Goal: Complete application form

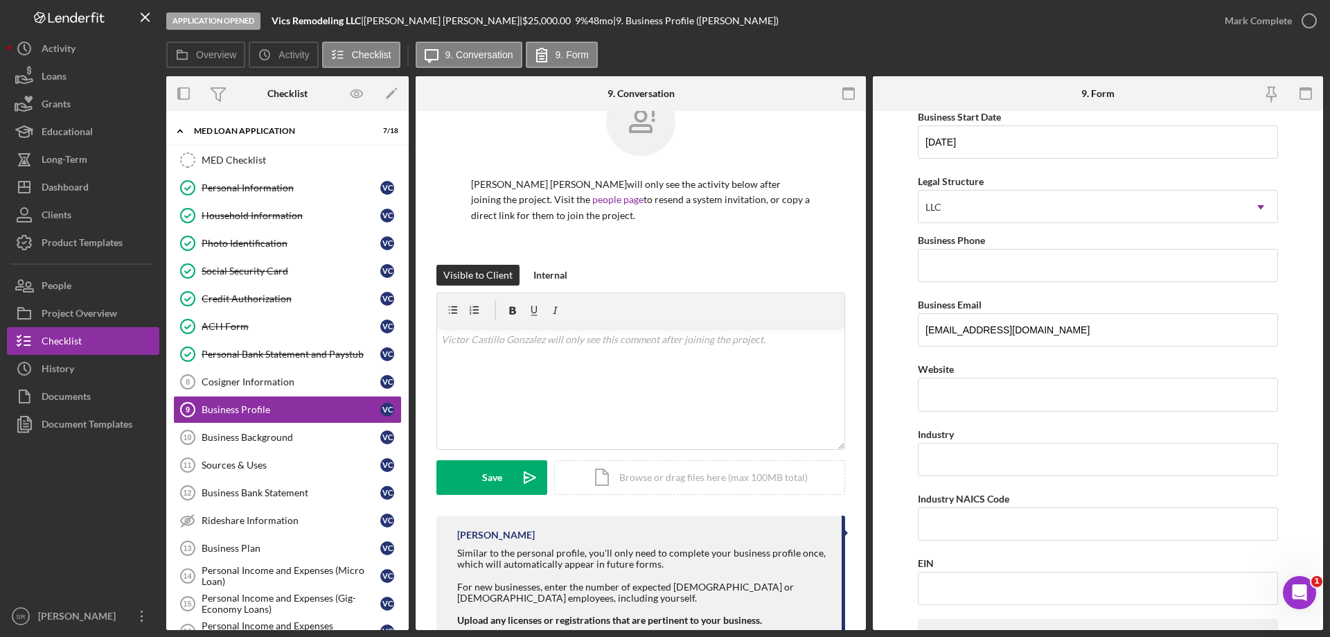
scroll to position [69, 0]
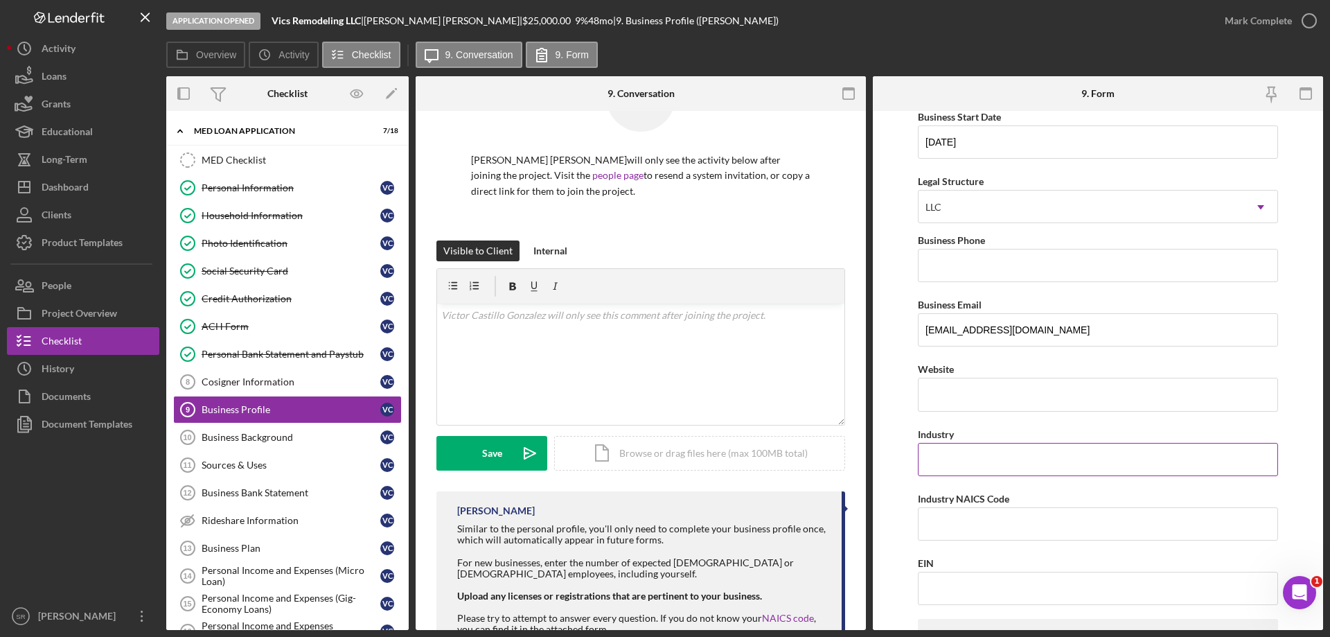
click at [973, 455] on input "Industry" at bounding box center [1098, 459] width 360 height 33
click at [777, 615] on link "NAICS code" at bounding box center [788, 618] width 52 height 12
click at [950, 524] on input "Industry NAICS Code" at bounding box center [1098, 523] width 360 height 33
paste input "236118"
click at [966, 465] on input "Industry" at bounding box center [1098, 459] width 360 height 33
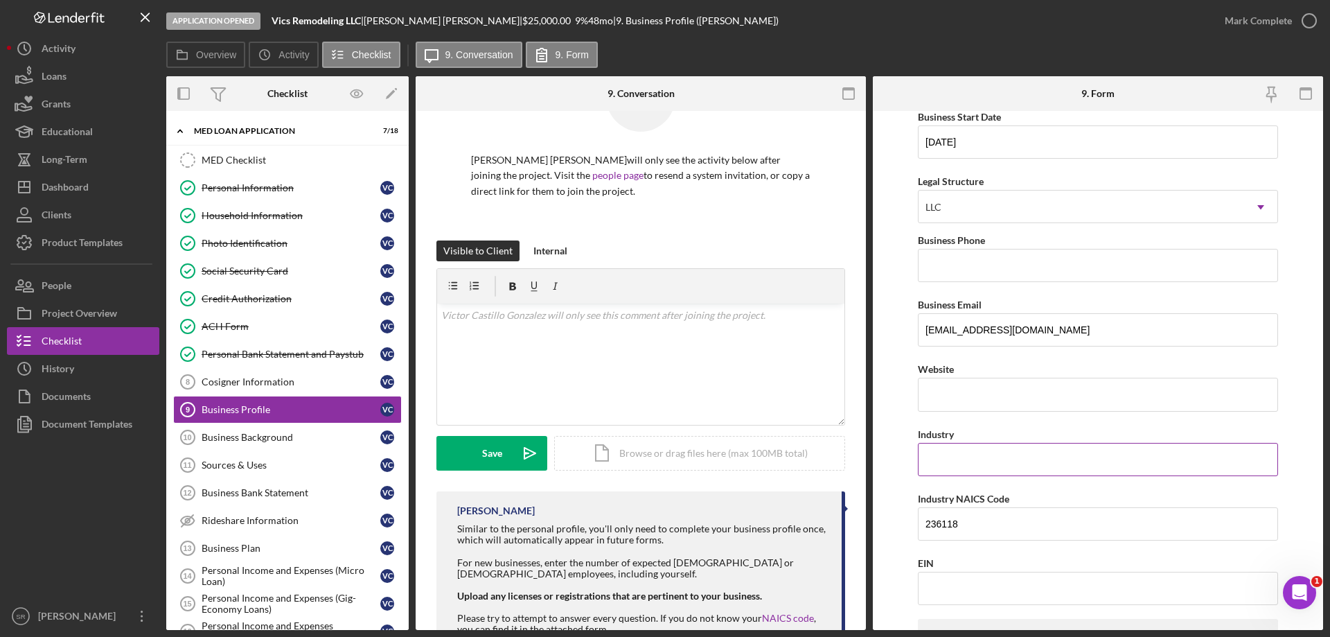
click at [950, 470] on input "Industry" at bounding box center [1098, 459] width 360 height 33
drag, startPoint x: 992, startPoint y: 527, endPoint x: 935, endPoint y: 522, distance: 57.0
click at [935, 522] on input "236118" at bounding box center [1098, 523] width 360 height 33
click at [948, 519] on input "236118" at bounding box center [1098, 523] width 360 height 33
click at [966, 526] on input "236118" at bounding box center [1098, 523] width 360 height 33
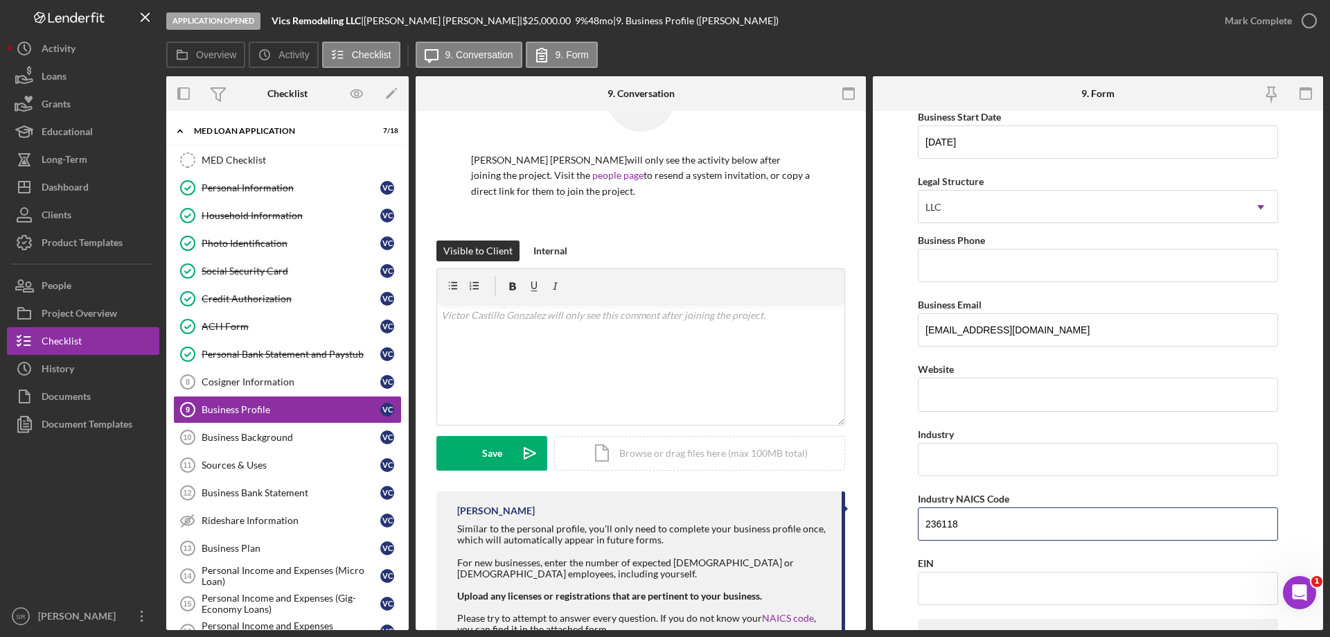
drag, startPoint x: 967, startPoint y: 526, endPoint x: 876, endPoint y: 529, distance: 90.8
click at [881, 529] on form "Business Name Vics Remodeling LLC DBA Business Start Date 06/05/2020 Legal Stru…" at bounding box center [1098, 370] width 450 height 519
paste input "00"
type input "236100"
click at [948, 465] on input "Industry" at bounding box center [1098, 459] width 360 height 33
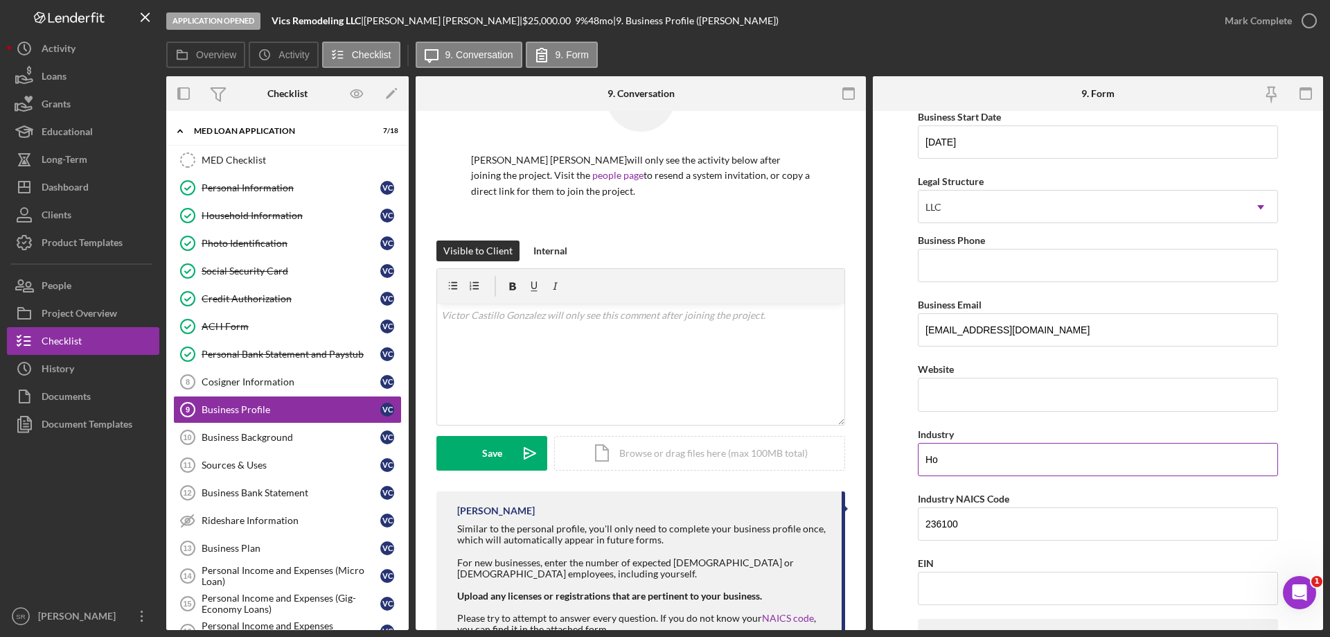
type input "H"
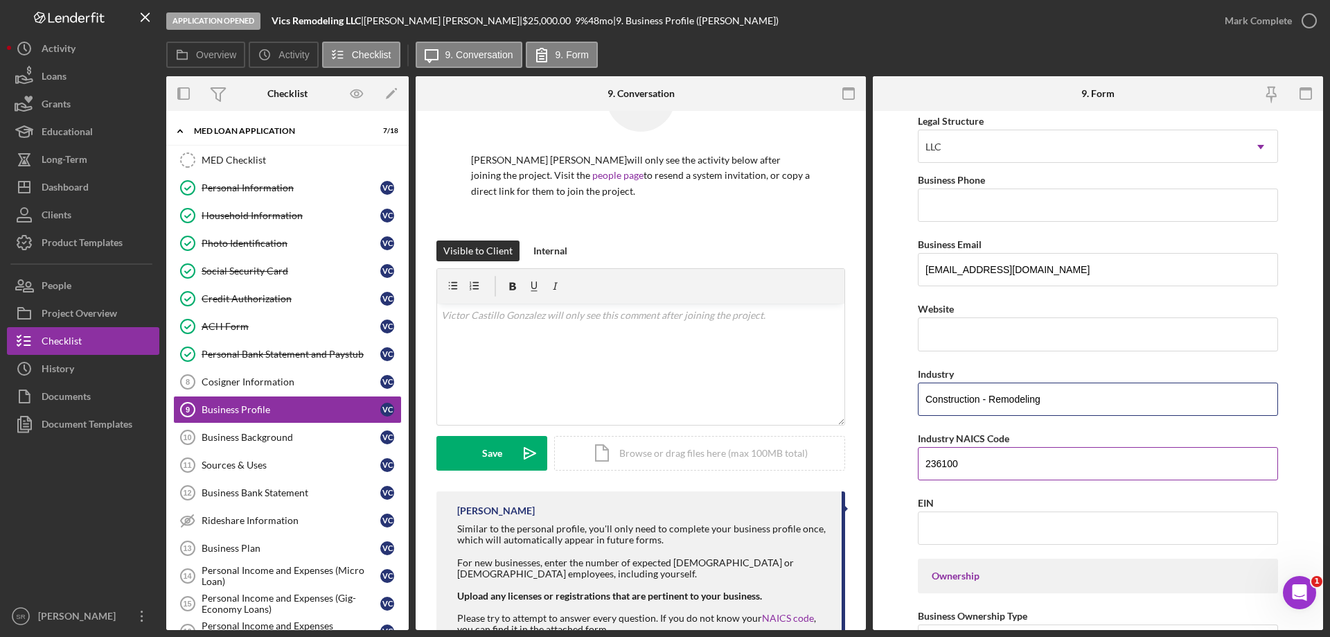
scroll to position [277, 0]
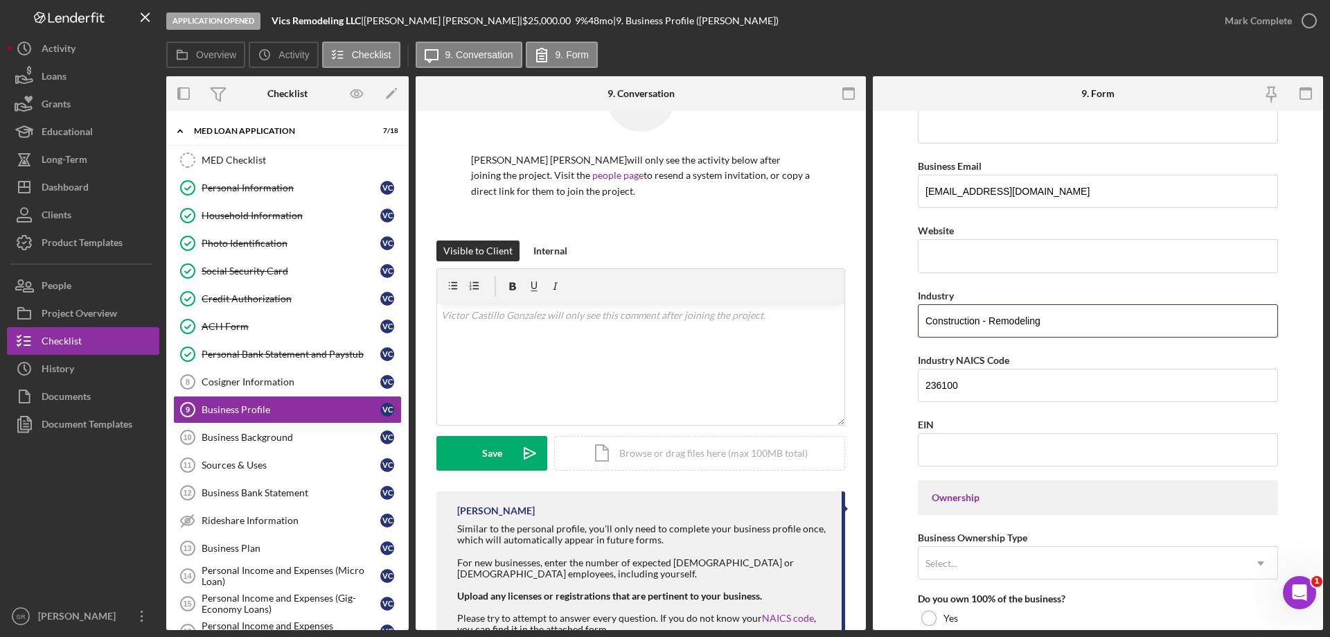
type input "Construction - Remodeling"
click at [1012, 445] on input "EIN" at bounding box center [1098, 449] width 360 height 33
paste input "85-1317819"
type input "85-1317819"
click at [893, 417] on form "Business Name Vics Remodeling LLC DBA Business Start Date 06/05/2020 Legal Stru…" at bounding box center [1098, 370] width 450 height 519
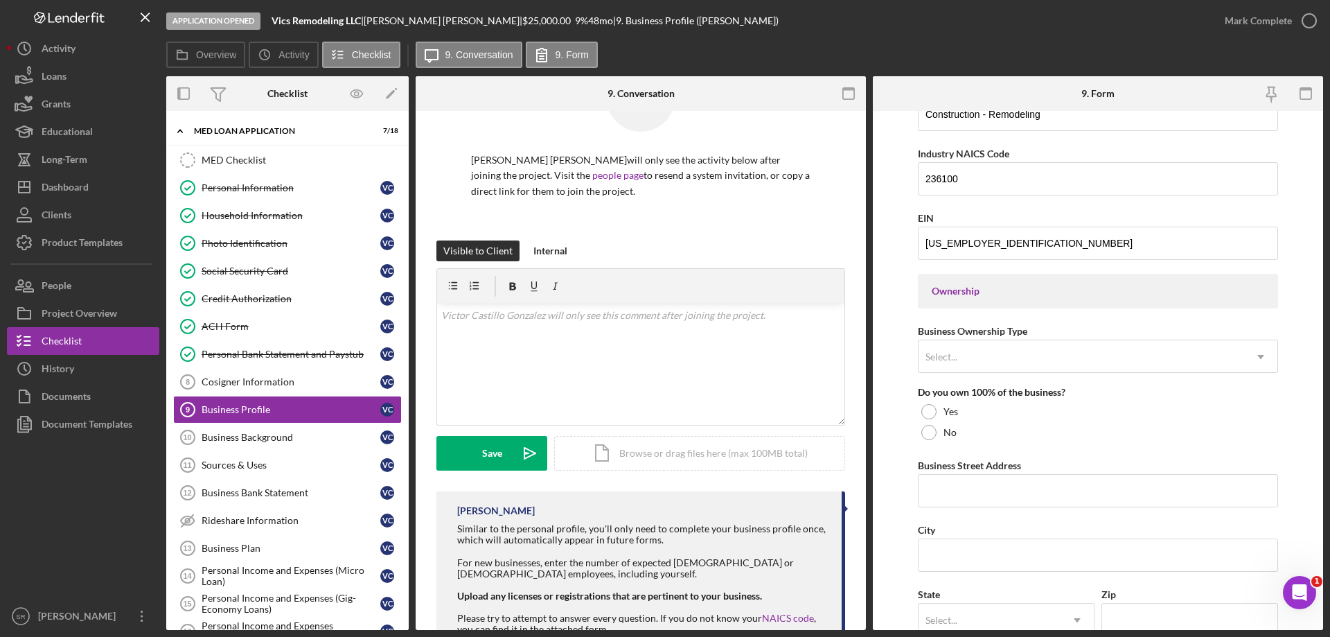
scroll to position [485, 0]
click at [1055, 361] on div "Select..." at bounding box center [1081, 355] width 326 height 32
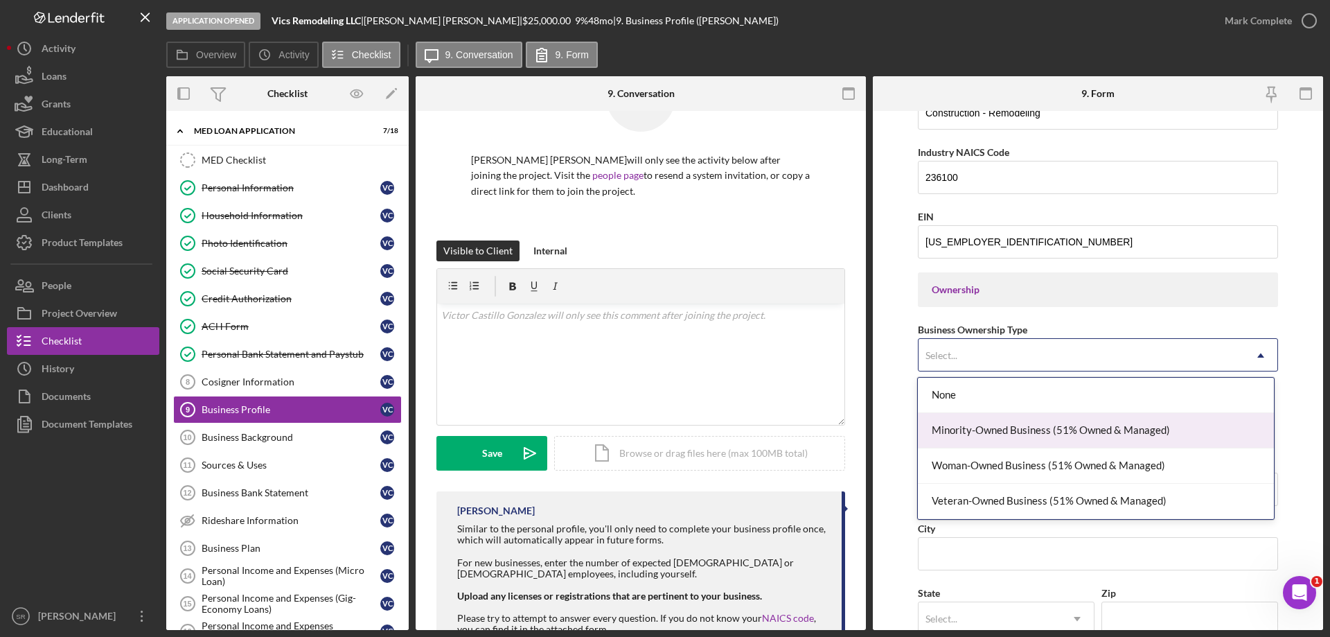
click at [1119, 421] on div "Minority-Owned Business (51% Owned & Managed)" at bounding box center [1095, 430] width 355 height 35
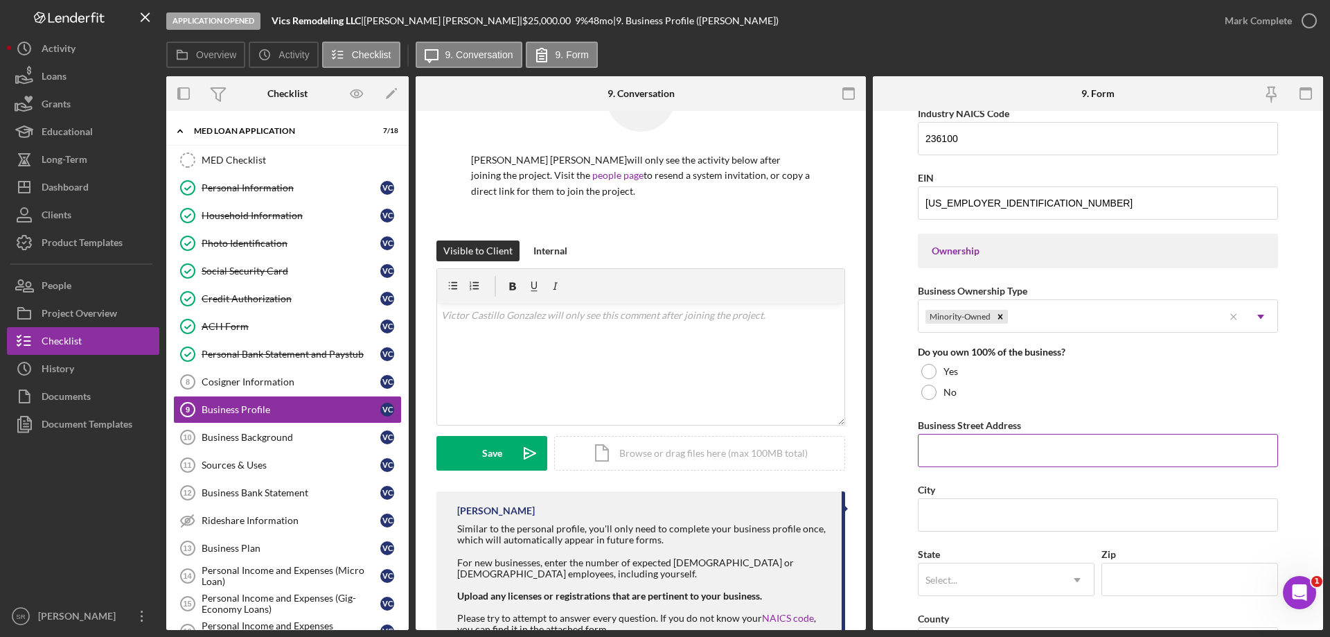
scroll to position [554, 0]
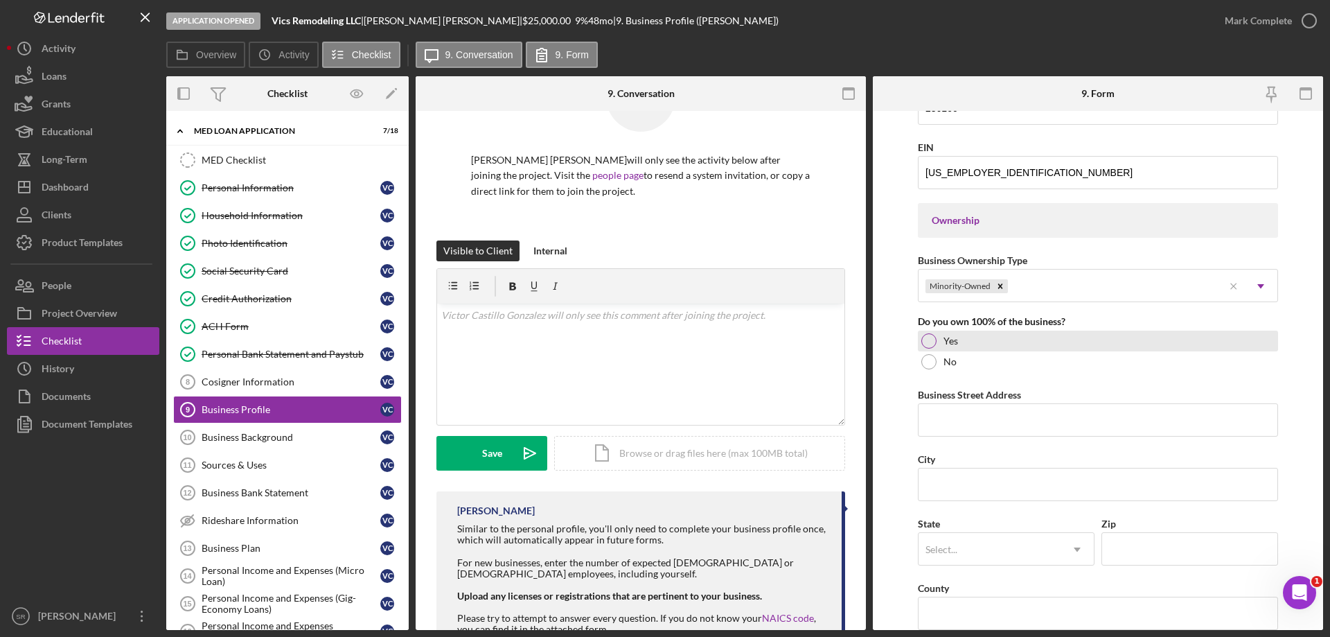
click at [1011, 343] on div "Yes" at bounding box center [1098, 340] width 360 height 21
click at [978, 422] on input "Business Street Address" at bounding box center [1098, 419] width 360 height 33
click at [1028, 413] on input "Business Street Address" at bounding box center [1098, 419] width 360 height 33
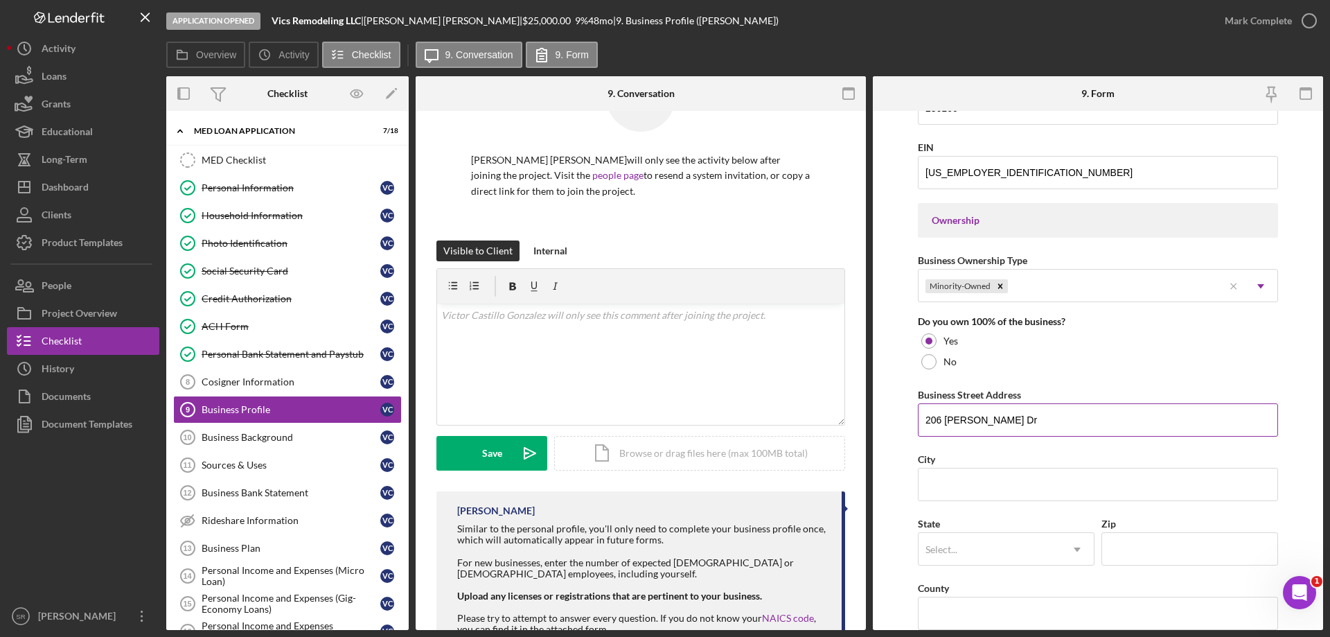
type input "206 Minton Dr"
type input "Delaware"
click at [941, 556] on div "Select..." at bounding box center [989, 549] width 142 height 32
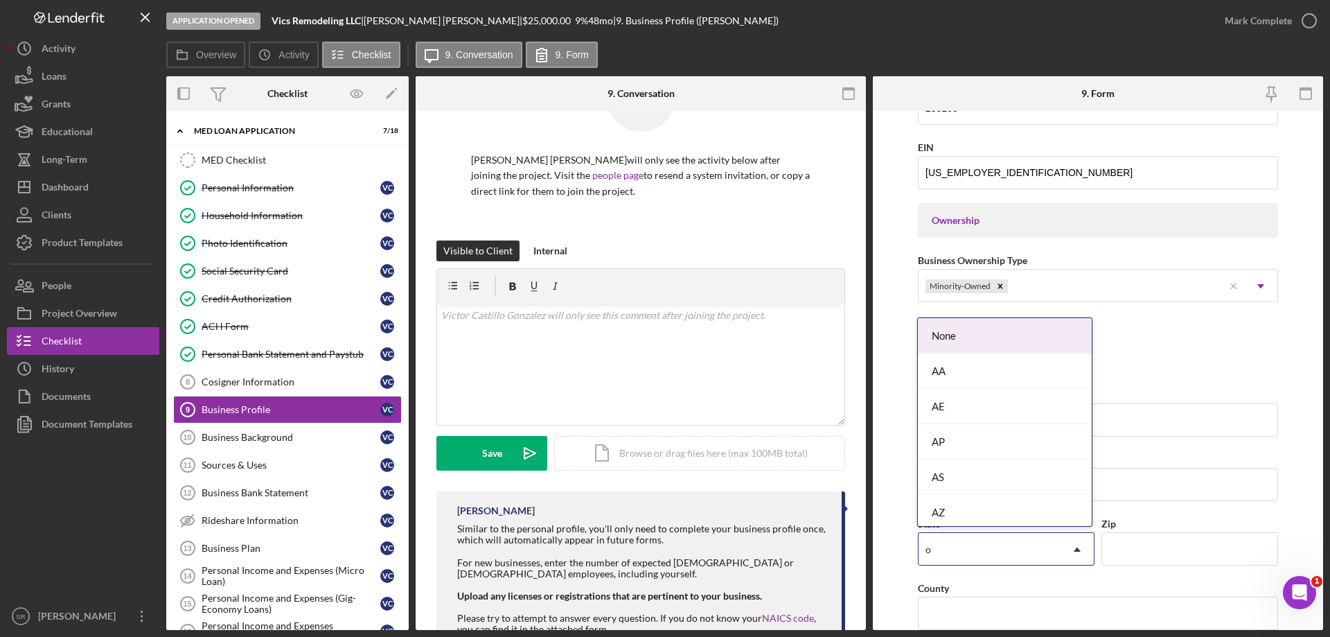
type input "oh"
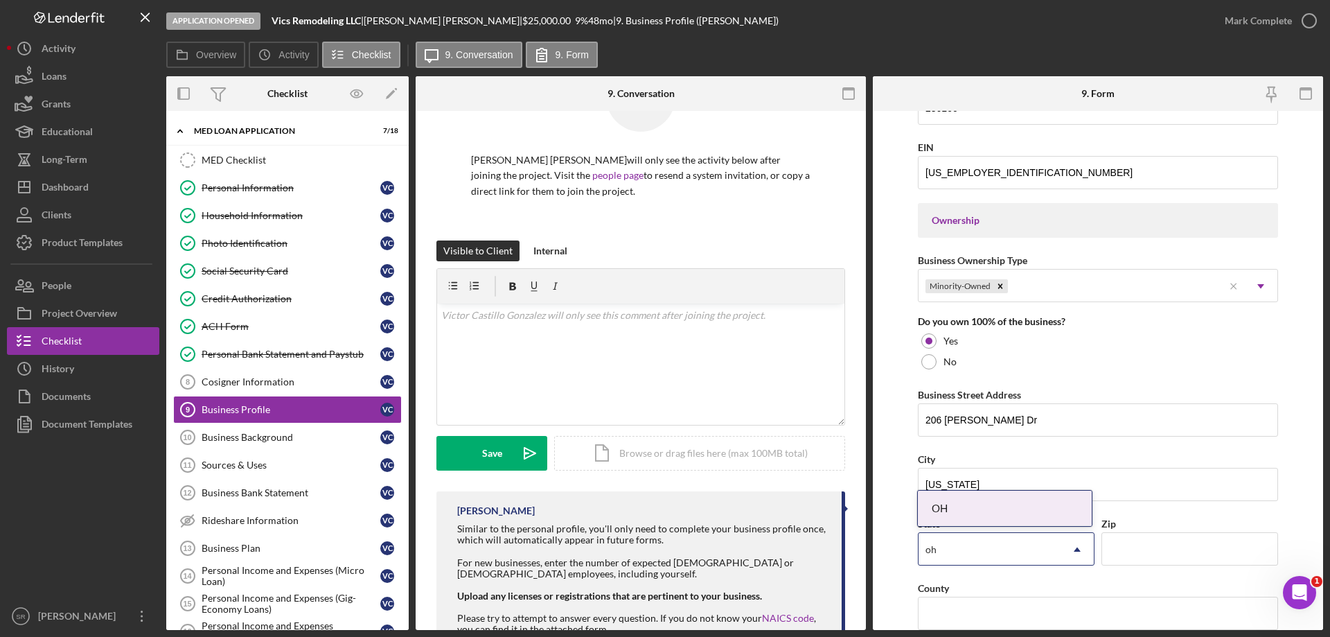
click at [957, 513] on div "OH" at bounding box center [1005, 507] width 174 height 35
click at [1140, 551] on input "Zip" at bounding box center [1189, 548] width 177 height 33
click at [1159, 542] on input "Zip" at bounding box center [1189, 548] width 177 height 33
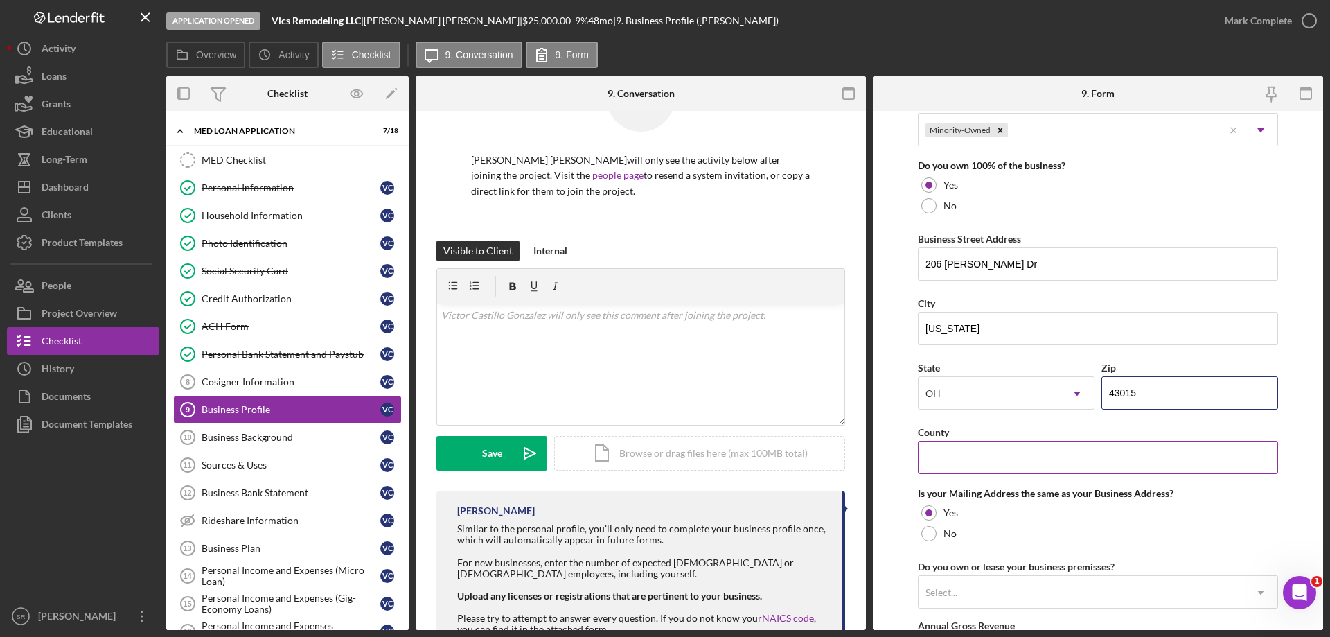
scroll to position [762, 0]
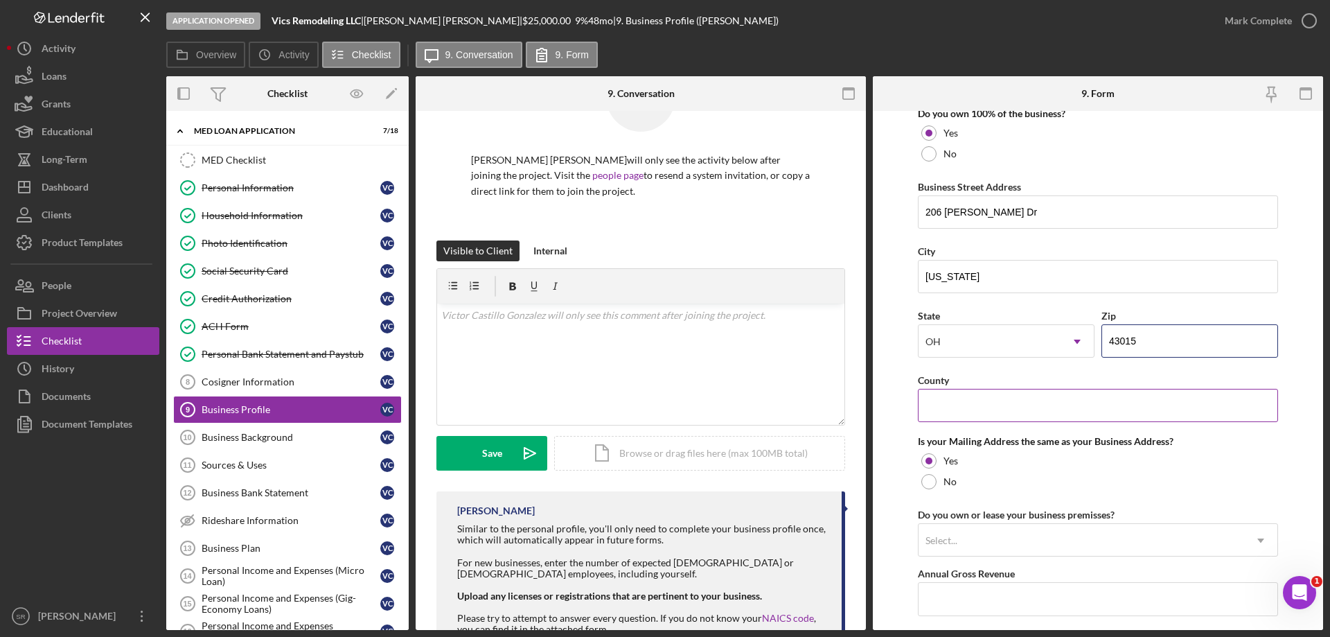
type input "43015"
click at [1052, 411] on input "County" at bounding box center [1098, 405] width 360 height 33
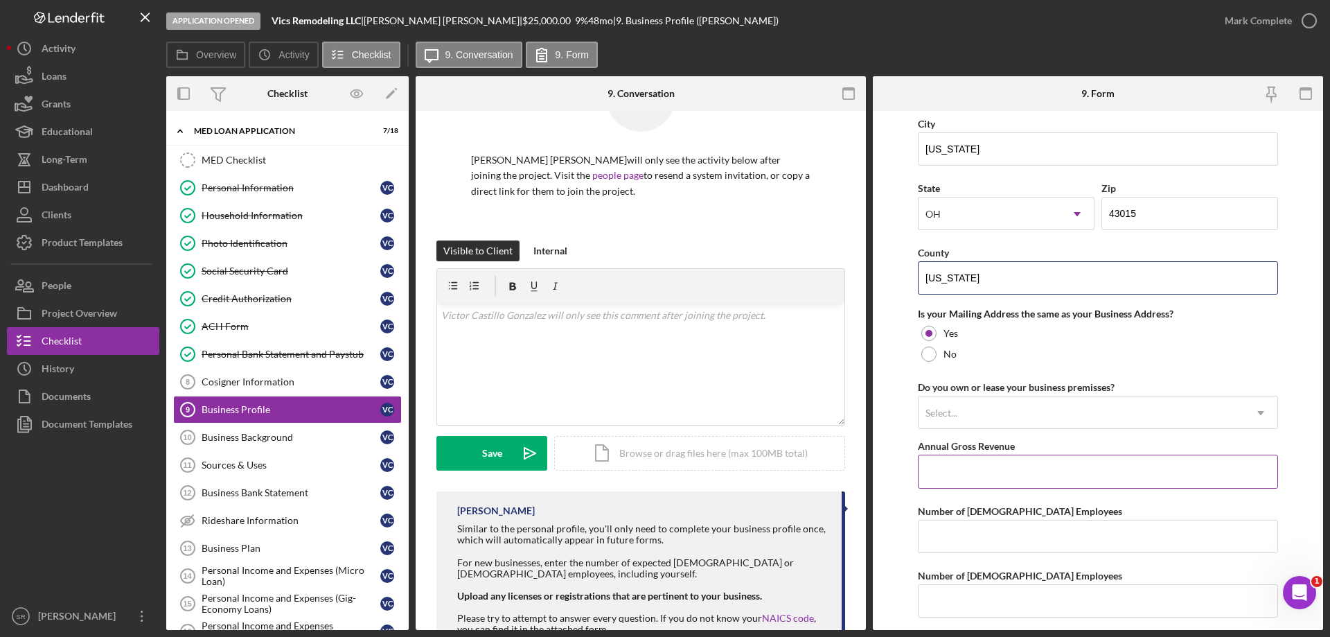
scroll to position [900, 0]
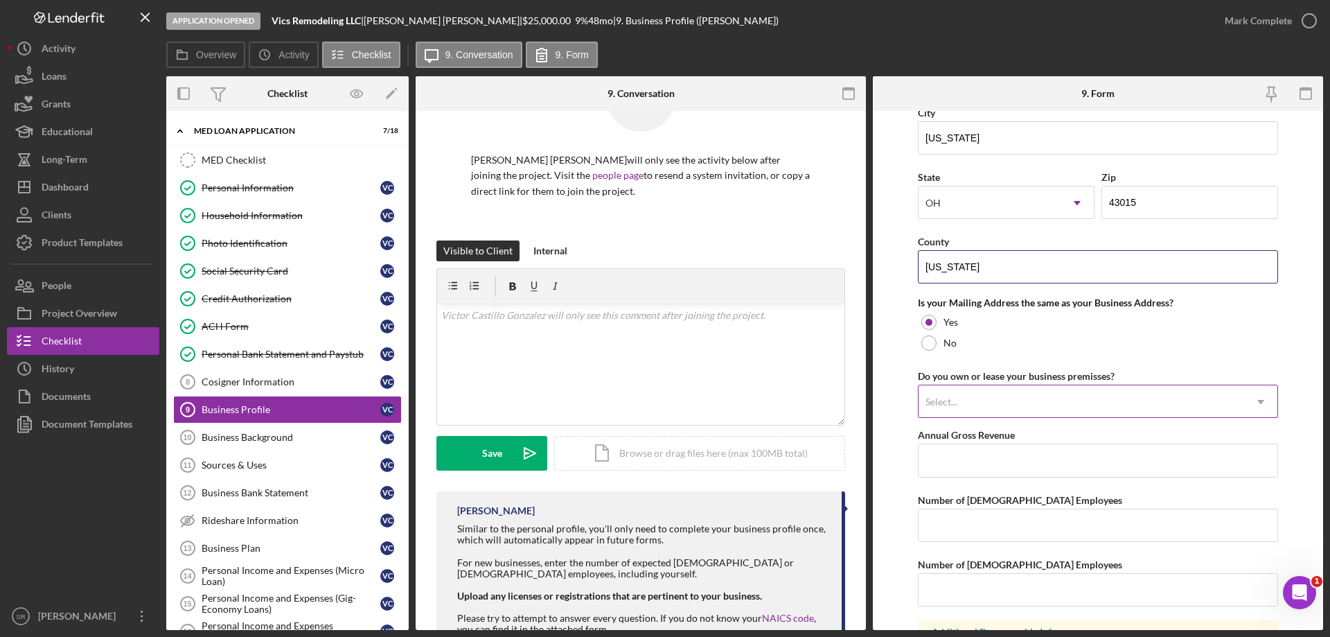
type input "Delaware"
click at [1060, 409] on div "Select..." at bounding box center [1081, 402] width 326 height 32
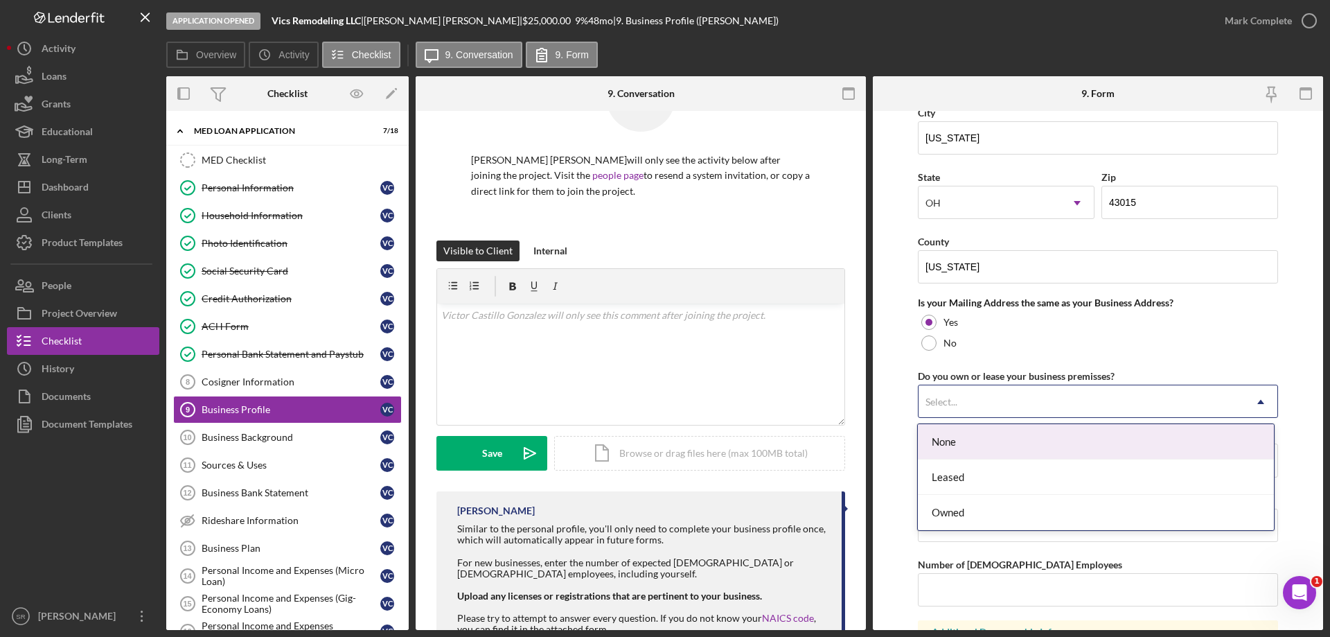
click at [1049, 454] on div "None" at bounding box center [1095, 441] width 355 height 35
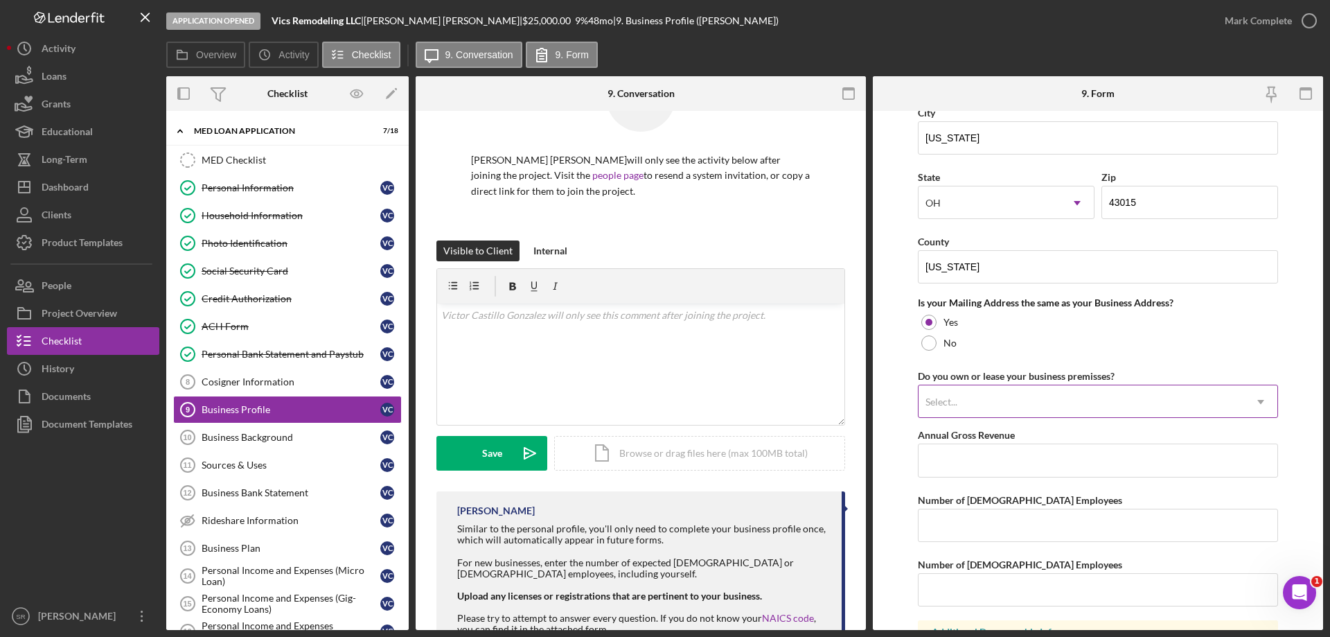
click at [1024, 402] on div "Select..." at bounding box center [1081, 402] width 326 height 32
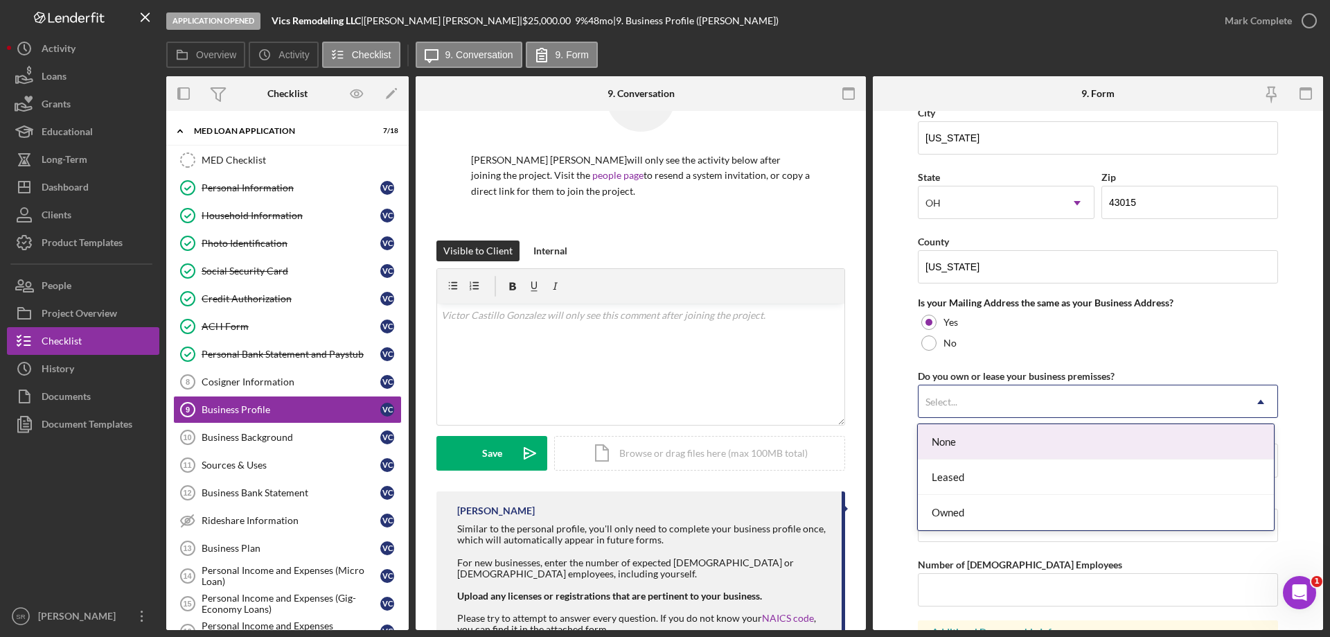
click at [977, 447] on div "None" at bounding box center [1095, 441] width 355 height 35
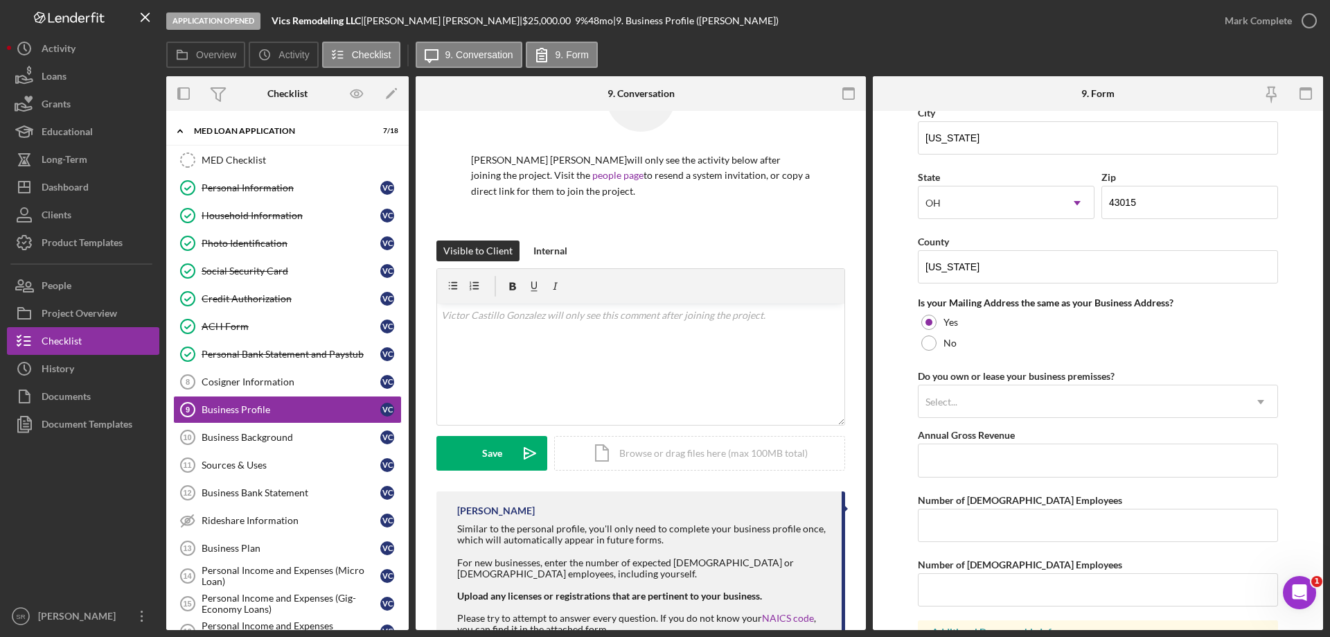
click at [987, 383] on div "Do you own or lease your business premisses? option None, selected. Select... I…" at bounding box center [1098, 392] width 360 height 51
click at [929, 377] on div "Do you own or lease your business premisses? Select... Icon/Dropdown Arrow" at bounding box center [1098, 392] width 360 height 51
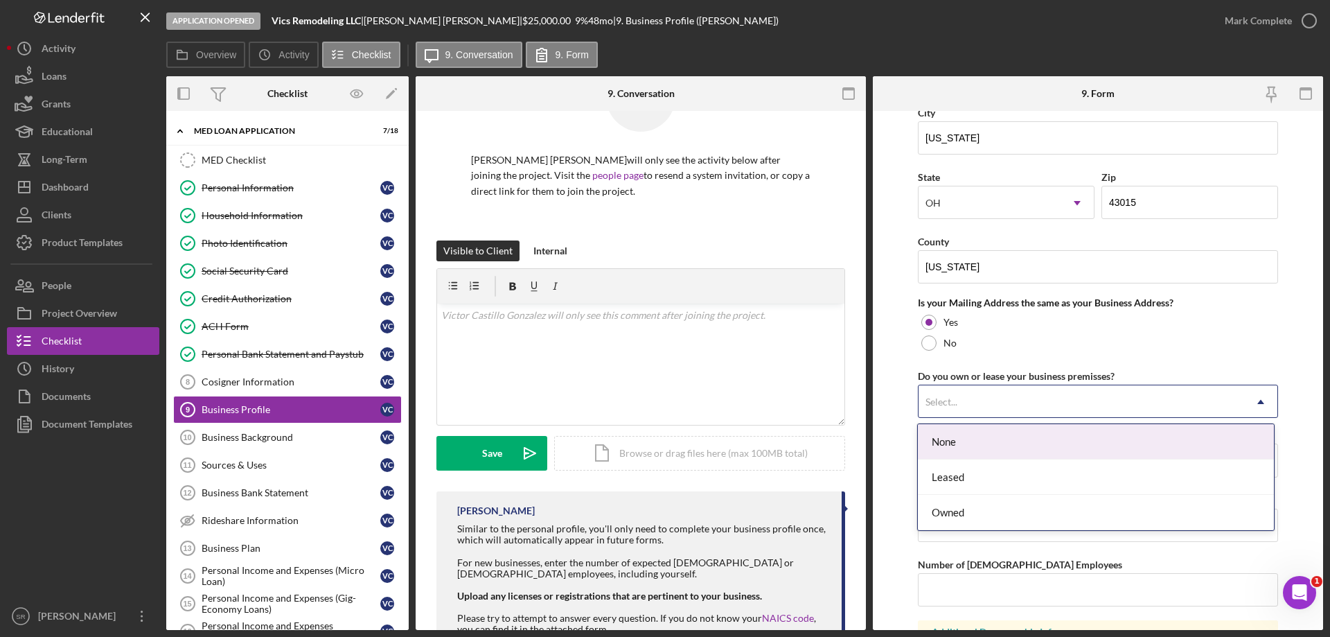
click at [939, 385] on div "Select... Icon/Dropdown Arrow" at bounding box center [1098, 400] width 360 height 33
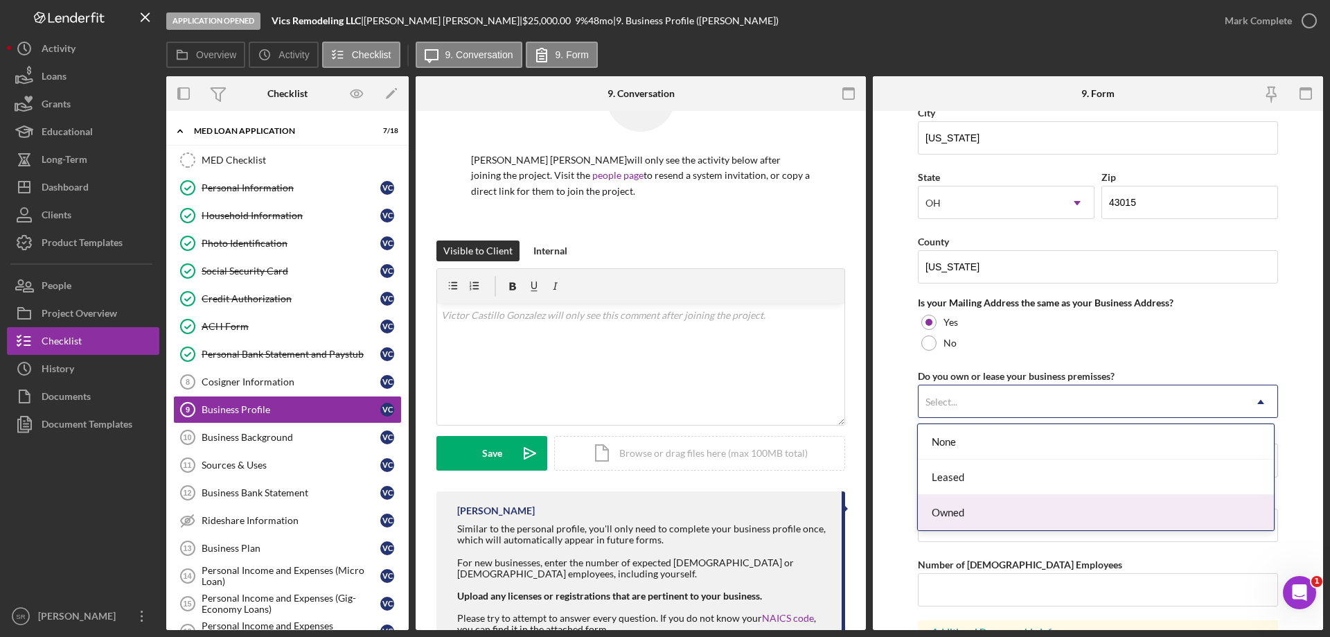
click at [1013, 508] on div "Owned" at bounding box center [1095, 512] width 355 height 35
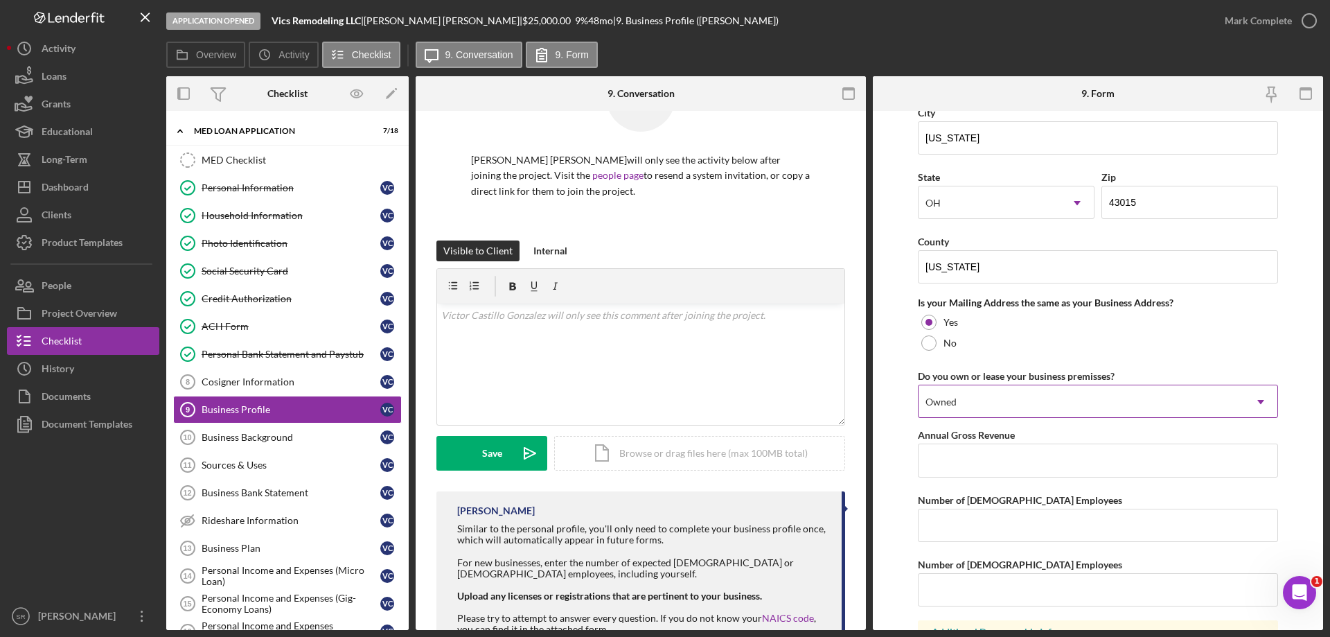
click at [1038, 409] on div "Owned" at bounding box center [1081, 402] width 326 height 32
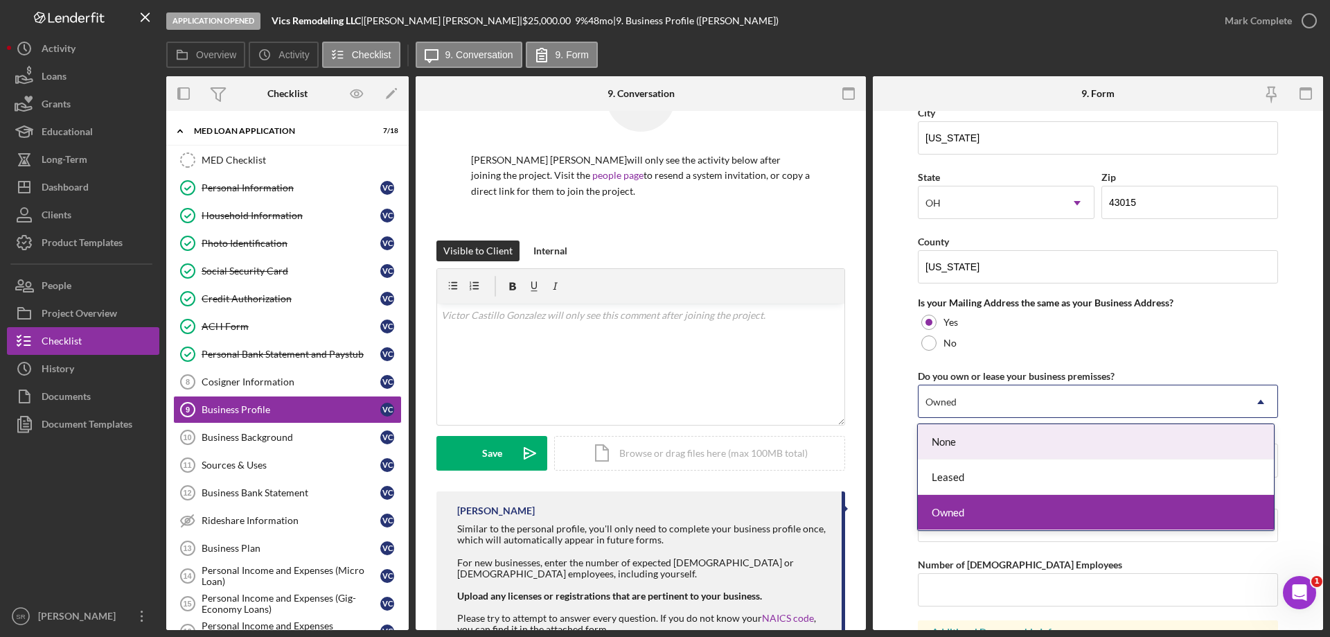
click at [1043, 448] on div "None" at bounding box center [1095, 441] width 355 height 35
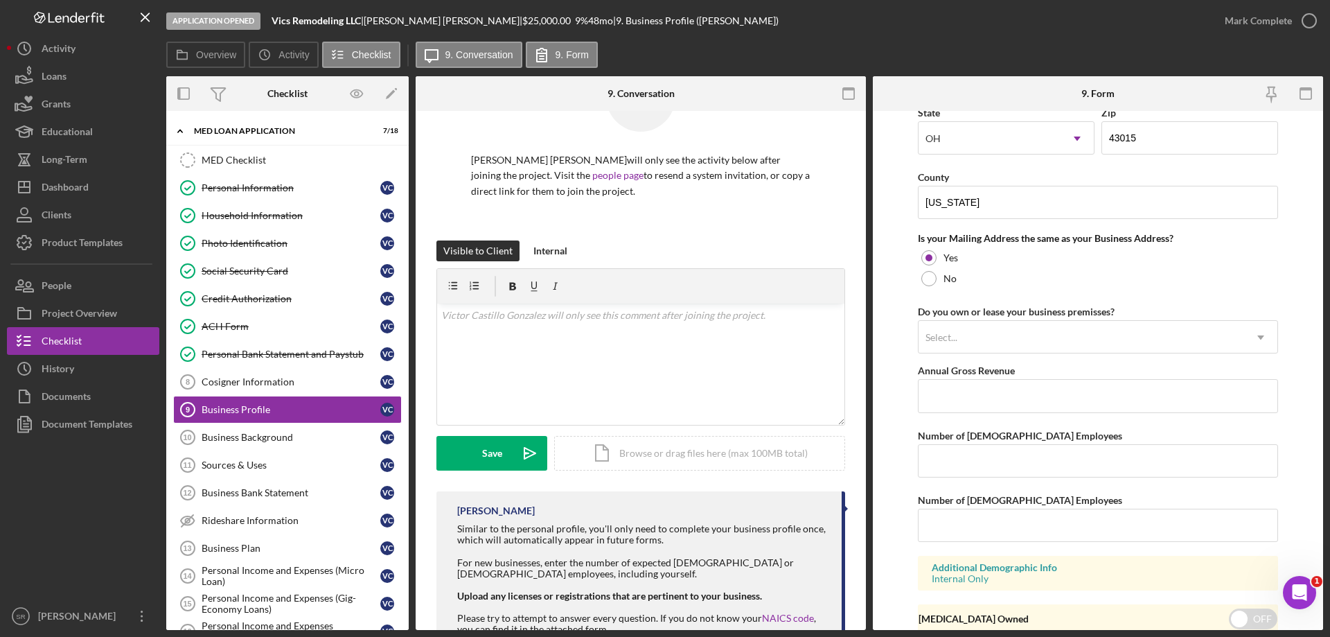
scroll to position [1019, 0]
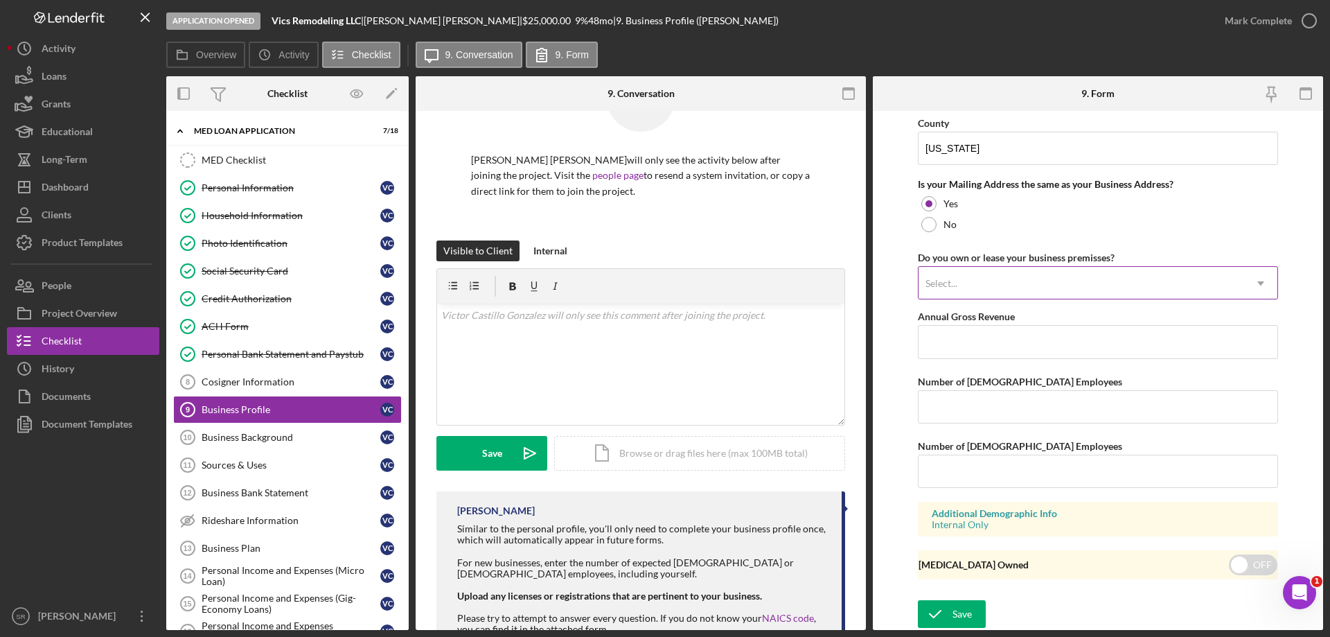
click at [952, 282] on div "Select..." at bounding box center [941, 283] width 32 height 11
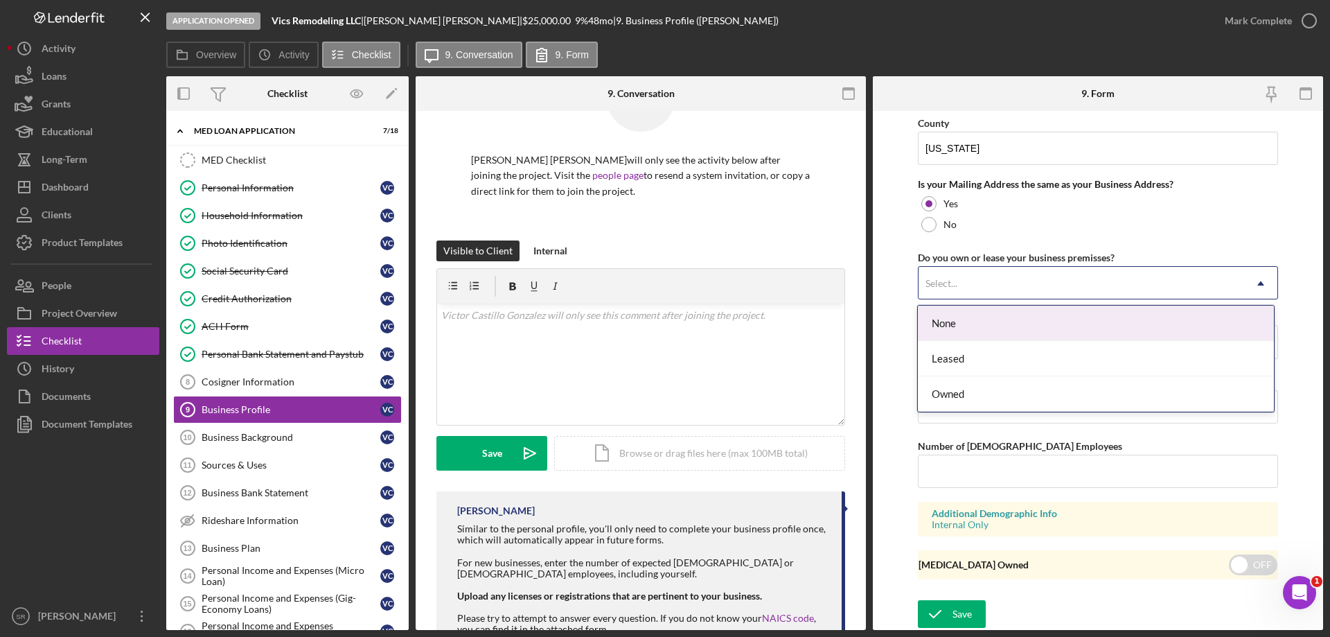
click at [943, 326] on div "None" at bounding box center [1095, 322] width 355 height 35
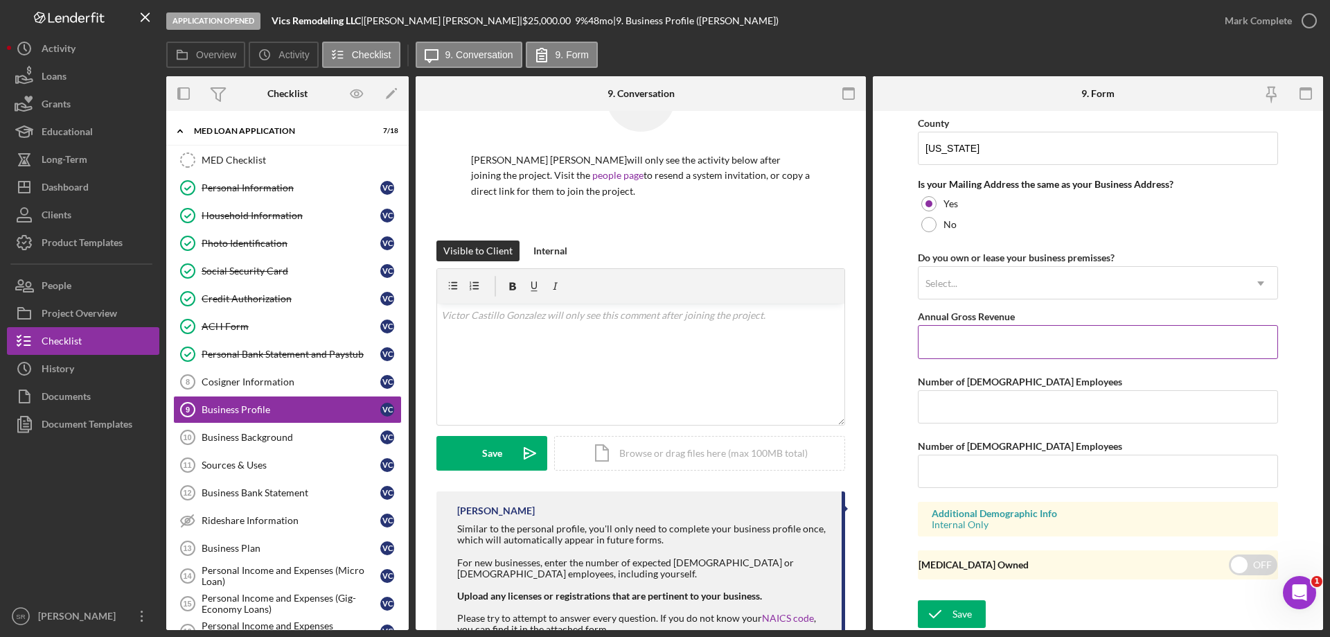
click at [970, 353] on input "Annual Gross Revenue" at bounding box center [1098, 341] width 360 height 33
click at [1078, 419] on input "Number of Full-Time Employees" at bounding box center [1098, 406] width 360 height 33
type input "0"
click at [1031, 472] on input "Number of Part-Time Employees" at bounding box center [1098, 470] width 360 height 33
type input "0"
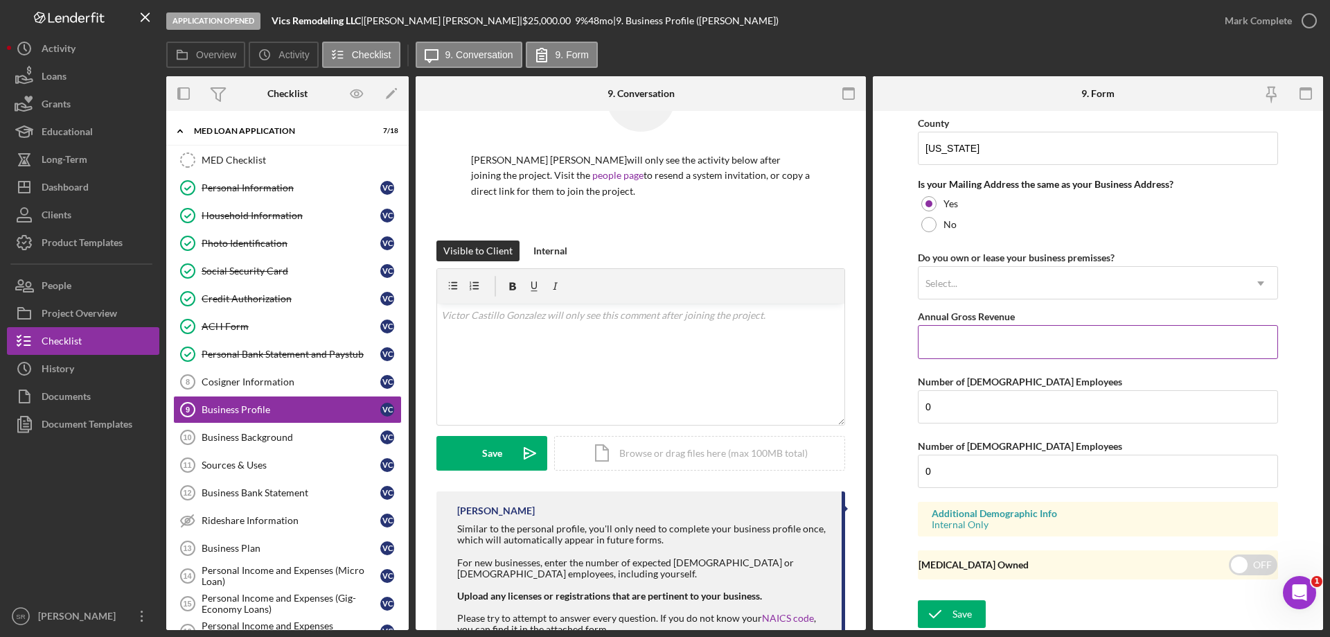
drag, startPoint x: 1020, startPoint y: 333, endPoint x: 1091, endPoint y: 344, distance: 72.2
click at [1020, 333] on input "Annual Gross Revenue" at bounding box center [1098, 341] width 360 height 33
click at [1108, 339] on input "Annual Gross Revenue" at bounding box center [1098, 341] width 360 height 33
drag, startPoint x: 979, startPoint y: 357, endPoint x: 828, endPoint y: 355, distance: 151.0
click at [828, 355] on div "Overview Internal Workflow Stage Application Opened Icon/Dropdown Arrow Archive…" at bounding box center [744, 352] width 1157 height 553
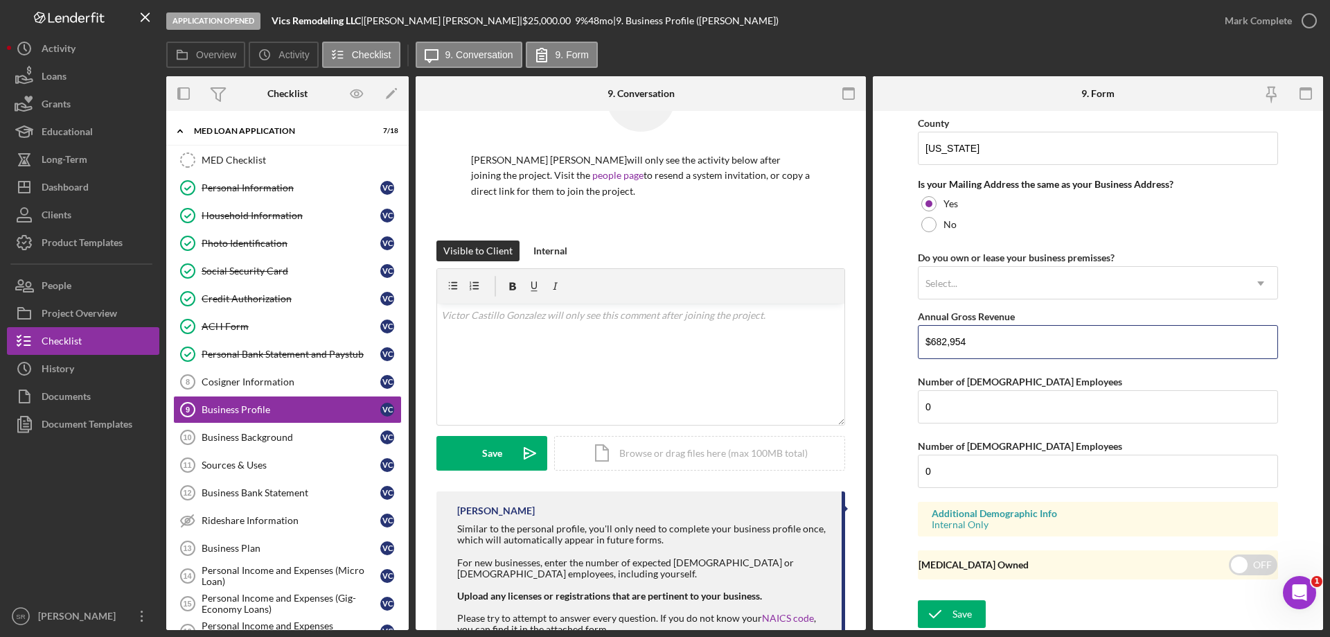
type input "$682,954"
click at [890, 450] on form "Business Name Vics Remodeling LLC DBA Business Start Date 06/05/2020 Legal Stru…" at bounding box center [1098, 370] width 450 height 519
click at [963, 606] on div "Save" at bounding box center [961, 614] width 19 height 28
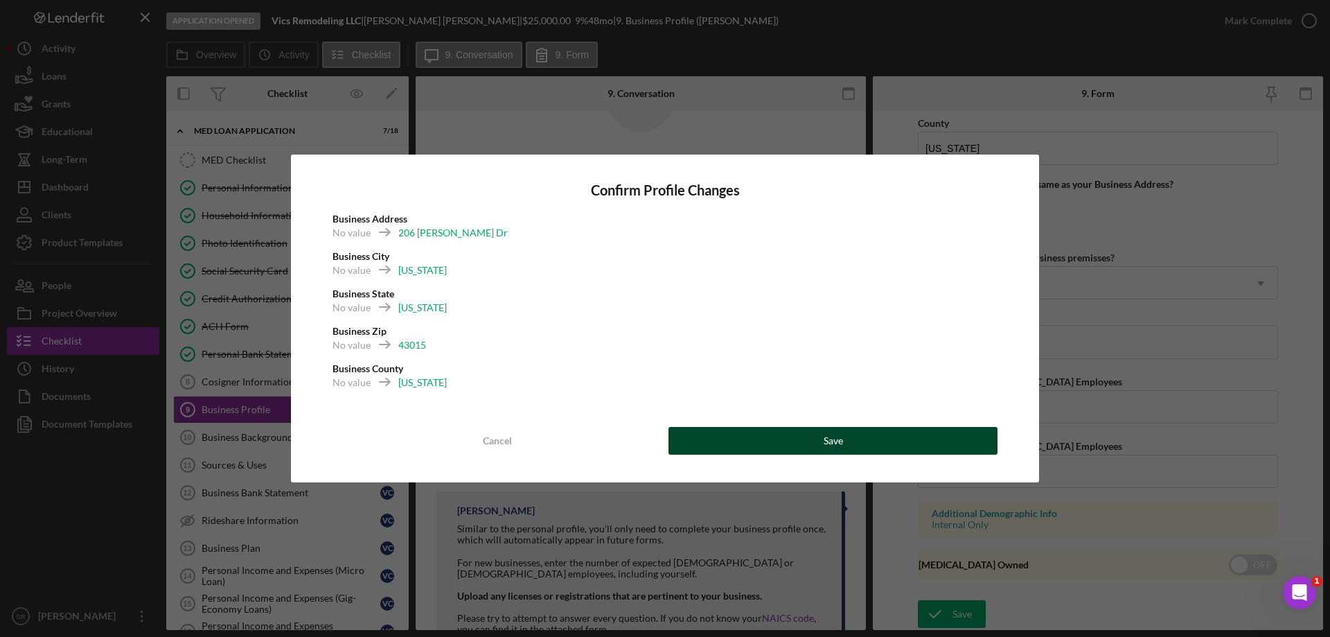
click at [813, 436] on button "Save" at bounding box center [832, 441] width 329 height 28
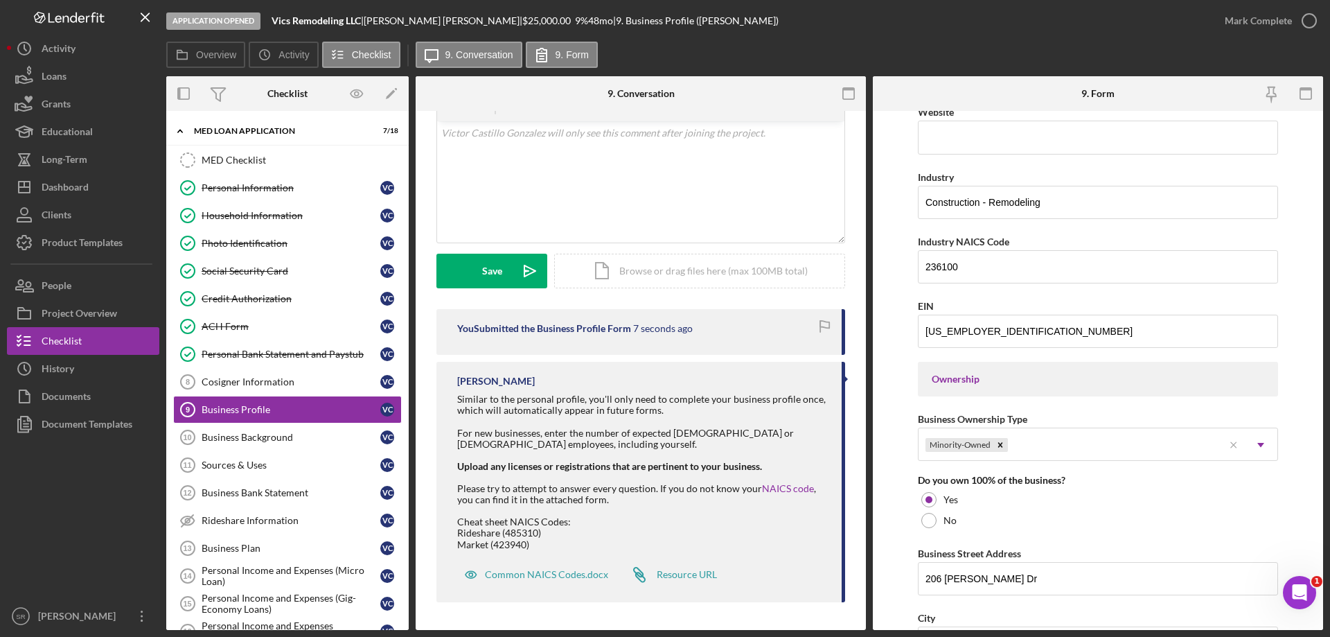
scroll to position [0, 0]
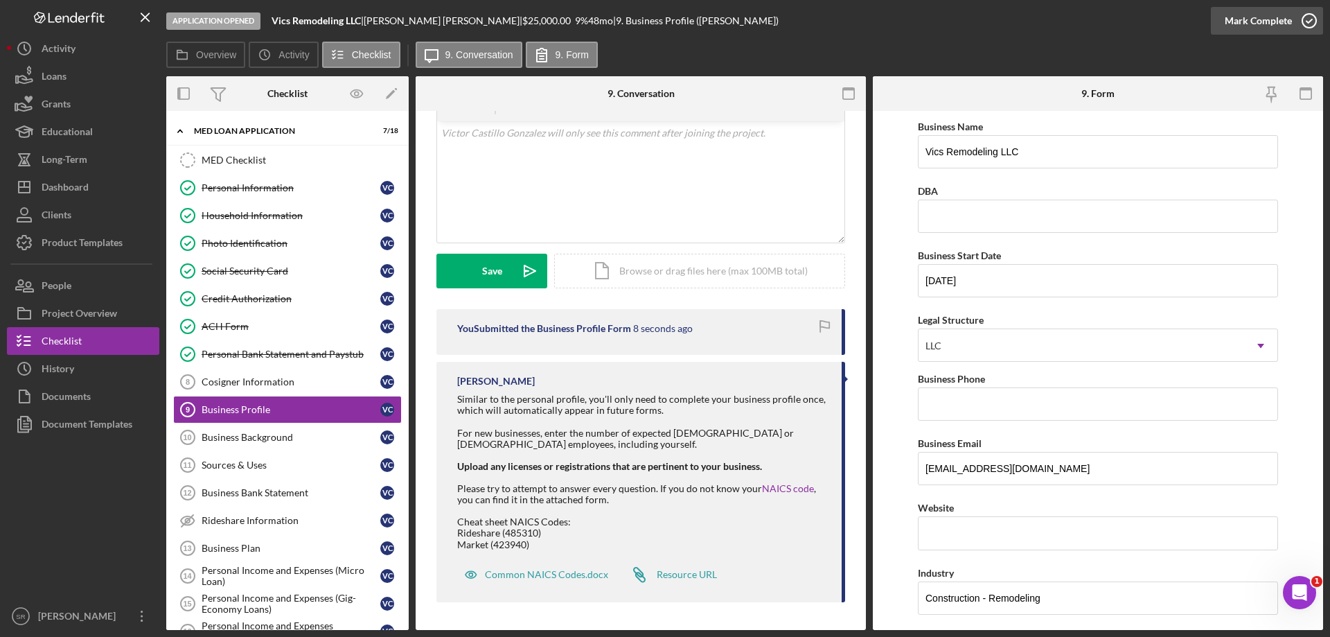
click at [1310, 17] on icon "button" at bounding box center [1309, 20] width 35 height 35
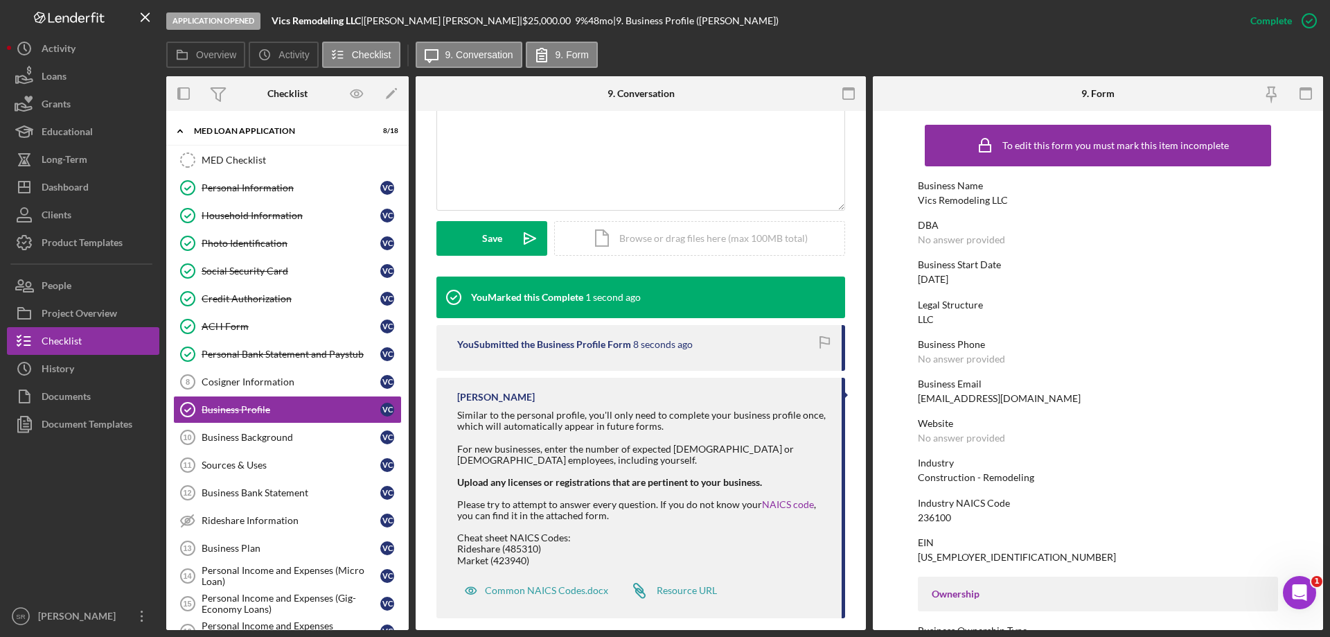
scroll to position [300, 0]
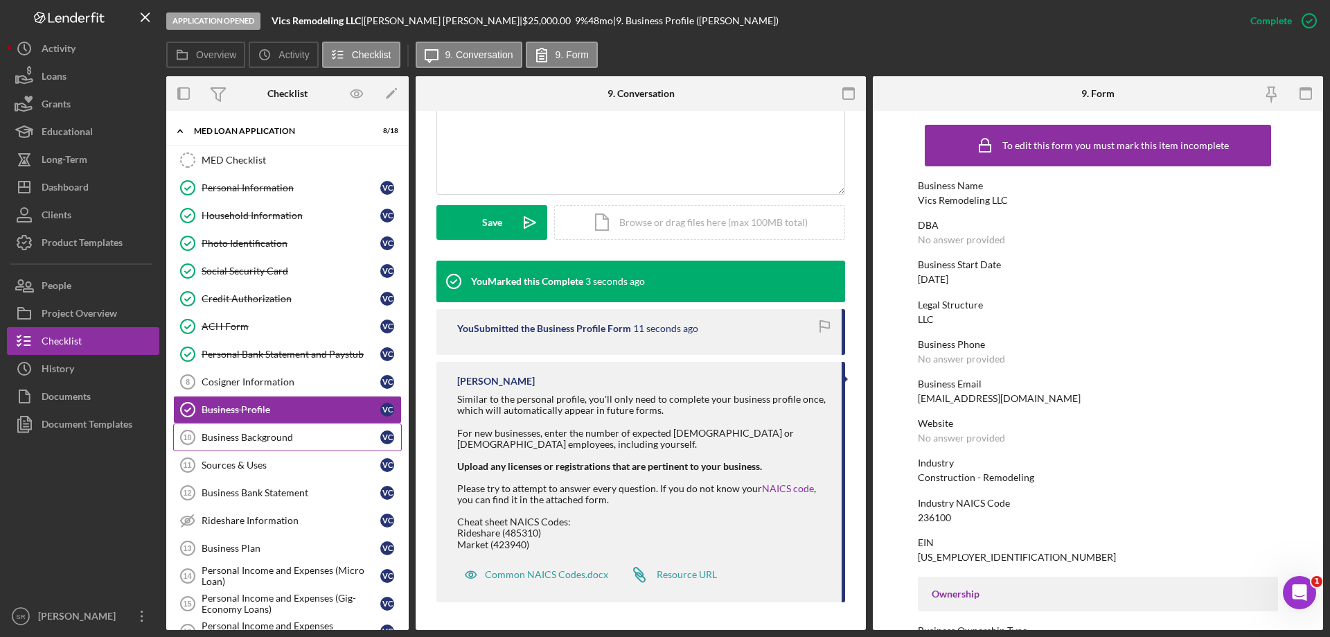
click at [294, 436] on div "Business Background" at bounding box center [291, 437] width 179 height 11
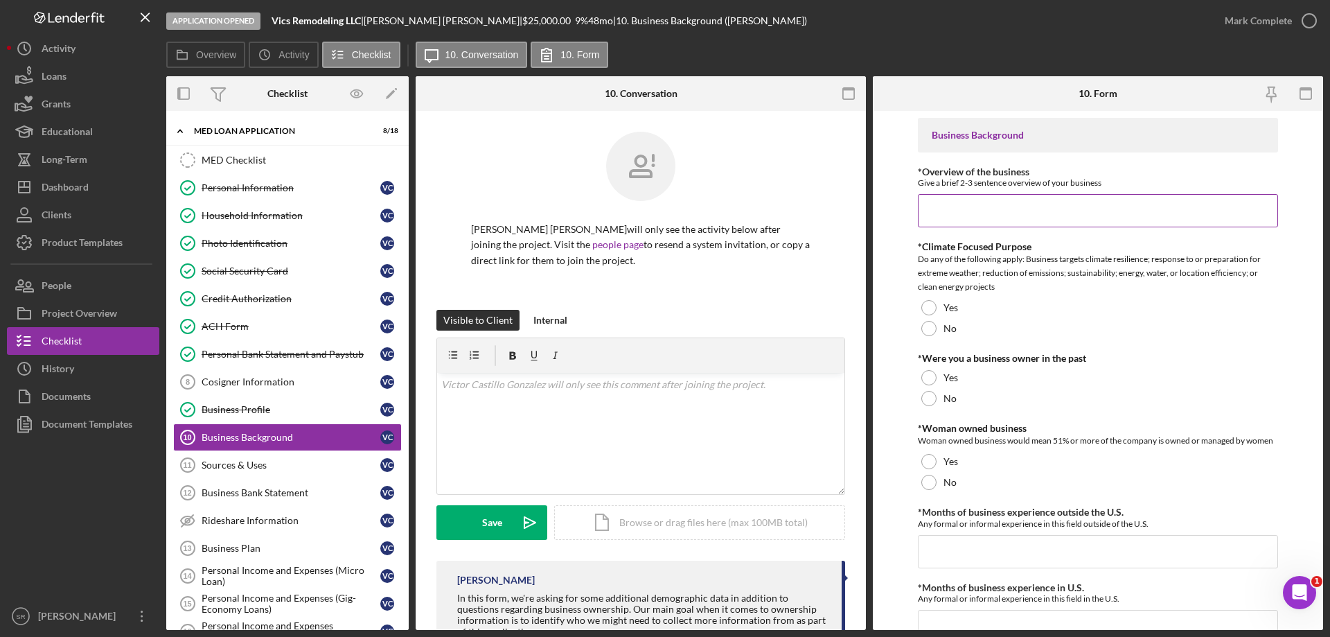
click at [1056, 220] on input "*Overview of the business" at bounding box center [1098, 210] width 360 height 33
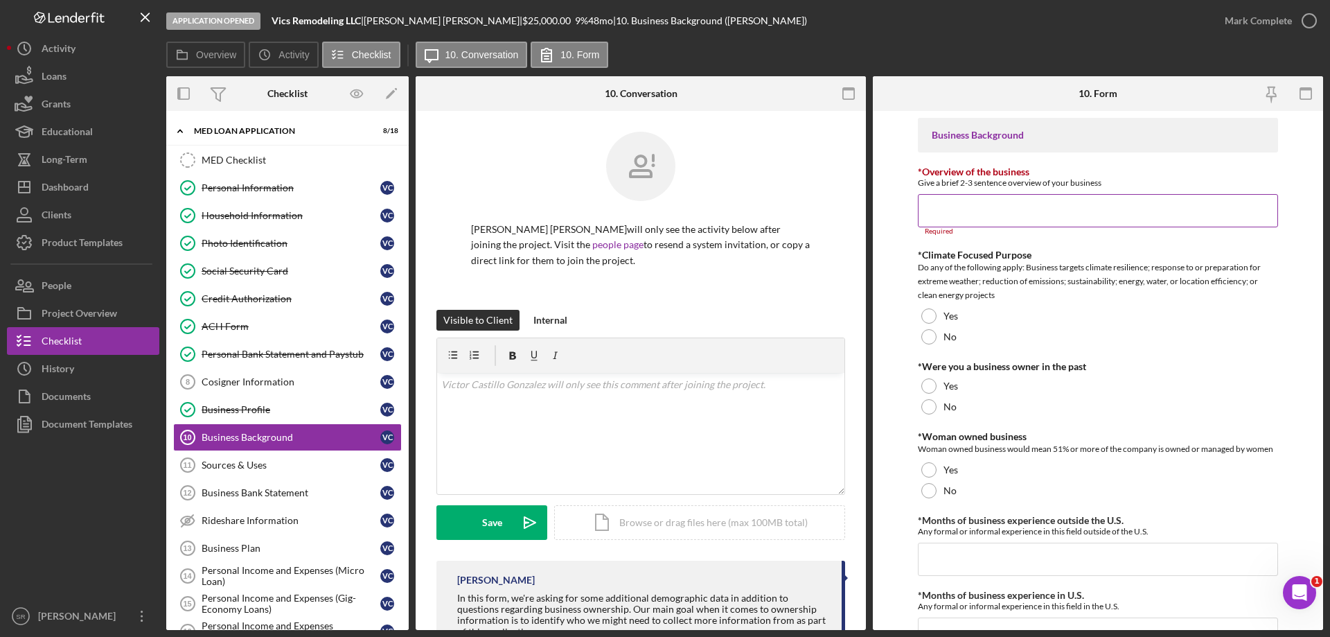
click at [982, 224] on input "*Overview of the business" at bounding box center [1098, 210] width 360 height 33
paste input "Vics Remodeling LLC is a construction company based in Columbus, Ohio, speciali…"
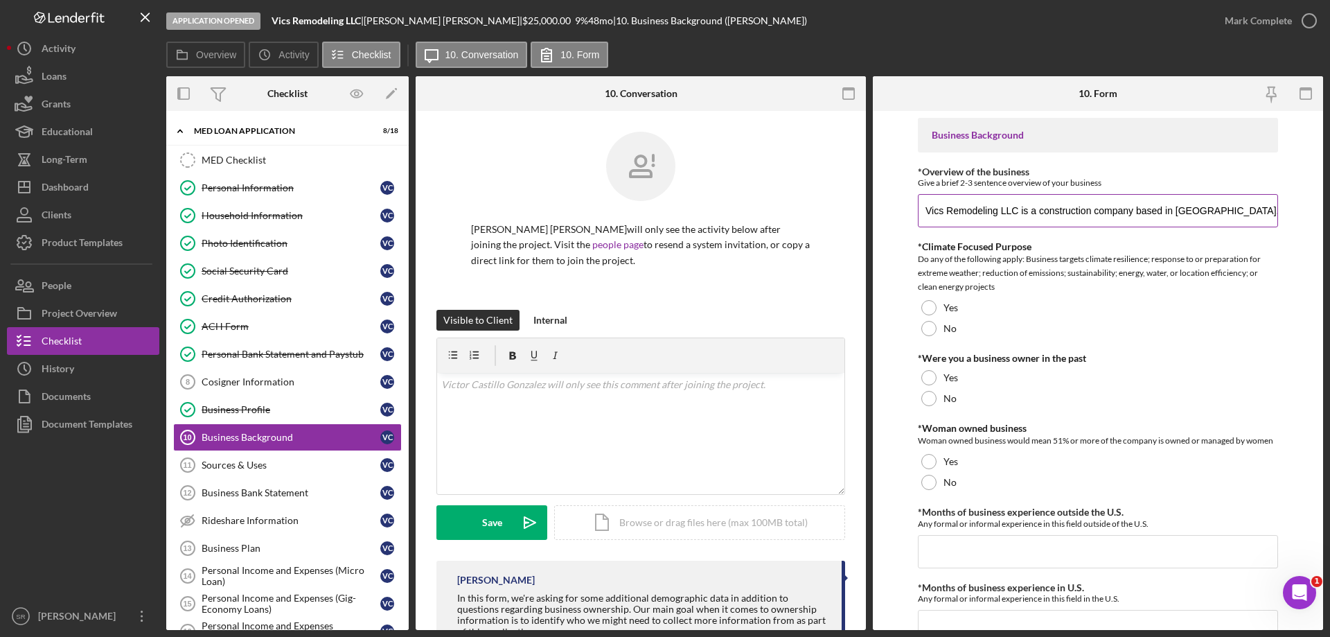
scroll to position [0, 948]
type input "Vics Remodeling LLC is a construction company based in Columbus, Ohio, speciali…"
click at [962, 333] on div "No" at bounding box center [1098, 328] width 360 height 21
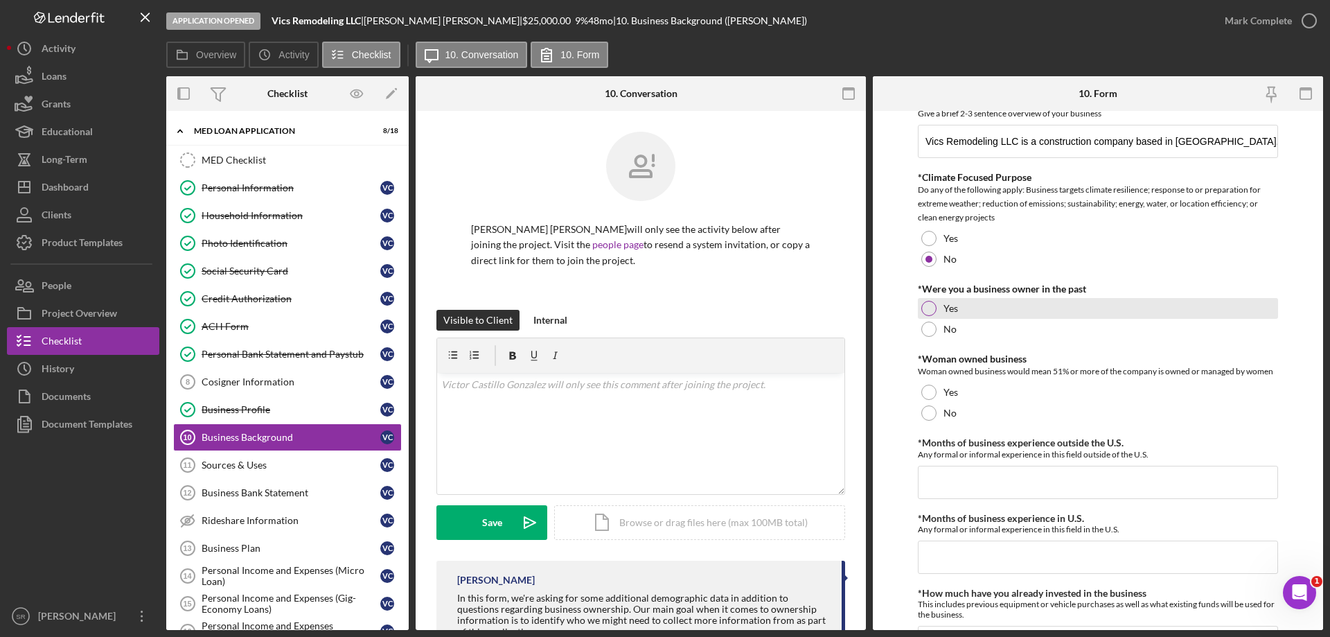
click at [997, 318] on div "Yes" at bounding box center [1098, 308] width 360 height 21
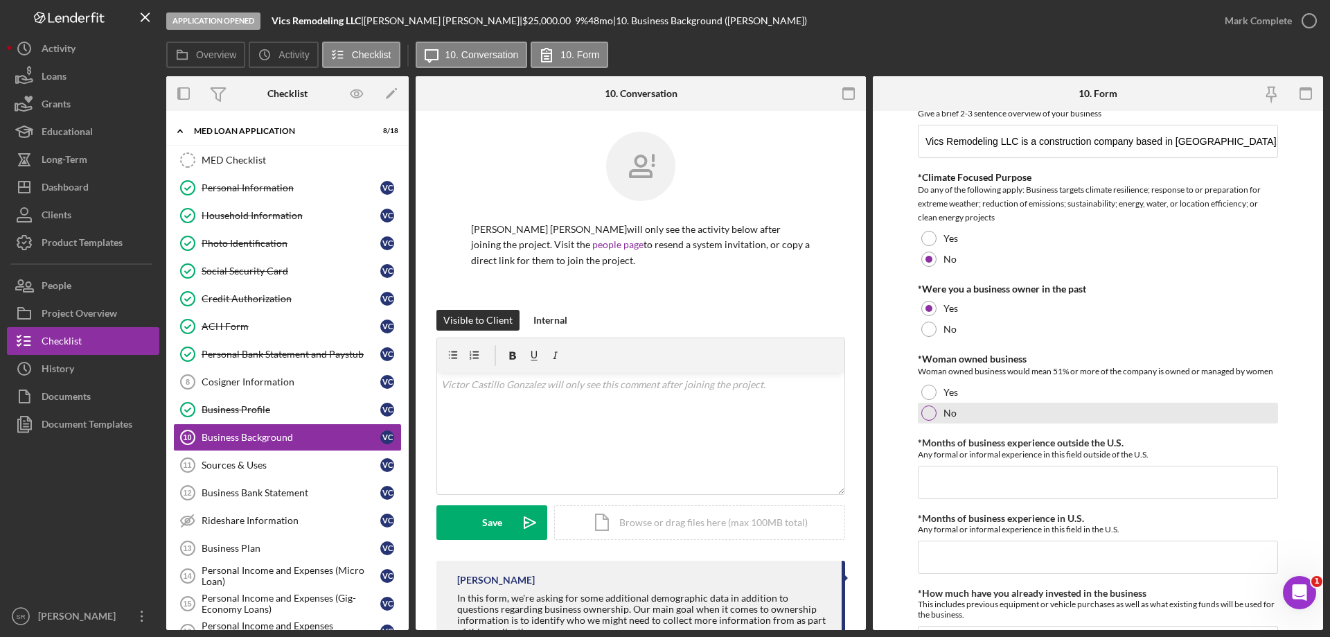
click at [963, 411] on div "No" at bounding box center [1098, 412] width 360 height 21
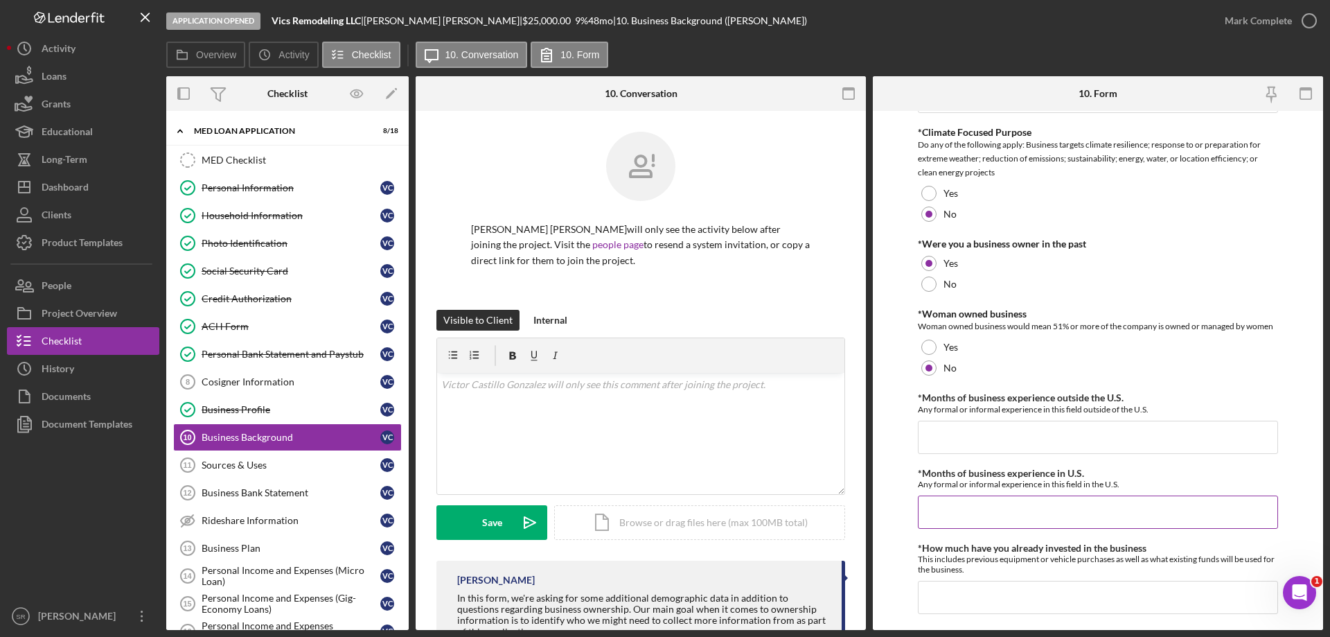
scroll to position [139, 0]
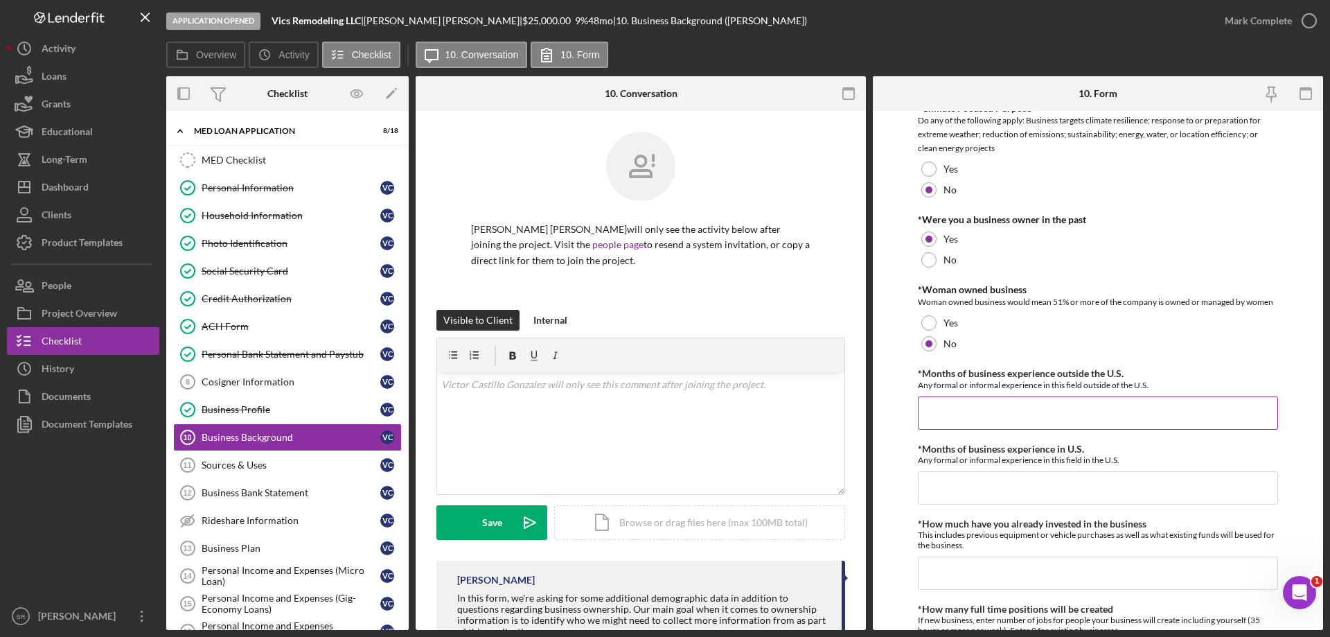
click at [1024, 413] on input "*Months of business experience outside the U.S." at bounding box center [1098, 412] width 360 height 33
type input "132"
click at [989, 492] on input "*Months of business experience in U.S." at bounding box center [1098, 487] width 360 height 33
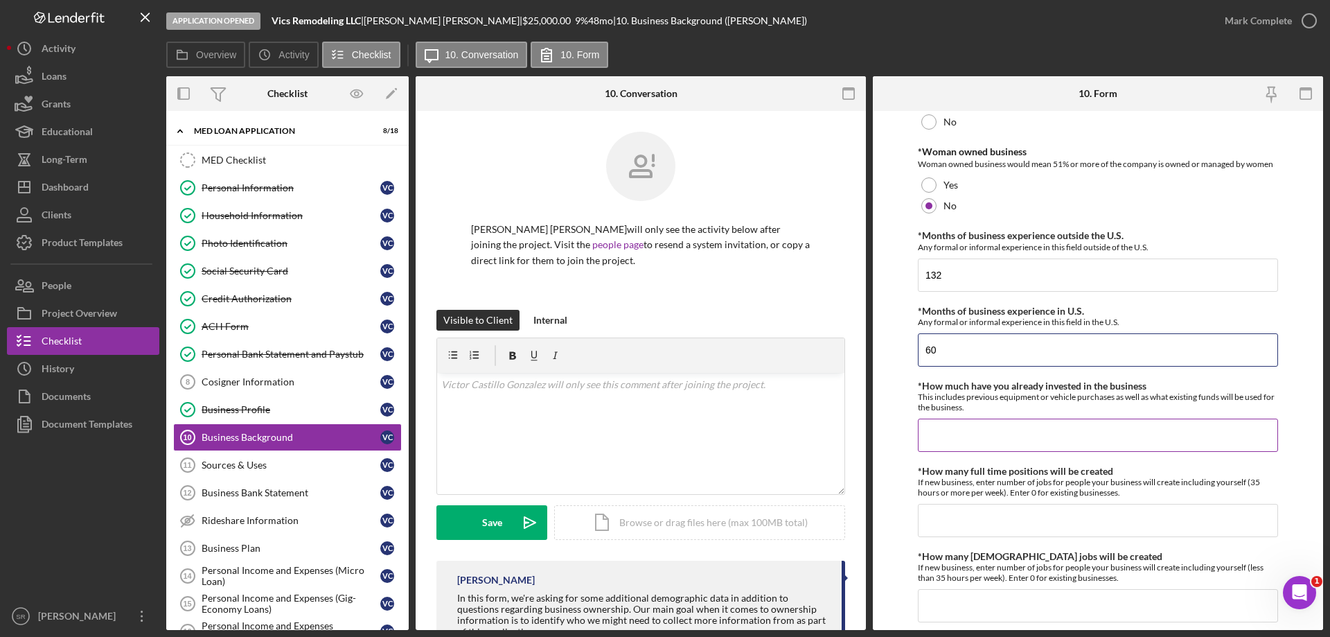
scroll to position [277, 0]
type input "60"
click at [1004, 445] on input "*How much have you already invested in the business" at bounding box center [1098, 434] width 360 height 33
click at [1006, 445] on input "*How much have you already invested in the business" at bounding box center [1098, 434] width 360 height 33
type input "$100,000"
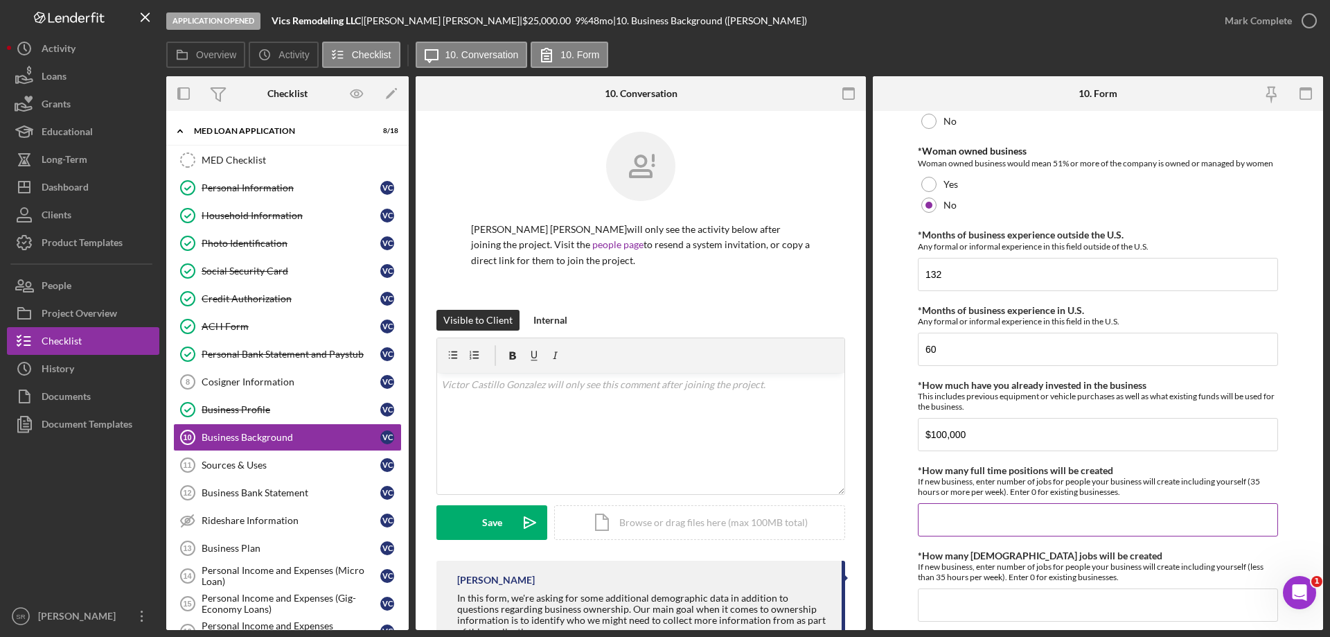
click at [1013, 526] on input "*How many full time positions will be created" at bounding box center [1098, 519] width 360 height 33
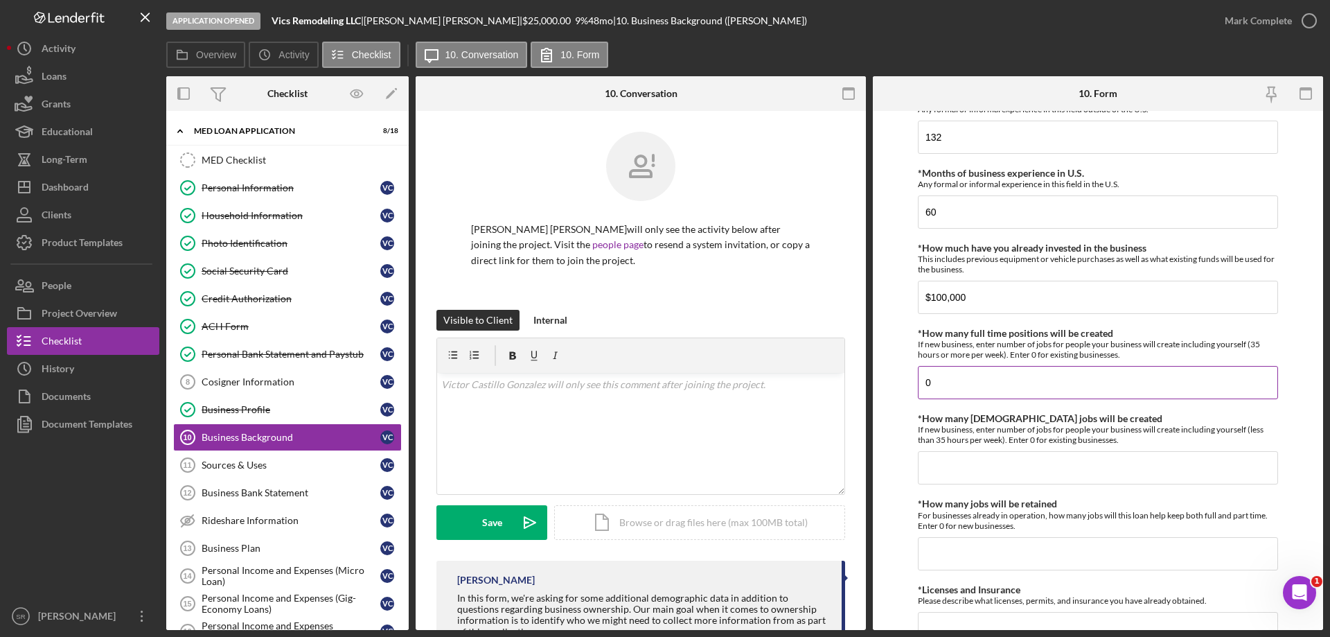
scroll to position [416, 0]
type input "0"
click at [1035, 457] on input "*How many part time jobs will be created" at bounding box center [1098, 466] width 360 height 33
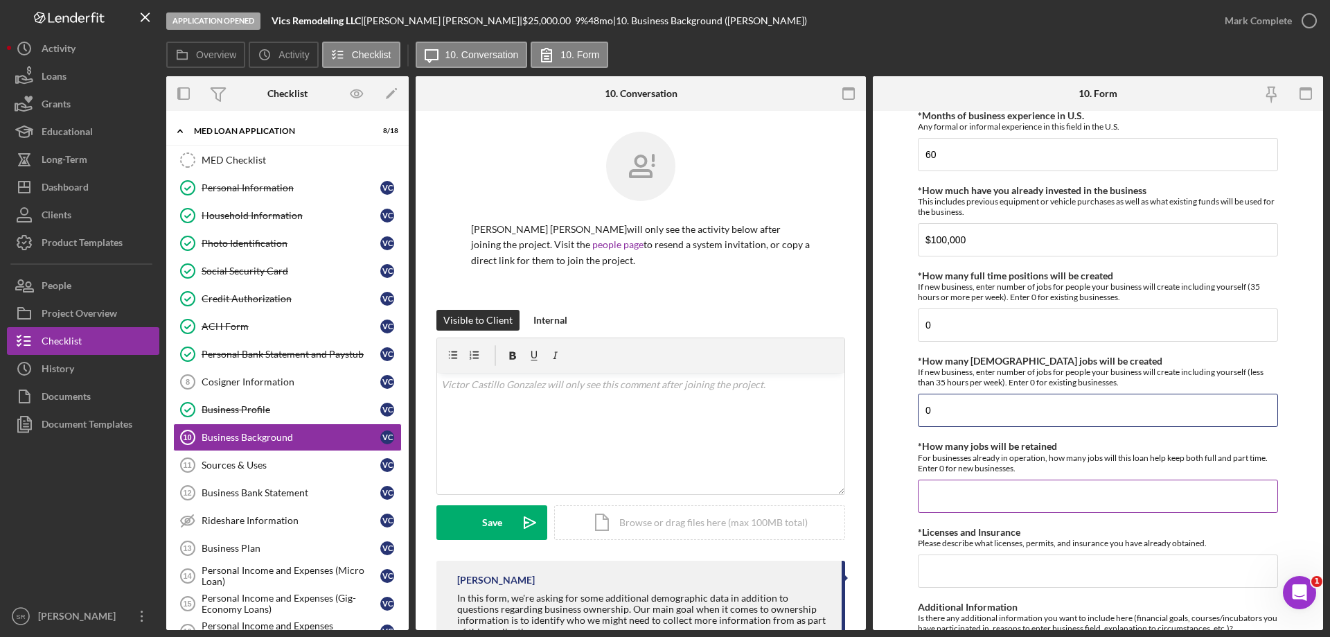
scroll to position [565, 0]
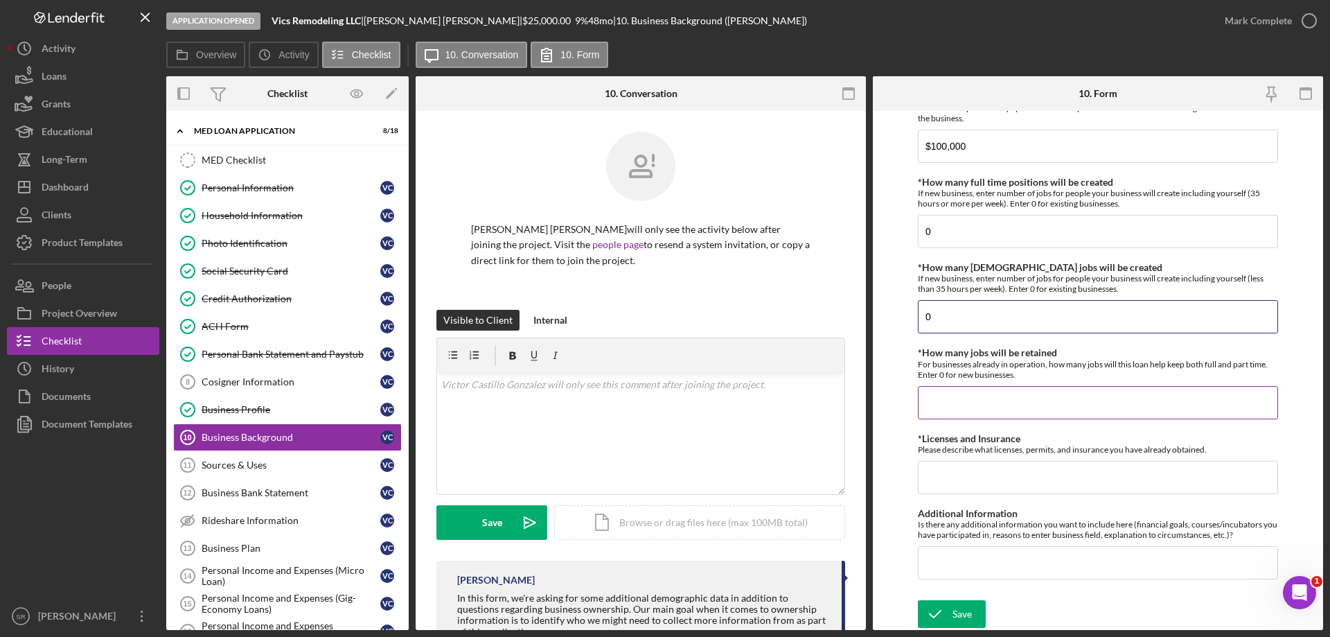
type input "0"
click at [979, 396] on input "*How many jobs will be retained" at bounding box center [1098, 402] width 360 height 33
type input "6"
click at [977, 486] on input "*Licenses and Insurance" at bounding box center [1098, 477] width 360 height 33
type input "Liability insurance and auto insuramce"
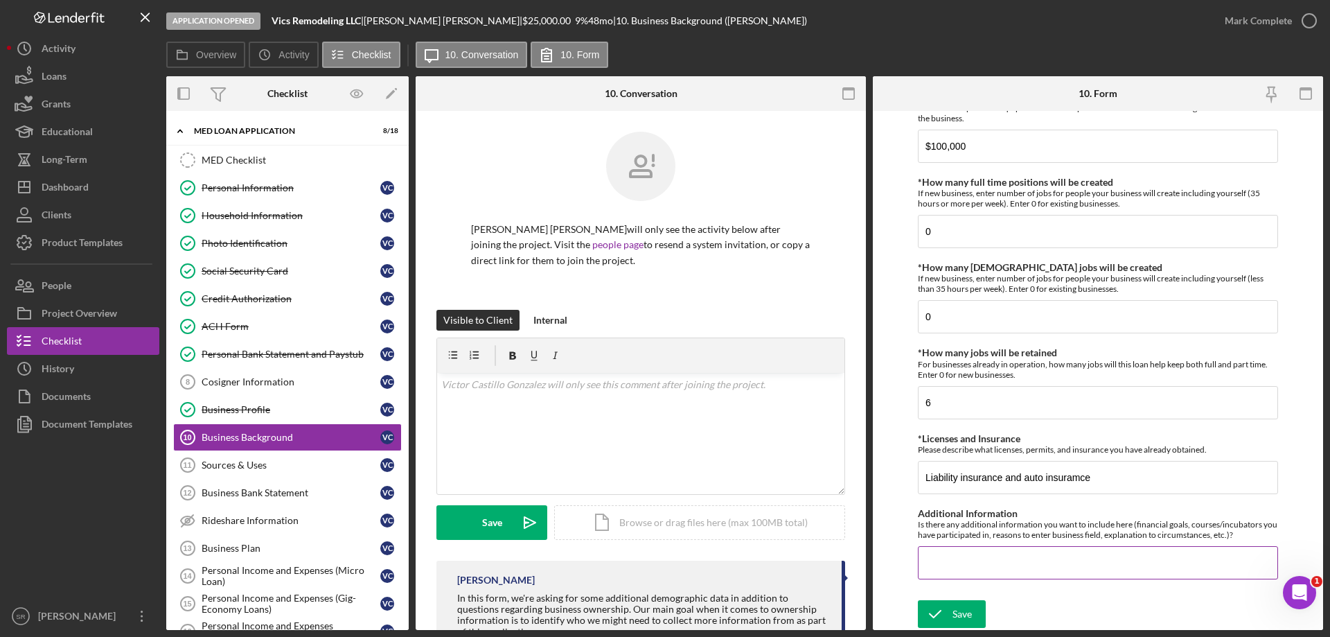
click at [1026, 569] on input "Additional Information" at bounding box center [1098, 562] width 360 height 33
click at [936, 560] on input "Additional Information" at bounding box center [1098, 562] width 360 height 33
paste input "The client earned a Bachelor’s degree in Accounting from the University of Cara…"
drag, startPoint x: 963, startPoint y: 564, endPoint x: 872, endPoint y: 539, distance: 94.9
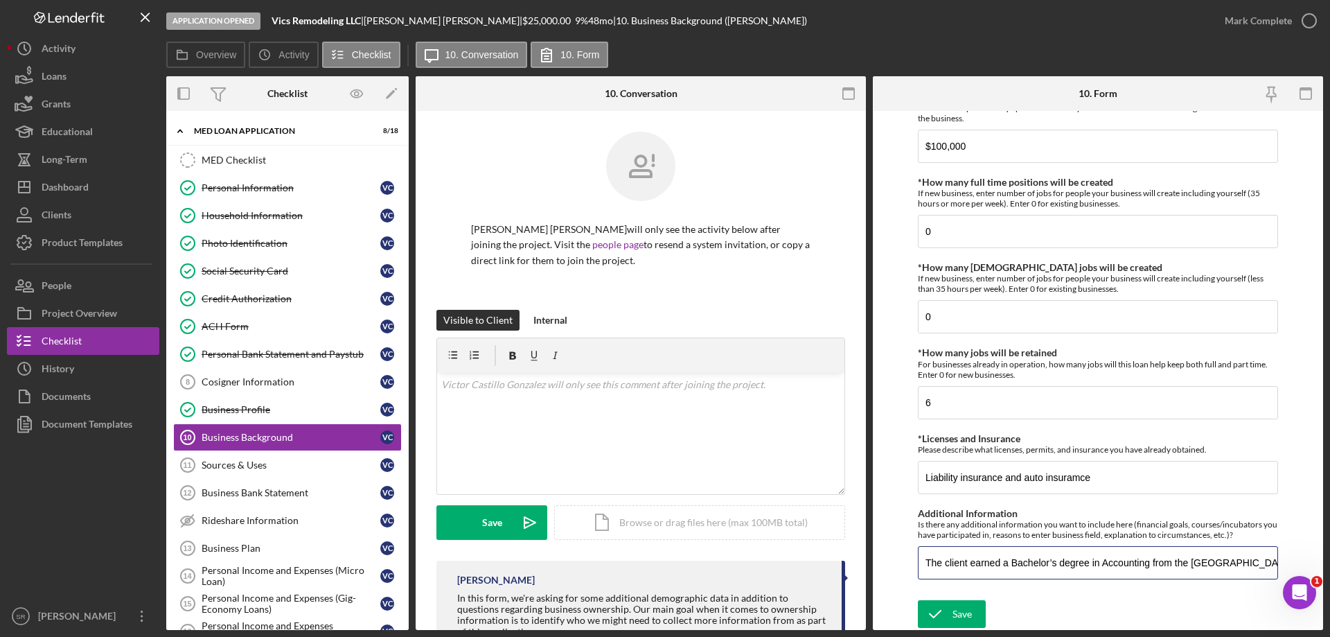
click at [795, 549] on div "Overview Internal Workflow Stage Application Opened Icon/Dropdown Arrow Archive…" at bounding box center [744, 352] width 1157 height 553
click at [1047, 567] on input "The client earned a Bachelor’s degree in Accounting from the University of Cara…" at bounding box center [1098, 562] width 360 height 33
click at [1207, 567] on input "The client earned a Bachelor’s degree in Accounting from the University of Cara…" at bounding box center [1098, 562] width 360 height 33
drag, startPoint x: 1230, startPoint y: 564, endPoint x: 1315, endPoint y: 561, distance: 85.2
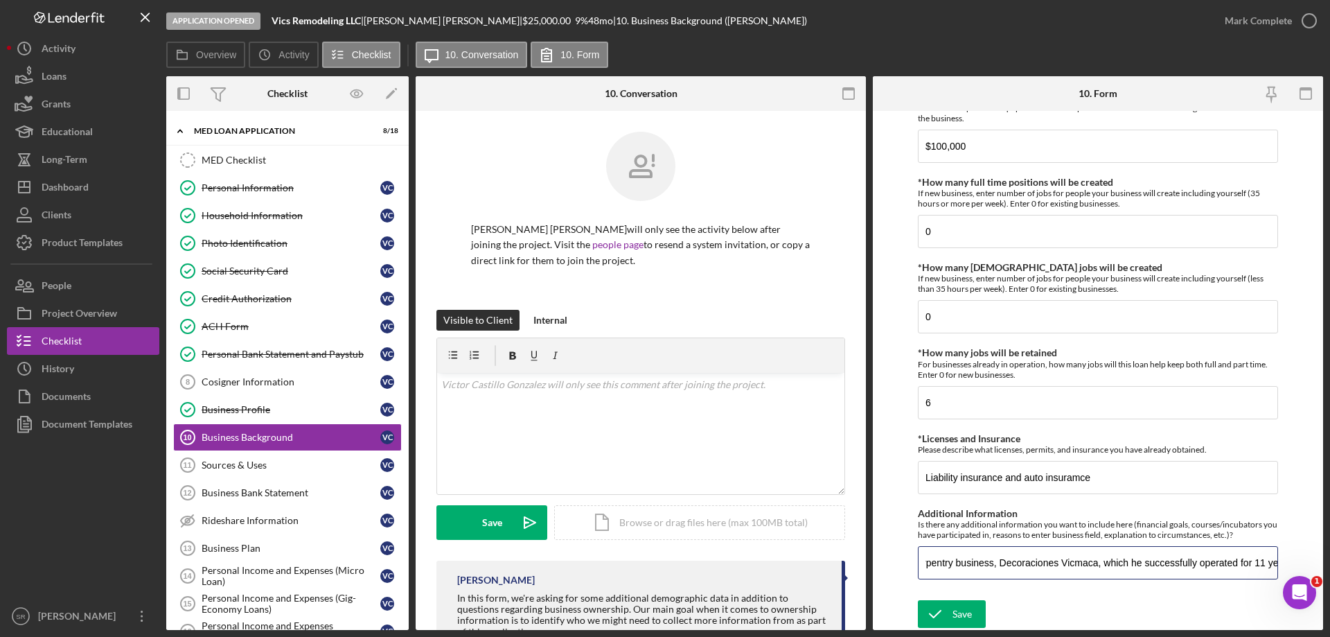
click at [1315, 561] on form "Business Background *Overview of the business Give a brief 2-3 sentence overvie…" at bounding box center [1098, 370] width 450 height 519
click at [1270, 564] on input "The client earned a Bachelor’s degree in Accounting from the University of Cara…" at bounding box center [1098, 562] width 360 height 33
paste input "For the past five years, the client has owned and operated a construction compa…"
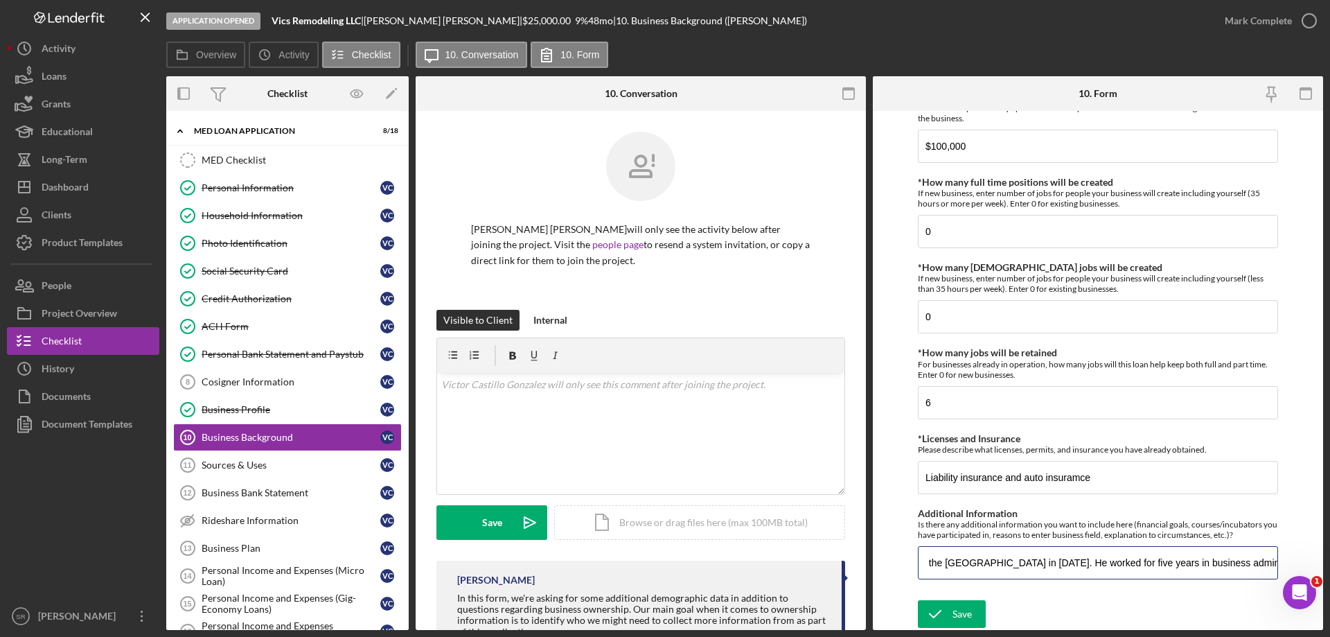
drag, startPoint x: 984, startPoint y: 573, endPoint x: 742, endPoint y: 574, distance: 241.0
click at [742, 574] on div "Overview Internal Workflow Stage Application Opened Icon/Dropdown Arrow Archive…" at bounding box center [744, 352] width 1157 height 553
click at [1135, 564] on input "The client earned a Bachelor’s degree in Accounting from the University of Cara…" at bounding box center [1098, 562] width 360 height 33
click at [1207, 570] on input "The client earned a Bachelor’s degree in Accounting from the University of Cara…" at bounding box center [1098, 562] width 360 height 33
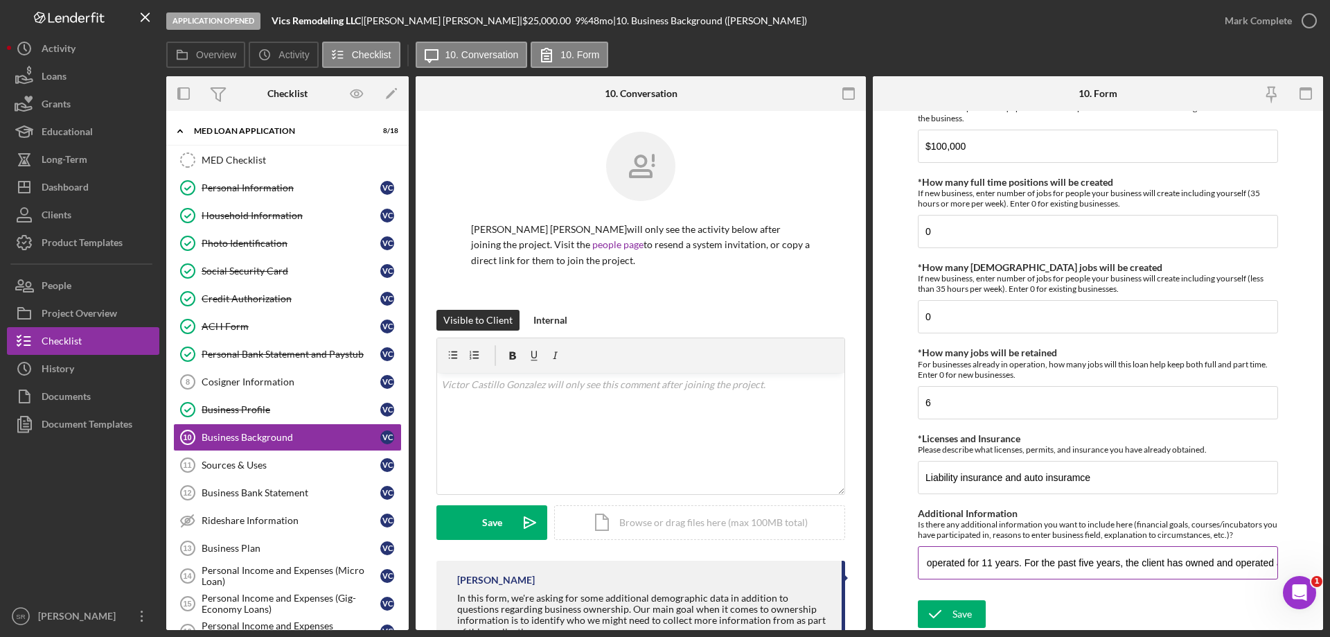
click at [1087, 567] on input "The client earned a Bachelor’s degree in Accounting from the University of Cara…" at bounding box center [1098, 562] width 360 height 33
click at [1003, 564] on input "The client earned a Bachelor’s degree in Accounting from the University of Cara…" at bounding box center [1098, 562] width 360 height 33
drag, startPoint x: 1119, startPoint y: 568, endPoint x: 1136, endPoint y: 567, distance: 16.7
click at [1119, 567] on input "The client earned a Bachelor’s degree in Accounting from the University of Cara…" at bounding box center [1098, 562] width 360 height 33
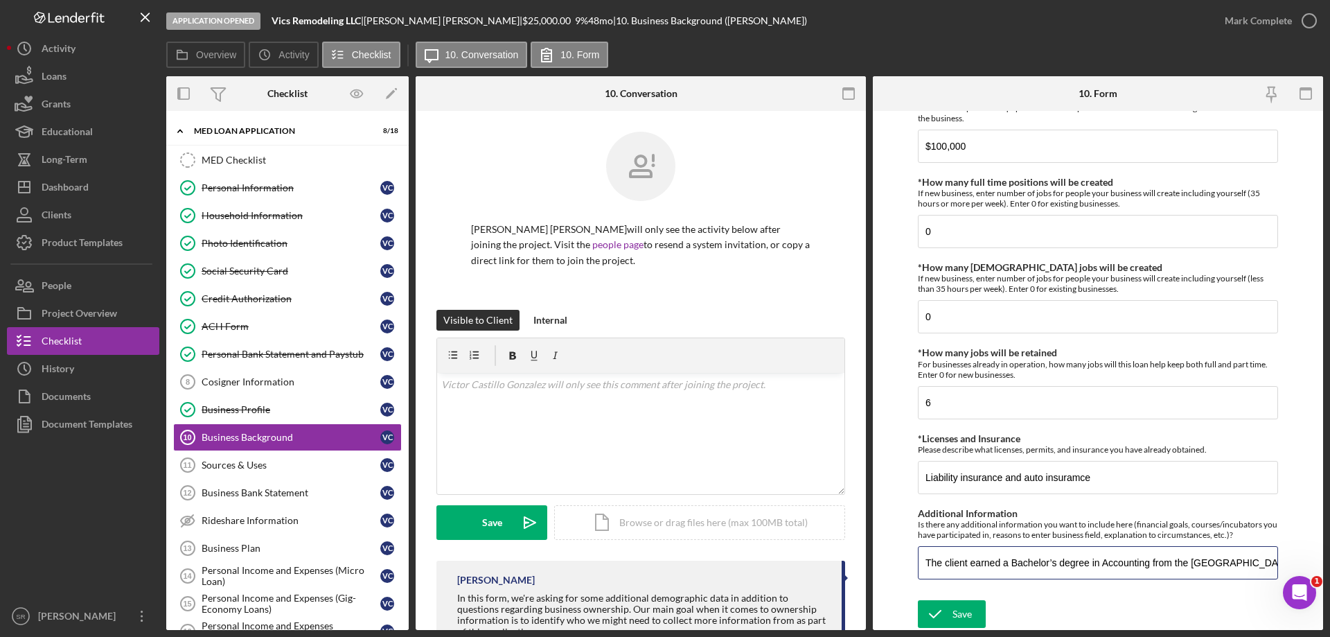
drag, startPoint x: 1154, startPoint y: 567, endPoint x: 700, endPoint y: 598, distance: 455.5
click at [700, 598] on div "Overview Internal Workflow Stage Application Opened Icon/Dropdown Arrow Archive…" at bounding box center [744, 352] width 1157 height 553
click at [930, 567] on input "The client earned a Bachelor’s degree in Accounting from the University of Cara…" at bounding box center [1098, 562] width 360 height 33
drag, startPoint x: 1119, startPoint y: 566, endPoint x: 1075, endPoint y: 563, distance: 44.4
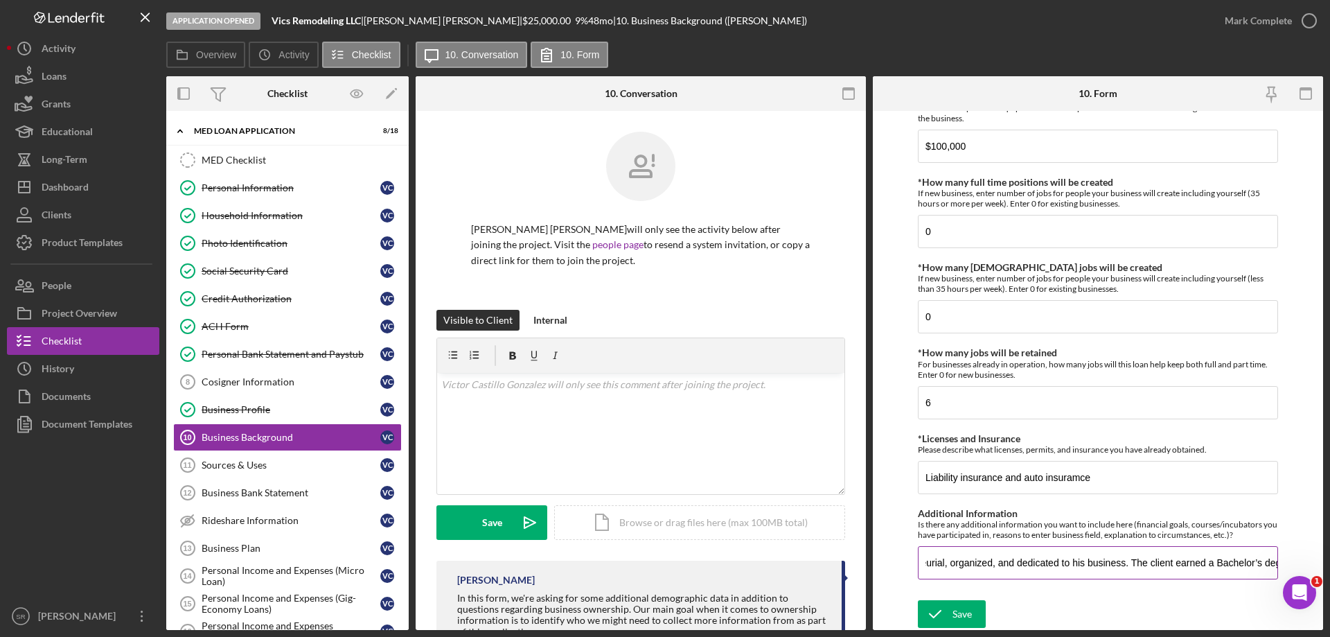
click at [1075, 563] on input "Victor is highly entrepreneurial, organized, and dedicated to his business. The…" at bounding box center [1098, 562] width 360 height 33
drag, startPoint x: 1136, startPoint y: 562, endPoint x: 1367, endPoint y: 562, distance: 230.6
click at [1329, 562] on html "Application Opened Vics Remodeling LLC | Victor Castillo Gonzalez | $25,000.00 …" at bounding box center [665, 318] width 1330 height 637
click at [1164, 566] on input "Victor is highly entrepreneurial, organized, and dedicated to his business. He …" at bounding box center [1098, 562] width 360 height 33
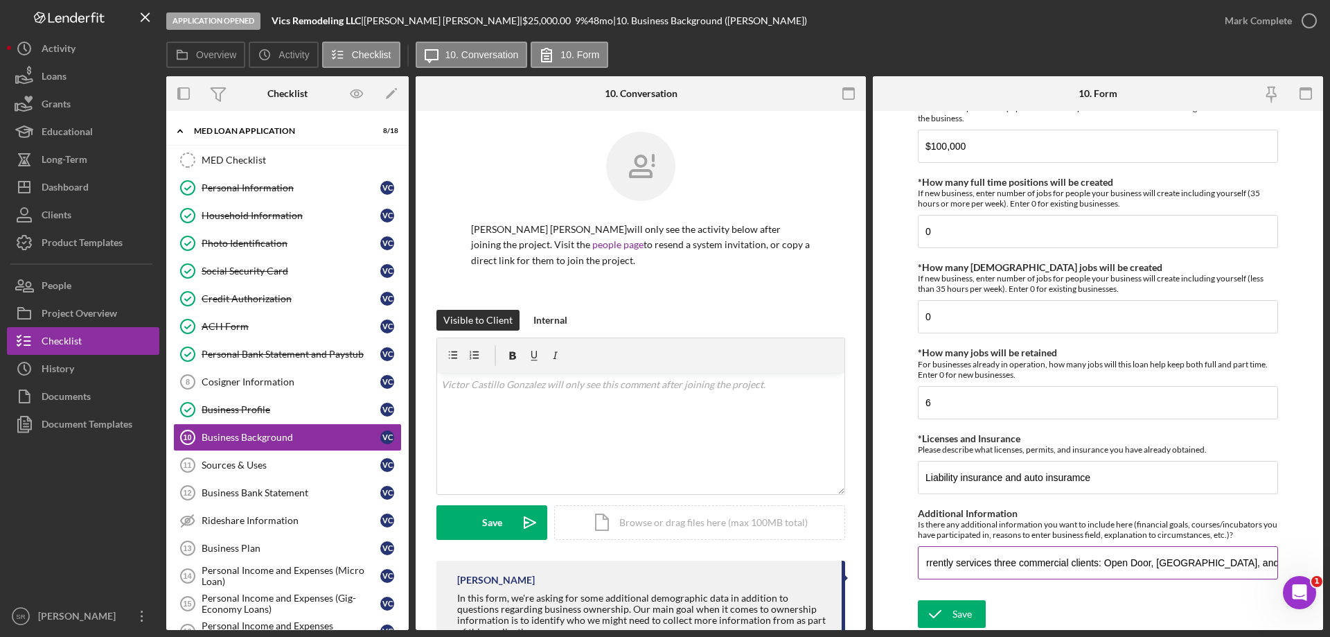
click at [1257, 568] on input "Victor is highly entrepreneurial, organized, and dedicated to his business. He …" at bounding box center [1098, 562] width 360 height 33
type input "Victor is highly entrepreneurial, organized, and dedicated to his business. He …"
drag, startPoint x: 1278, startPoint y: 565, endPoint x: 1355, endPoint y: 577, distance: 78.5
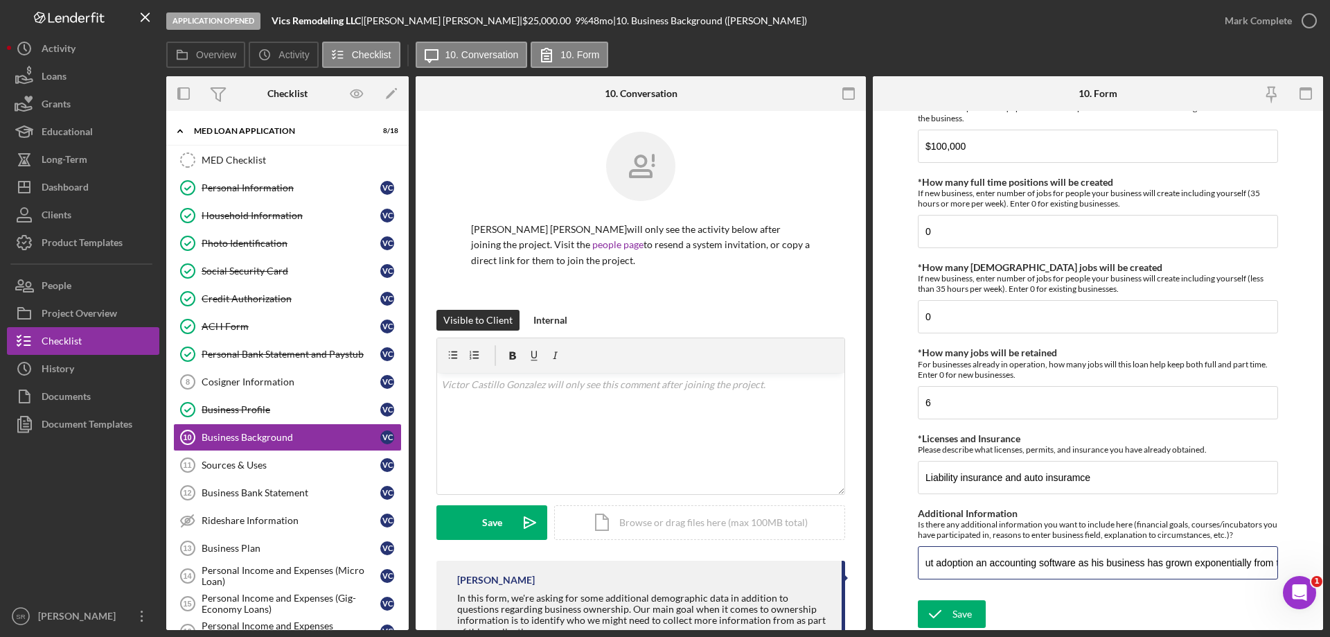
click at [1329, 577] on html "Application Opened Vics Remodeling LLC | Victor Castillo Gonzalez | $25,000.00 …" at bounding box center [665, 318] width 1330 height 637
click at [1245, 567] on input "Victor is highly entrepreneurial, organized, and dedicated to his business. He …" at bounding box center [1098, 562] width 360 height 33
click at [1270, 563] on input "Victor is highly entrepreneurial, organized, and dedicated to his business. He …" at bounding box center [1098, 562] width 360 height 33
drag, startPoint x: 1270, startPoint y: 563, endPoint x: 409, endPoint y: 598, distance: 861.6
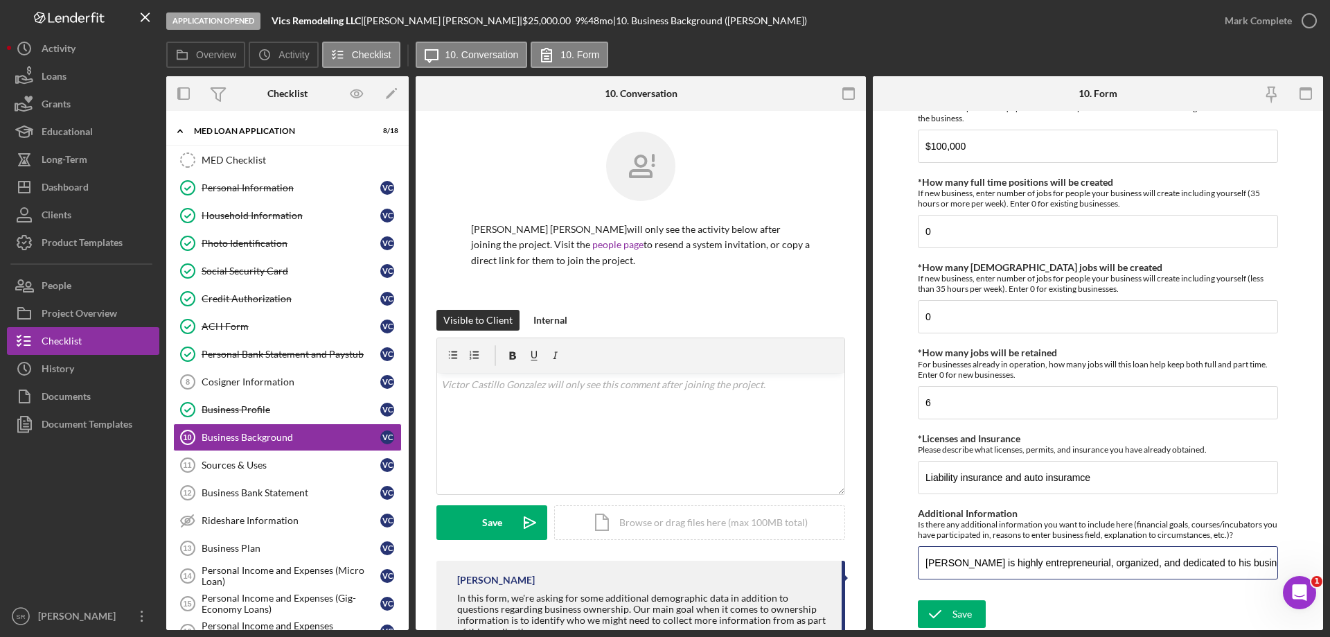
click at [409, 598] on div "Overview Internal Workflow Stage Application Opened Icon/Dropdown Arrow Archive…" at bounding box center [744, 352] width 1157 height 553
click at [1068, 601] on div "Save Save" at bounding box center [1098, 615] width 360 height 30
drag, startPoint x: 1123, startPoint y: 557, endPoint x: 1140, endPoint y: 546, distance: 19.6
click at [1123, 557] on input "Victor is highly entrepreneurial, organized, and dedicated to his business. He …" at bounding box center [1098, 562] width 360 height 33
drag, startPoint x: 1173, startPoint y: 567, endPoint x: 758, endPoint y: 595, distance: 415.2
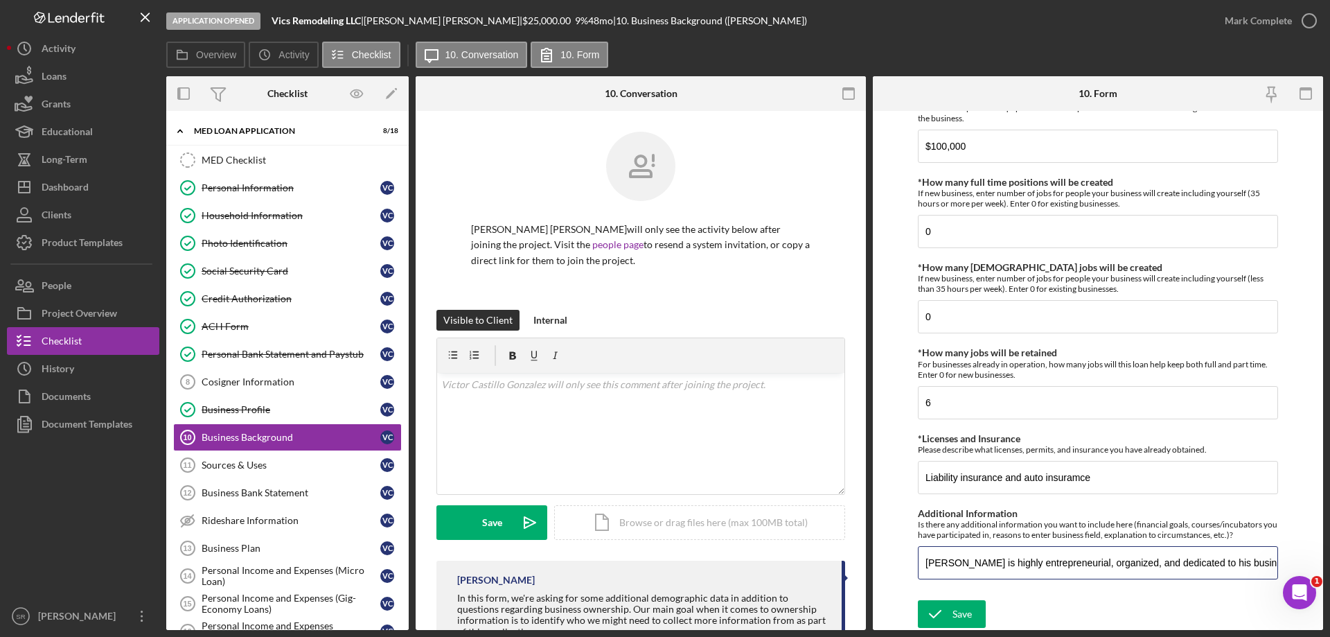
click at [758, 596] on div "Overview Internal Workflow Stage Application Opened Icon/Dropdown Arrow Archive…" at bounding box center [744, 352] width 1157 height 553
click at [934, 563] on input "Victor is highly entrepreneurial, organized, and dedicated to his business. He …" at bounding box center [1098, 562] width 360 height 33
drag, startPoint x: 925, startPoint y: 566, endPoint x: 1470, endPoint y: 555, distance: 545.9
click at [1329, 555] on html "Application Opened Vics Remodeling LLC | Victor Castillo Gonzalez | $25,000.00 …" at bounding box center [665, 318] width 1330 height 637
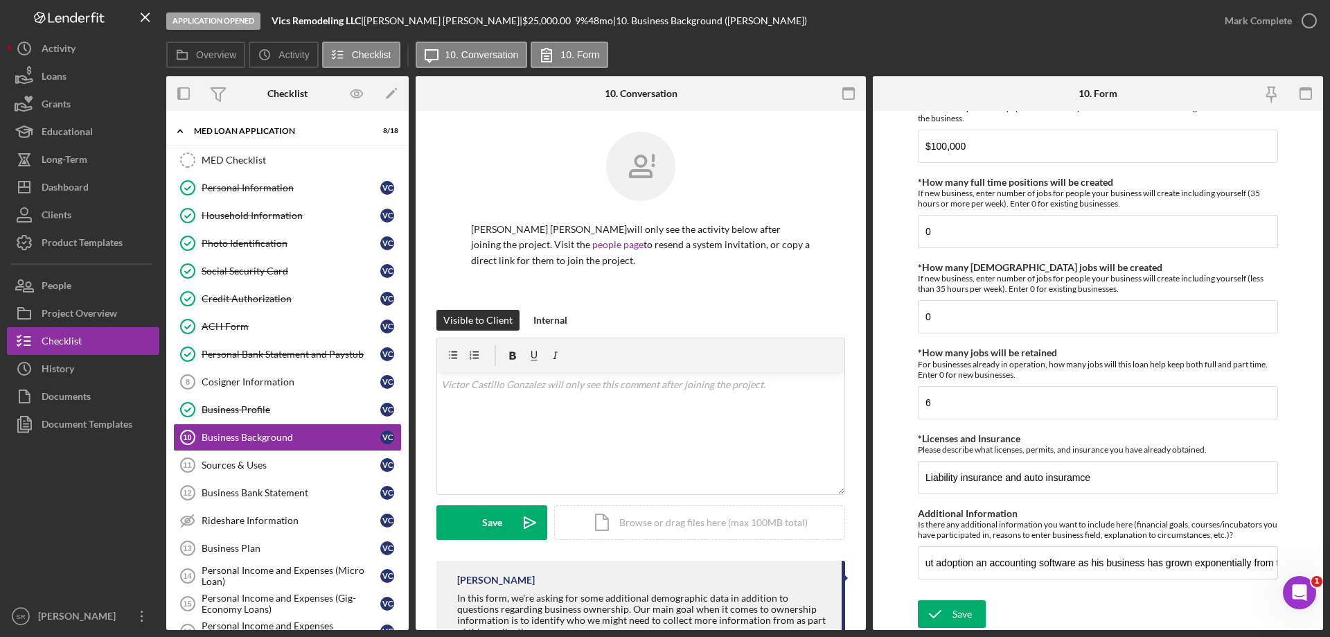
scroll to position [0, 0]
click at [1098, 612] on div "Save Save" at bounding box center [1098, 615] width 360 height 30
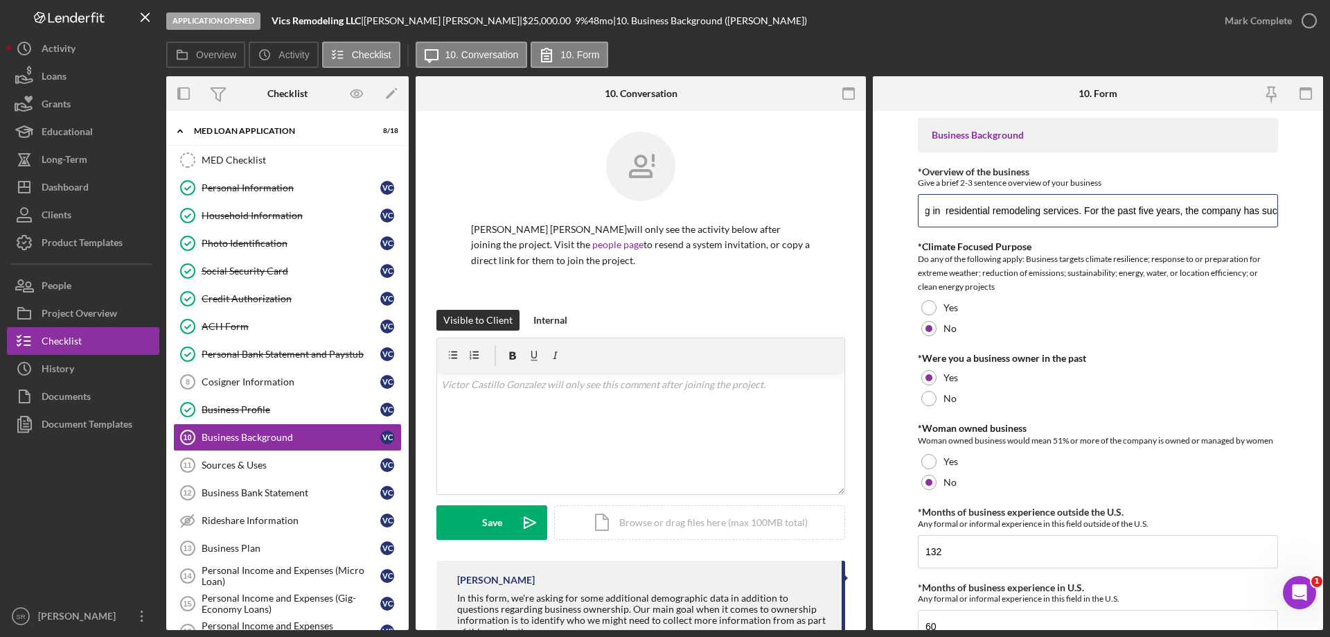
scroll to position [0, 948]
drag, startPoint x: 925, startPoint y: 208, endPoint x: 1513, endPoint y: 339, distance: 603.3
click at [1329, 339] on html "Application Opened Vics Remodeling LLC | Victor Castillo Gonzalez | $25,000.00 …" at bounding box center [665, 318] width 1330 height 637
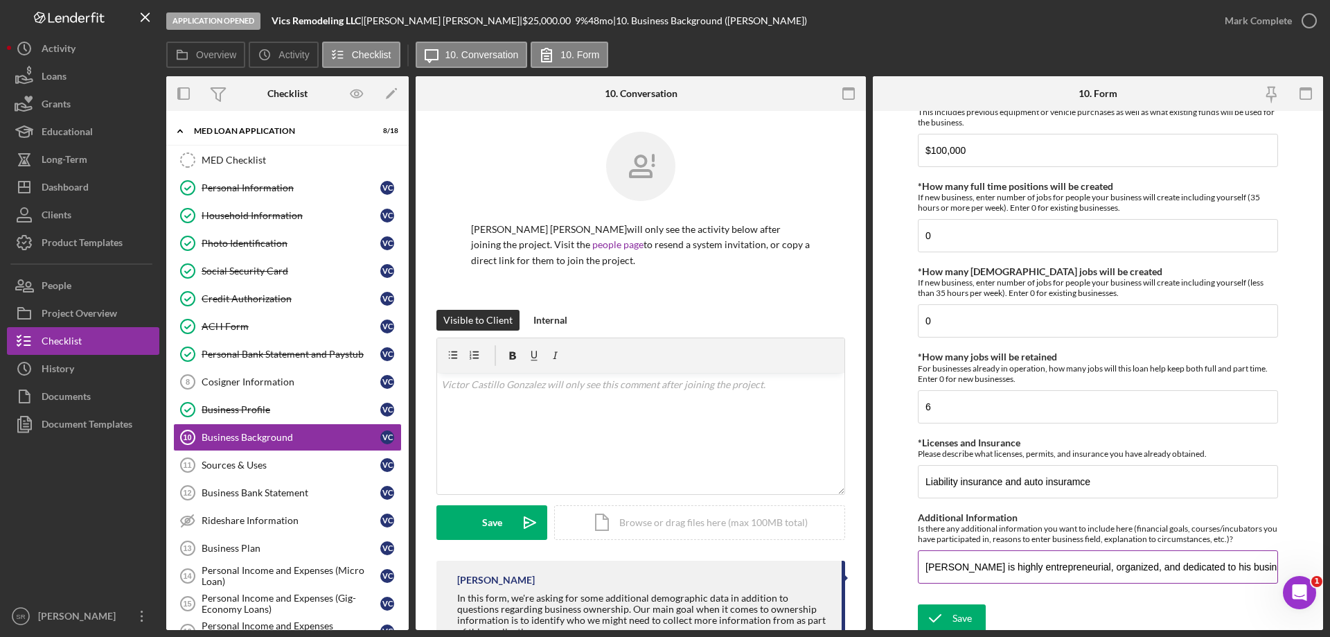
scroll to position [565, 0]
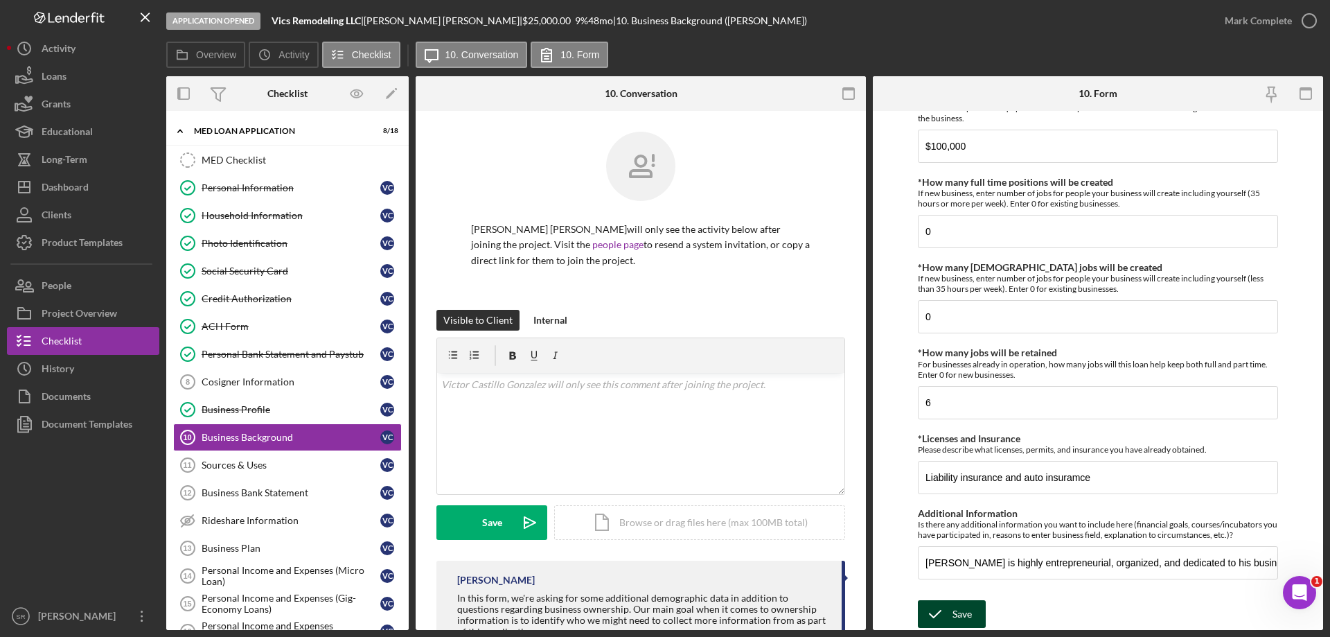
click at [968, 607] on div "Save" at bounding box center [961, 614] width 19 height 28
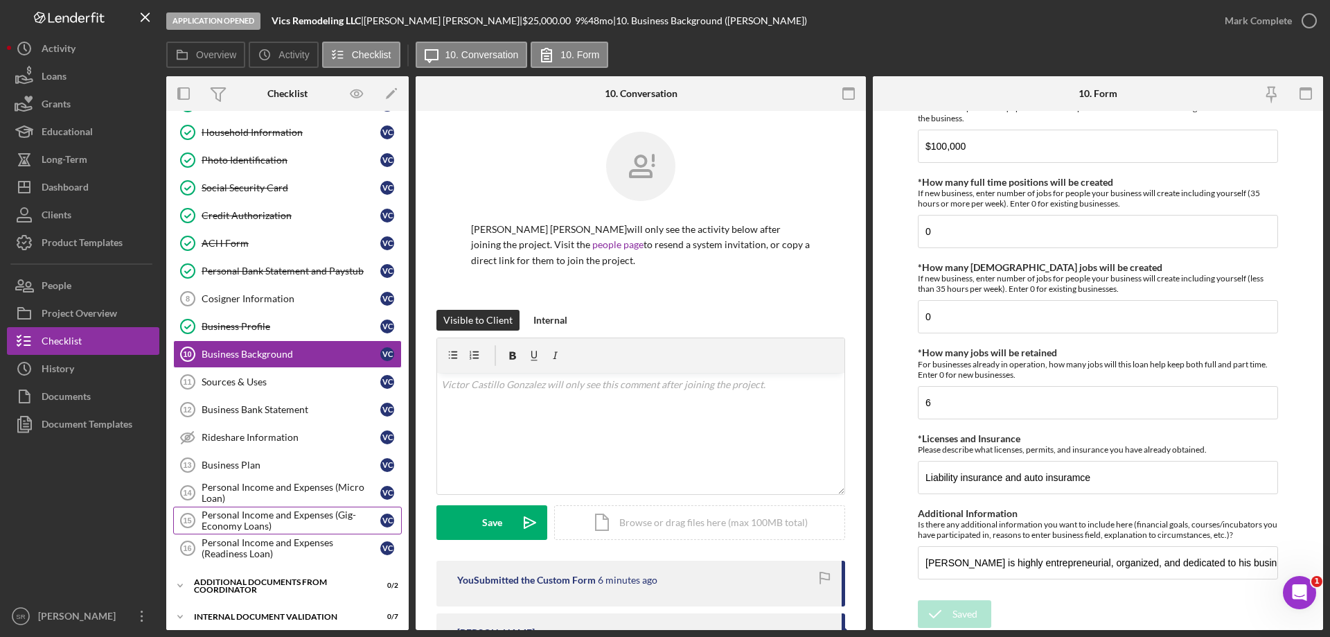
scroll to position [139, 0]
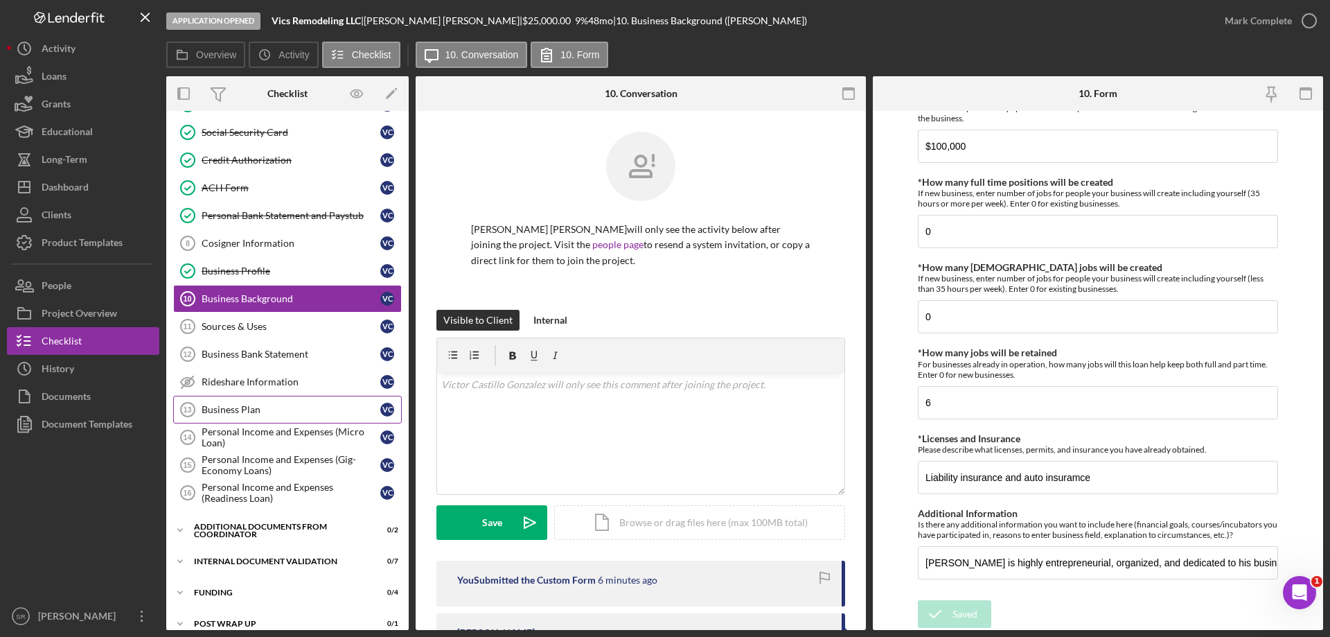
click at [295, 401] on link "Business Plan 13 Business Plan V C" at bounding box center [287, 409] width 229 height 28
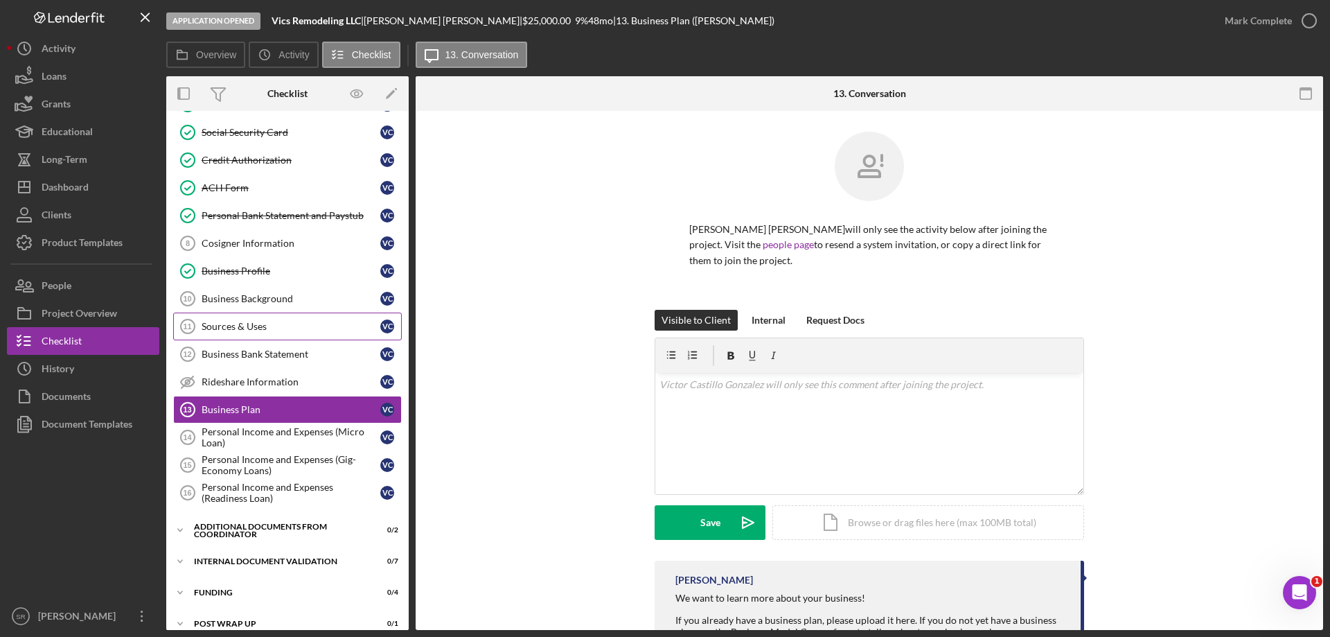
click at [303, 326] on div "Sources & Uses" at bounding box center [291, 326] width 179 height 11
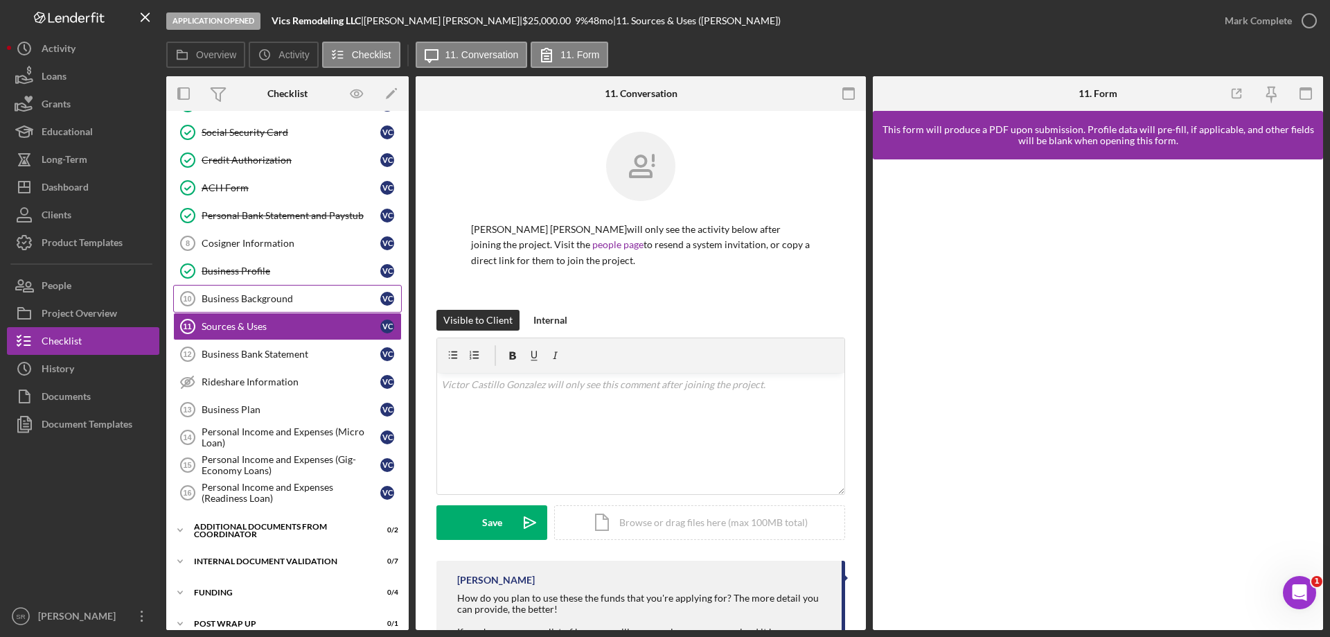
click at [274, 303] on div "Business Background" at bounding box center [291, 298] width 179 height 11
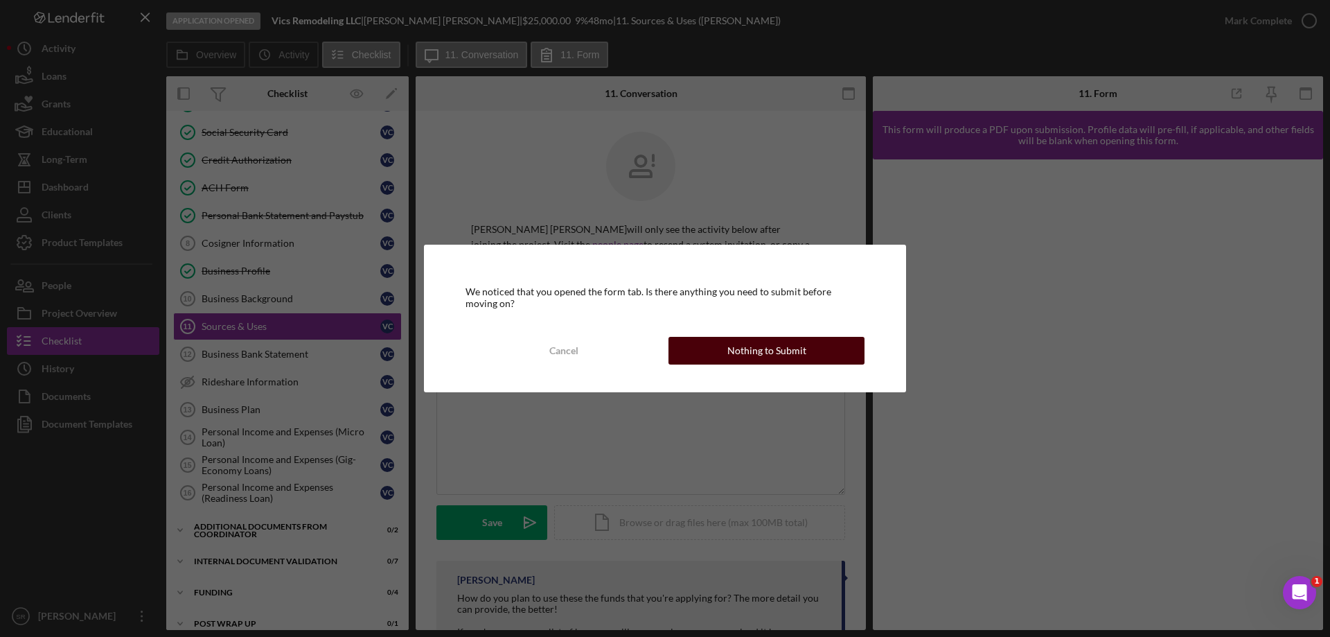
click at [711, 353] on button "Nothing to Submit" at bounding box center [766, 351] width 196 height 28
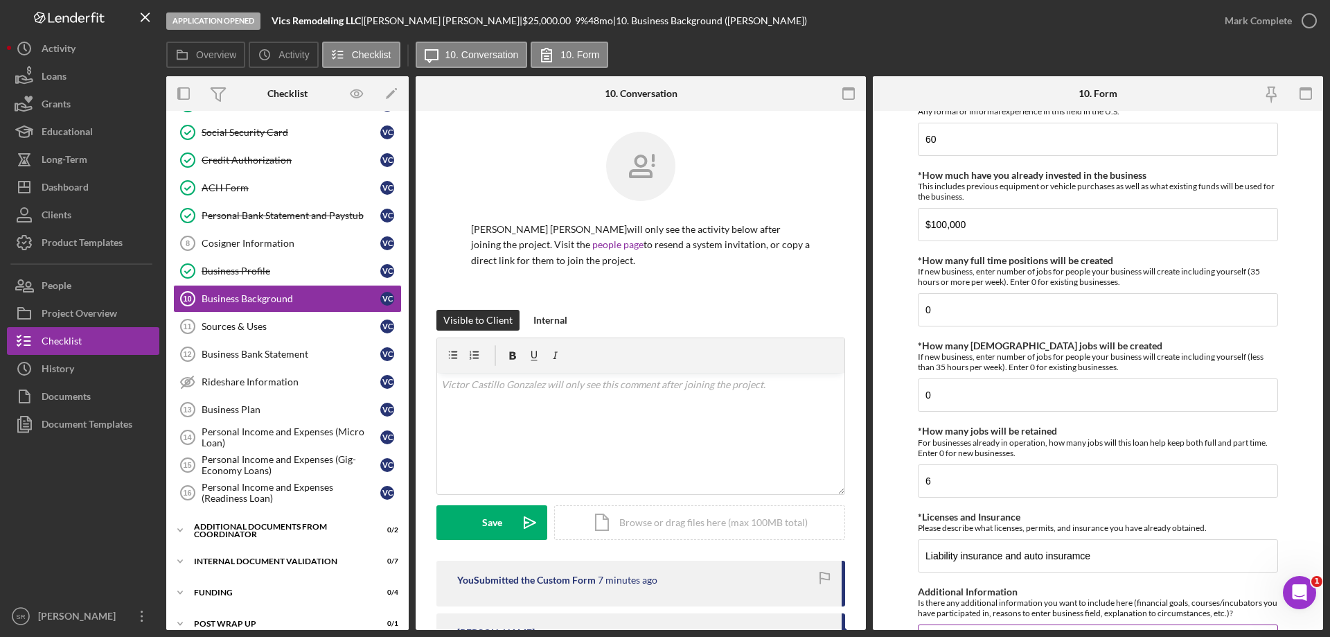
scroll to position [565, 0]
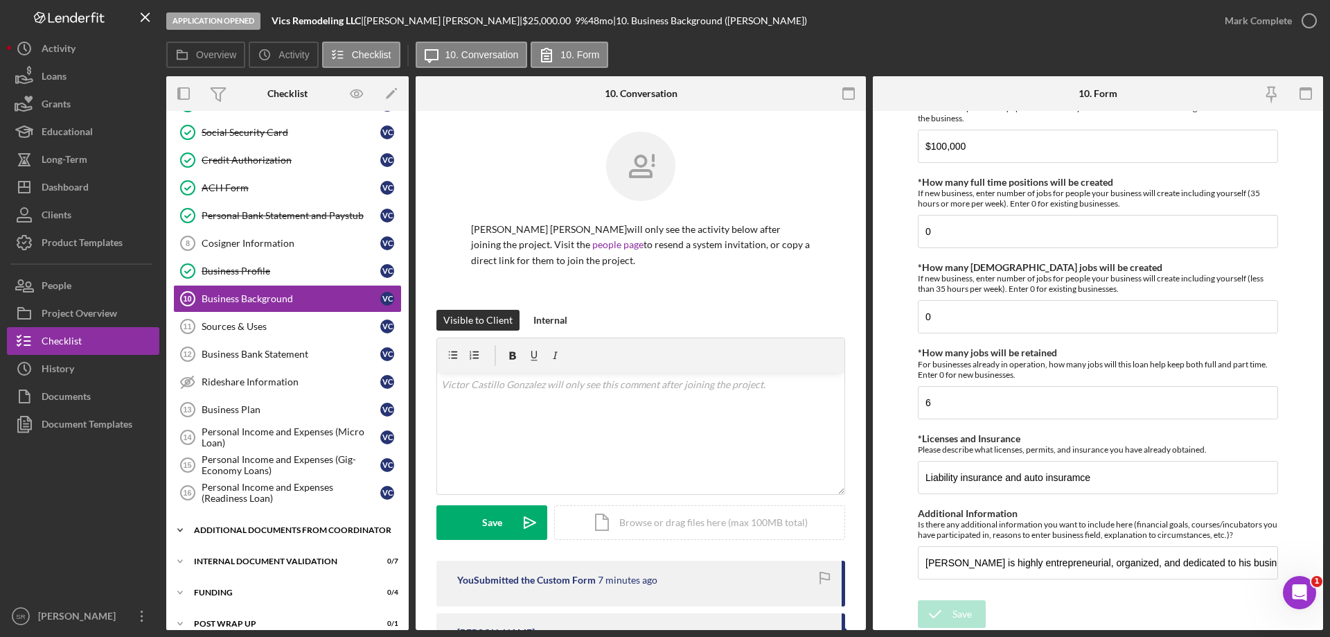
click at [277, 526] on div "Additional Documents from Coordinator" at bounding box center [292, 530] width 197 height 8
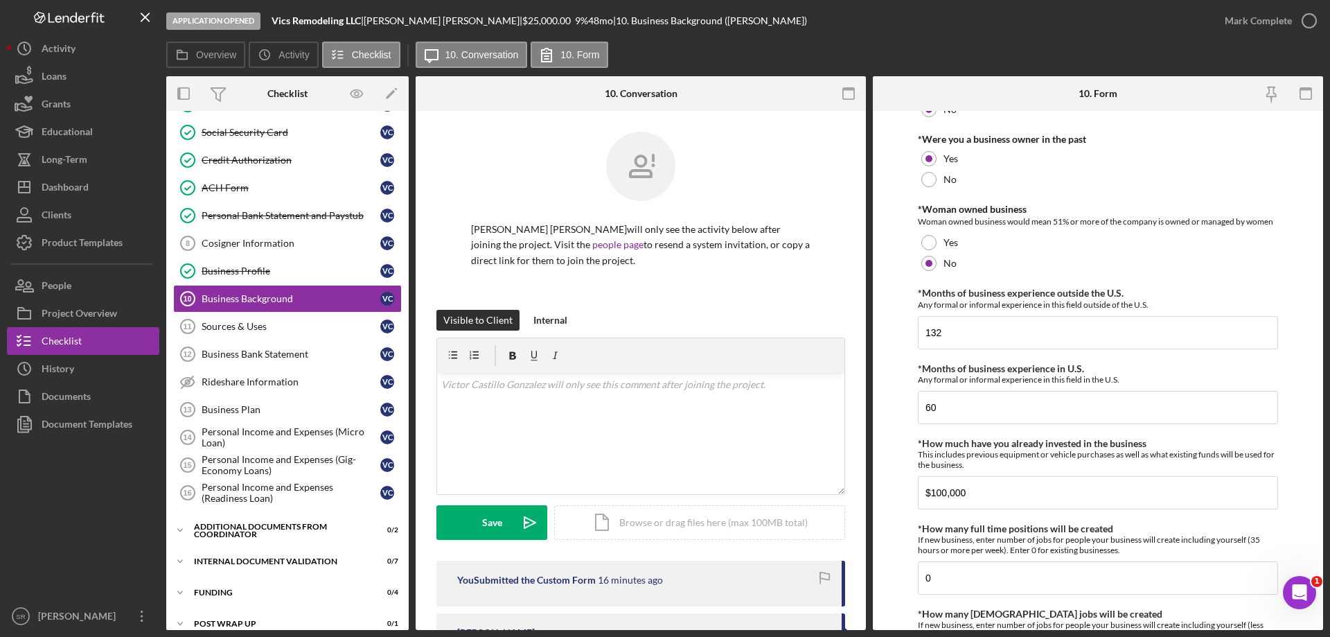
scroll to position [0, 0]
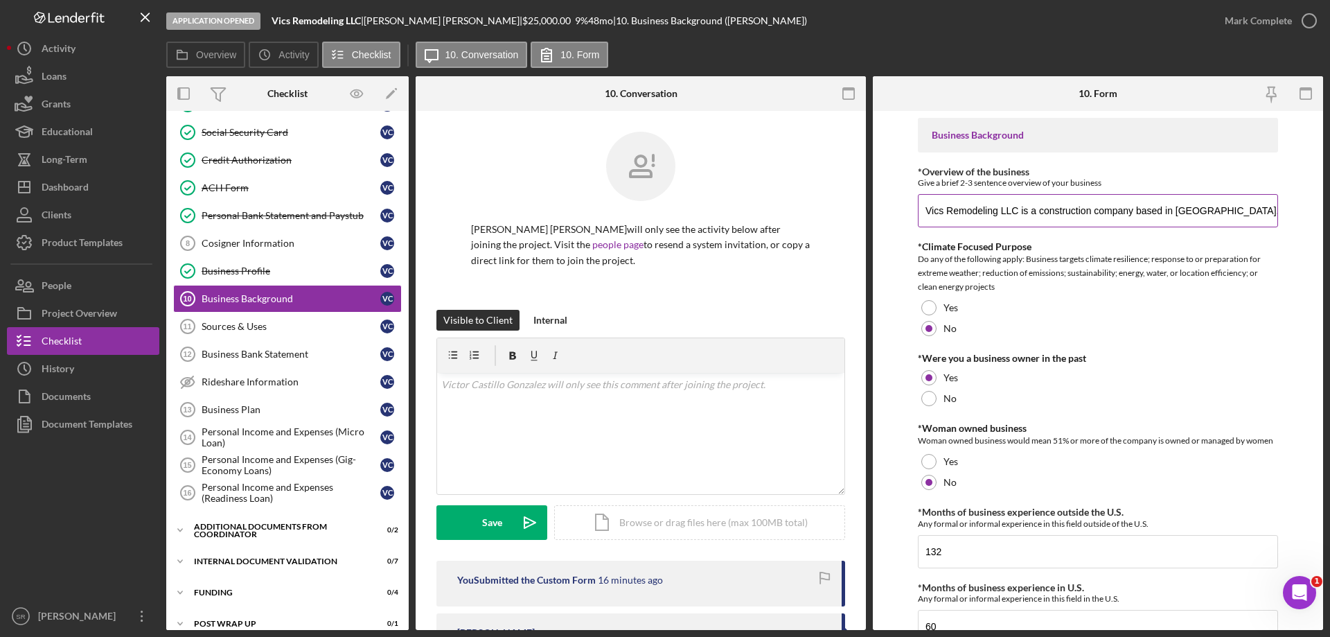
click at [925, 213] on input "Vics Remodeling LLC is a construction company based in Columbus, Ohio, speciali…" at bounding box center [1098, 210] width 360 height 33
drag, startPoint x: 925, startPoint y: 213, endPoint x: 1371, endPoint y: 277, distance: 450.7
click at [1329, 277] on html "Application Opened Vics Remodeling LLC | Victor Castillo Gonzalez | $25,000.00 …" at bounding box center [665, 318] width 1330 height 637
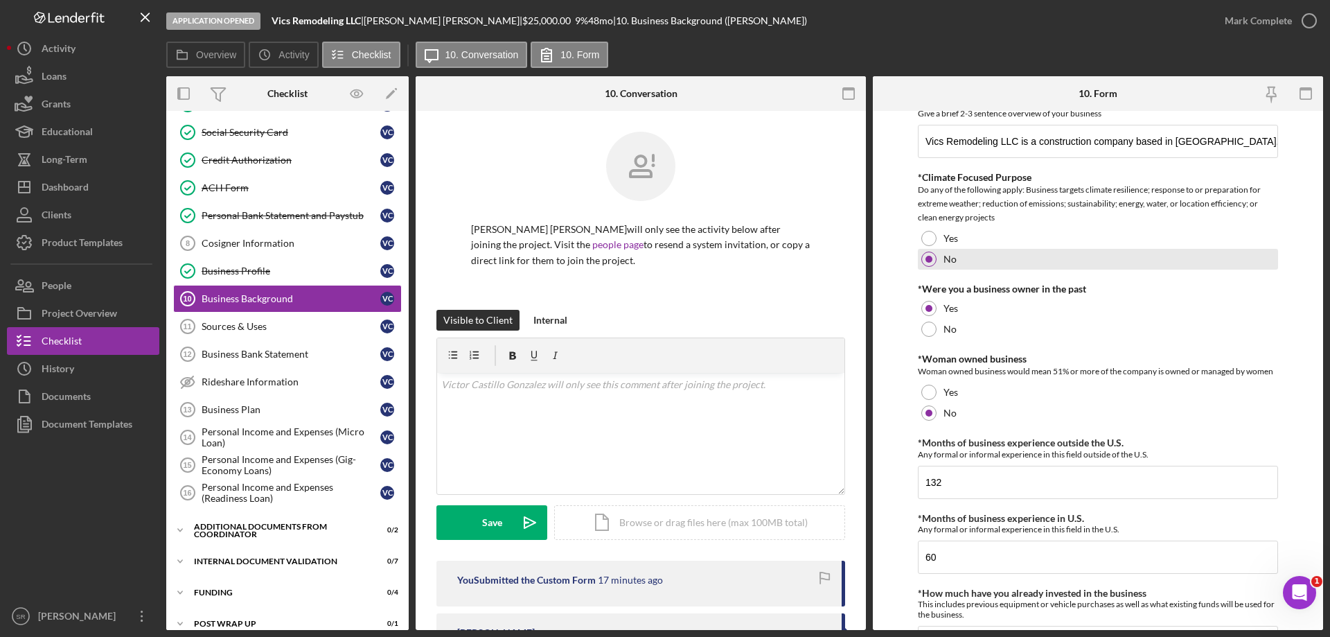
click at [1165, 253] on div "No" at bounding box center [1098, 259] width 360 height 21
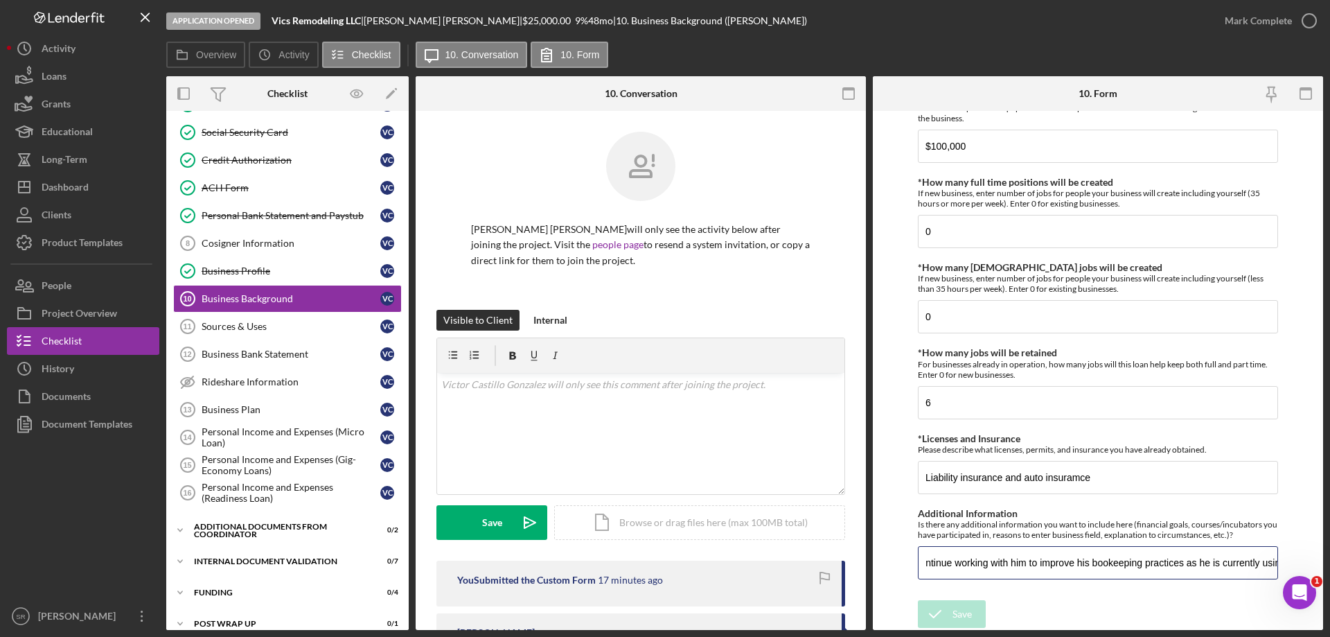
scroll to position [0, 3885]
drag, startPoint x: 925, startPoint y: 567, endPoint x: 1329, endPoint y: 664, distance: 415.1
click at [1329, 636] on html "Application Opened Vics Remodeling LLC | Victor Castillo Gonzalez | $25,000.00 …" at bounding box center [665, 318] width 1330 height 637
paste input "Castillo is originally from Venezuela. He earned a Bachelor’s degree in Account…"
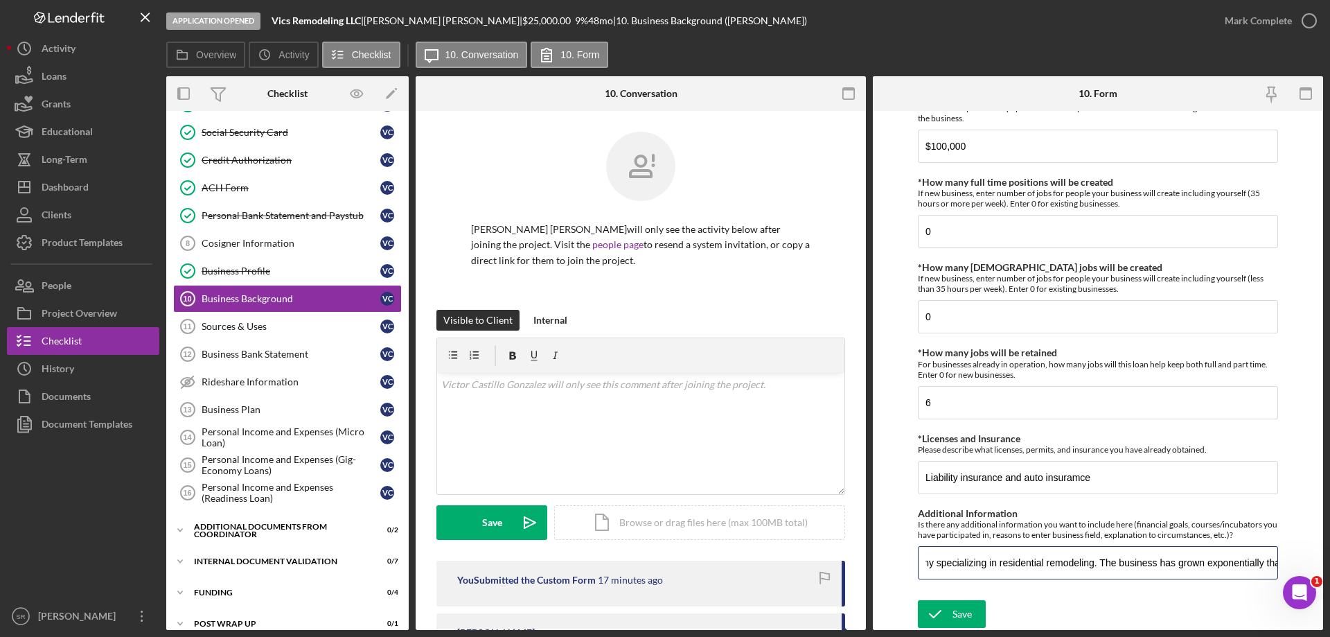
drag, startPoint x: 1212, startPoint y: 567, endPoint x: 1469, endPoint y: 526, distance: 260.1
click at [1329, 526] on html "Application Opened Vics Remodeling LLC | Victor Castillo Gonzalez | $25,000.00 …" at bounding box center [665, 318] width 1330 height 637
click at [1212, 562] on input "Victor Castillo is originally from Venezuela. He earned a Bachelor’s degree in …" at bounding box center [1098, 562] width 360 height 33
click at [1269, 564] on input "Victor Castillo is originally from Venezuela. He earned a Bachelor’s degree in …" at bounding box center [1098, 562] width 360 height 33
paste input "He provided sample work orders, so LO could see the type of work he does (this …"
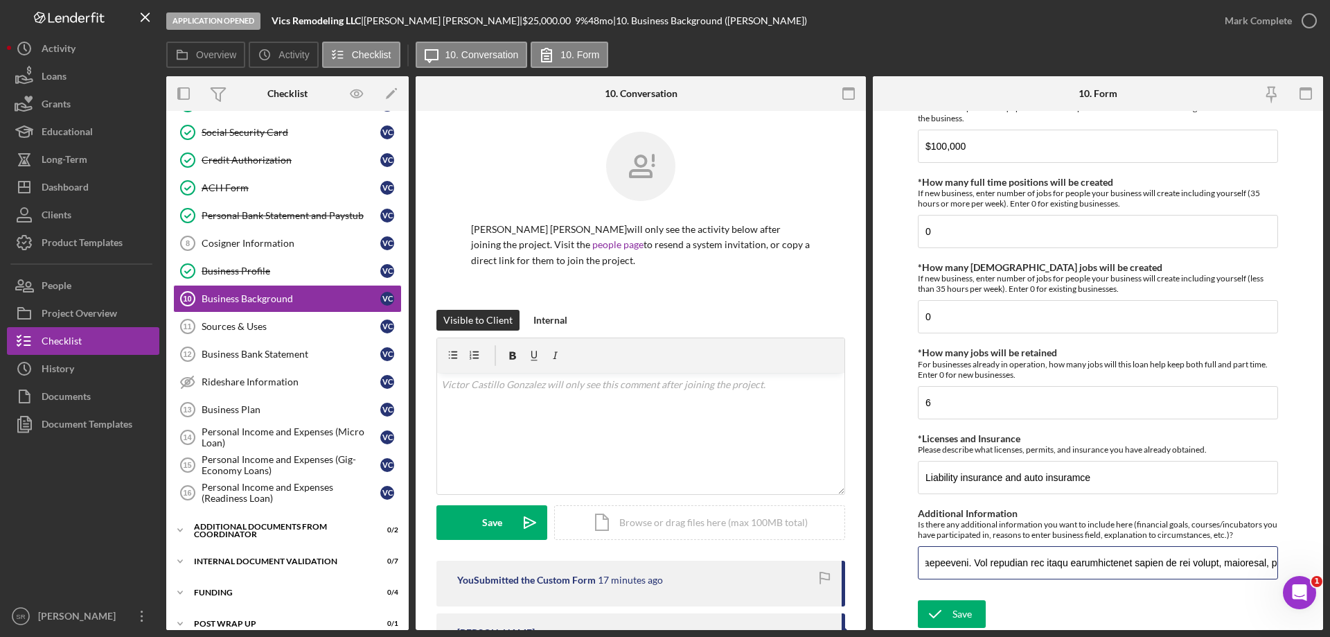
scroll to position [0, 6594]
type input "Victor Castillo is originally from Venezuela. He earned a Bachelor’s degree in …"
click at [945, 609] on icon "submit" at bounding box center [935, 613] width 35 height 35
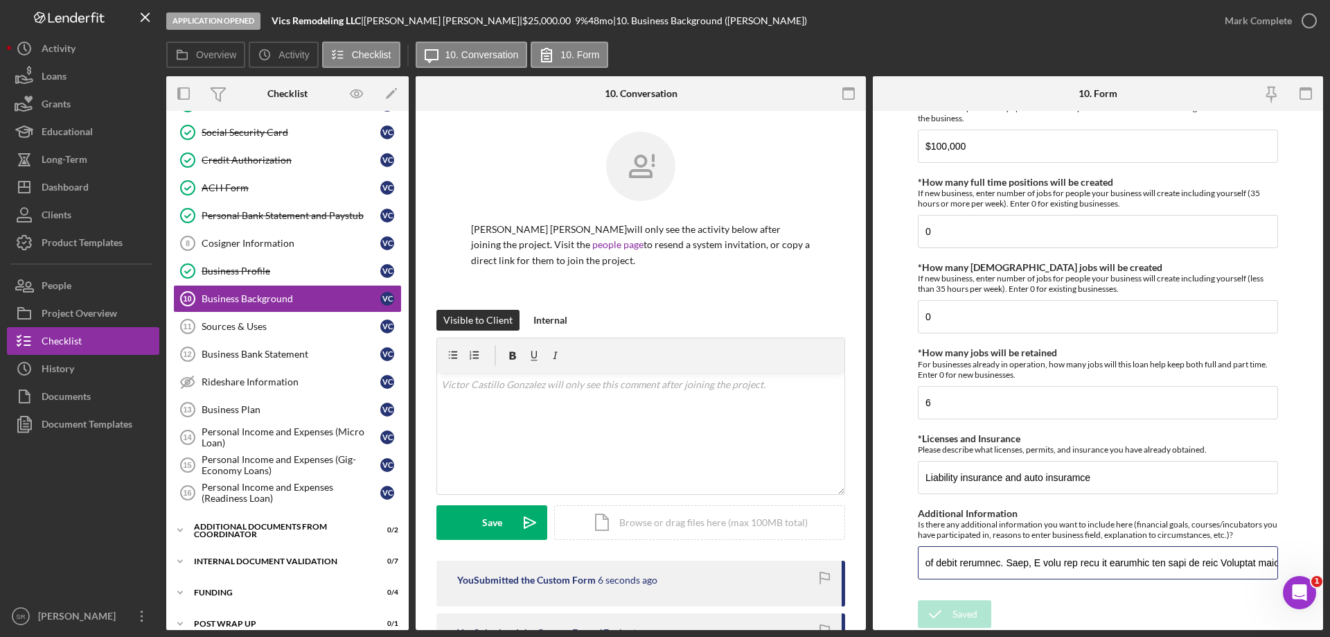
drag, startPoint x: 1129, startPoint y: 573, endPoint x: 1442, endPoint y: 569, distance: 313.1
click at [1329, 569] on html "Application Opened Vics Remodeling LLC | Victor Castillo Gonzalez | $25,000.00 …" at bounding box center [665, 318] width 1330 height 637
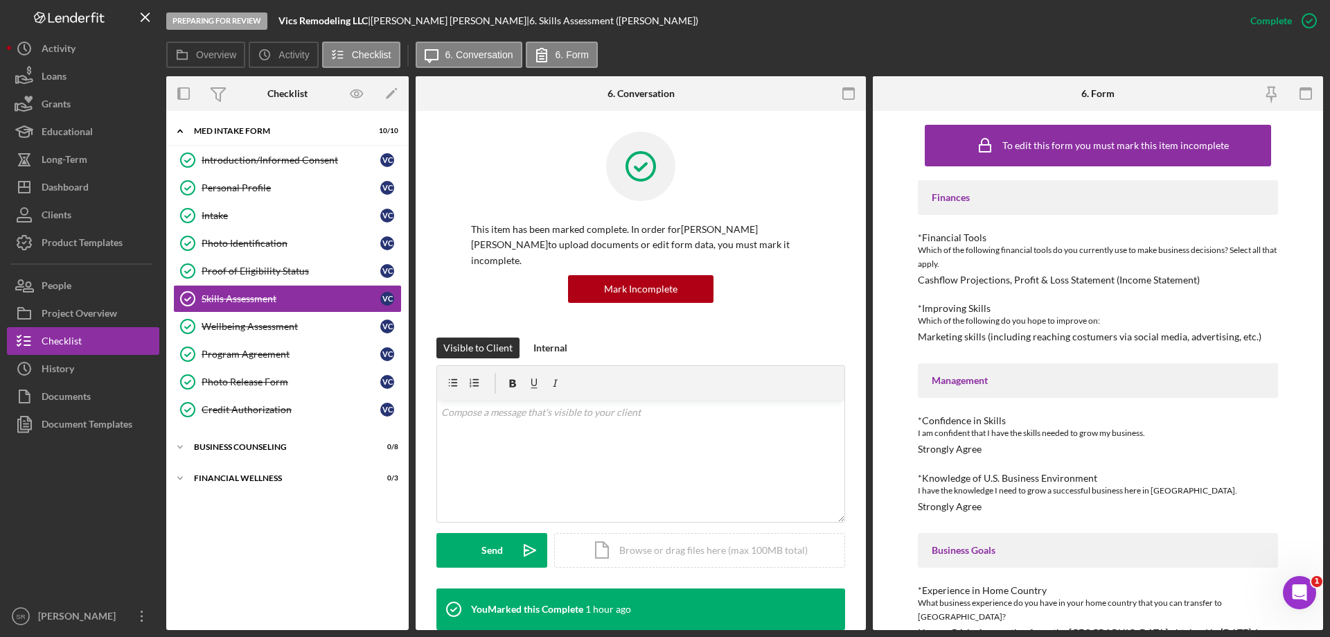
scroll to position [358, 0]
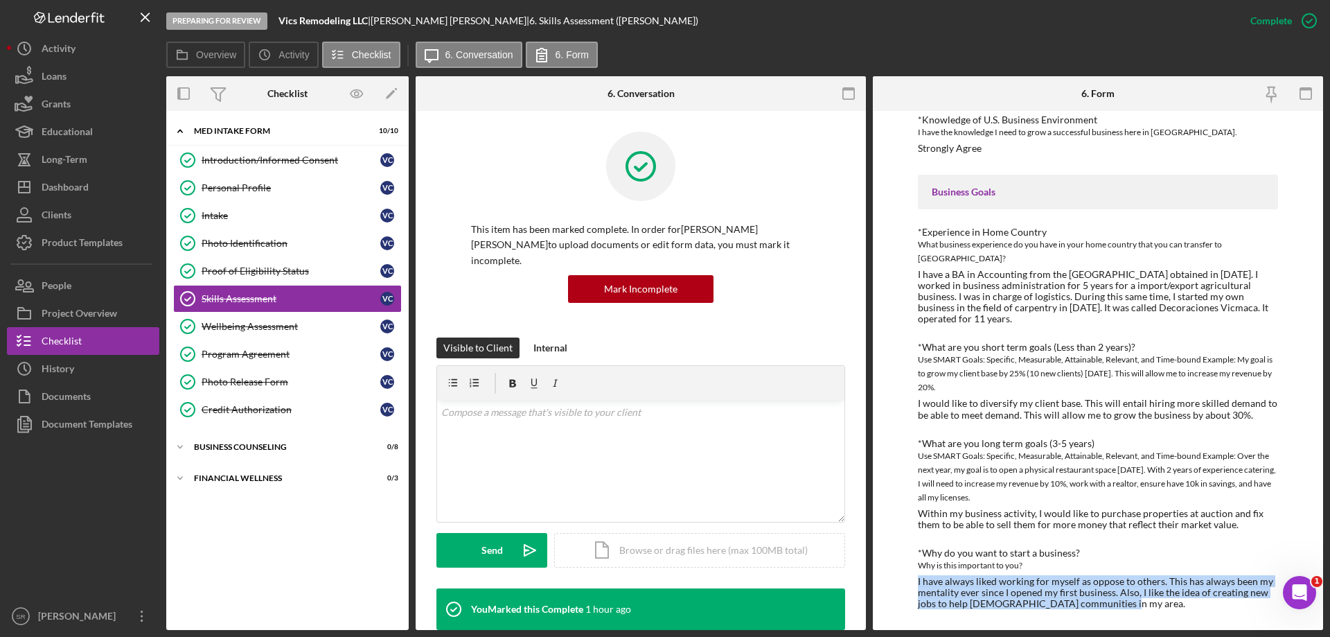
drag, startPoint x: 911, startPoint y: 580, endPoint x: 1175, endPoint y: 611, distance: 265.0
click at [1175, 611] on div "To edit this form you must mark this item incomplete Finances *Financial Tools …" at bounding box center [1098, 370] width 450 height 519
copy div "I have always liked working for myself as oppose to others. This has always bee…"
